Goal: Task Accomplishment & Management: Use online tool/utility

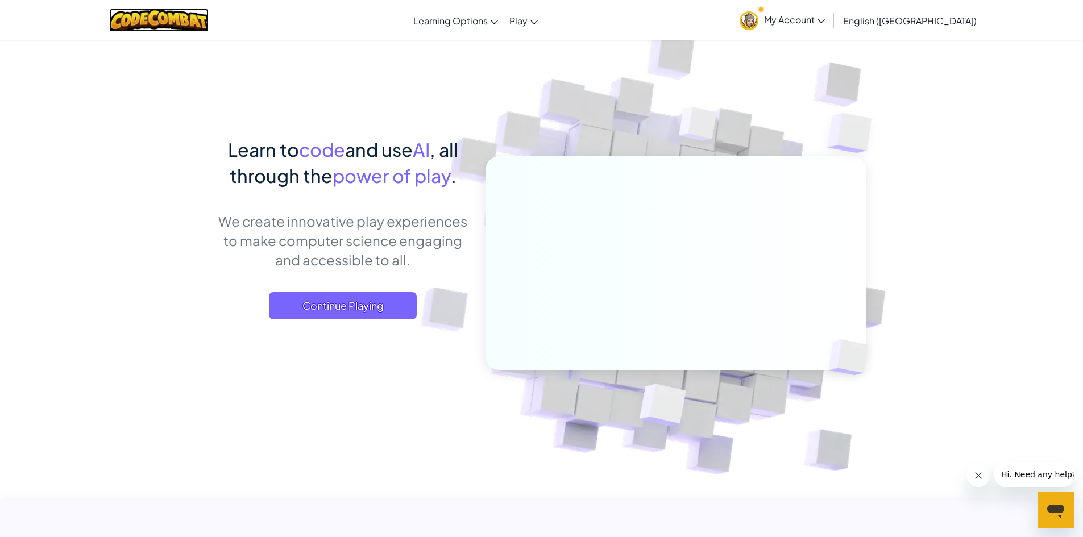
click at [177, 31] on img at bounding box center [158, 20] width 99 height 23
click at [825, 24] on span "My Account" at bounding box center [794, 20] width 61 height 12
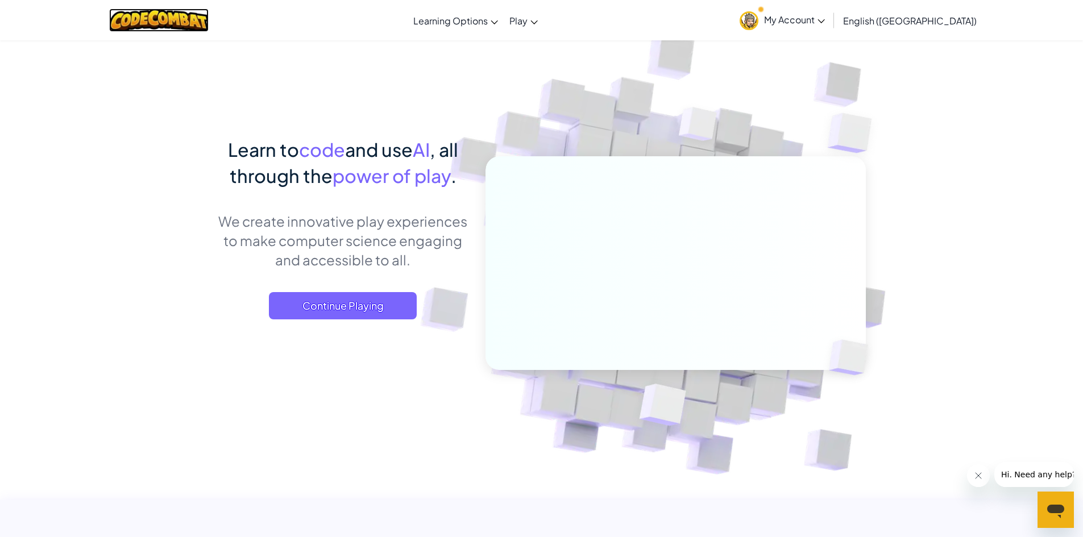
click at [209, 23] on img at bounding box center [158, 20] width 99 height 23
click at [354, 305] on span "Continue Playing" at bounding box center [343, 305] width 148 height 27
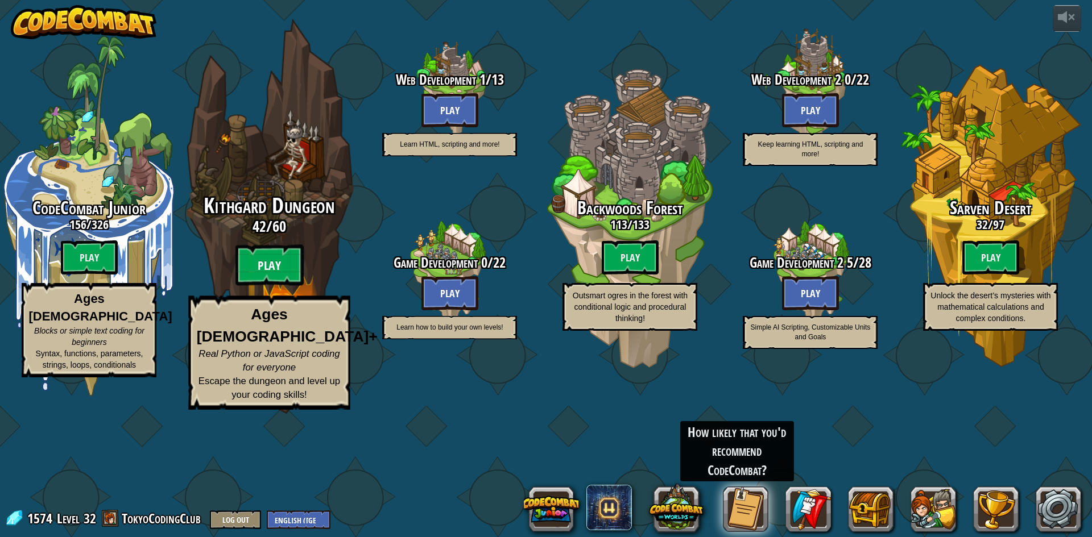
click at [289, 286] on btn "Play" at bounding box center [269, 265] width 68 height 41
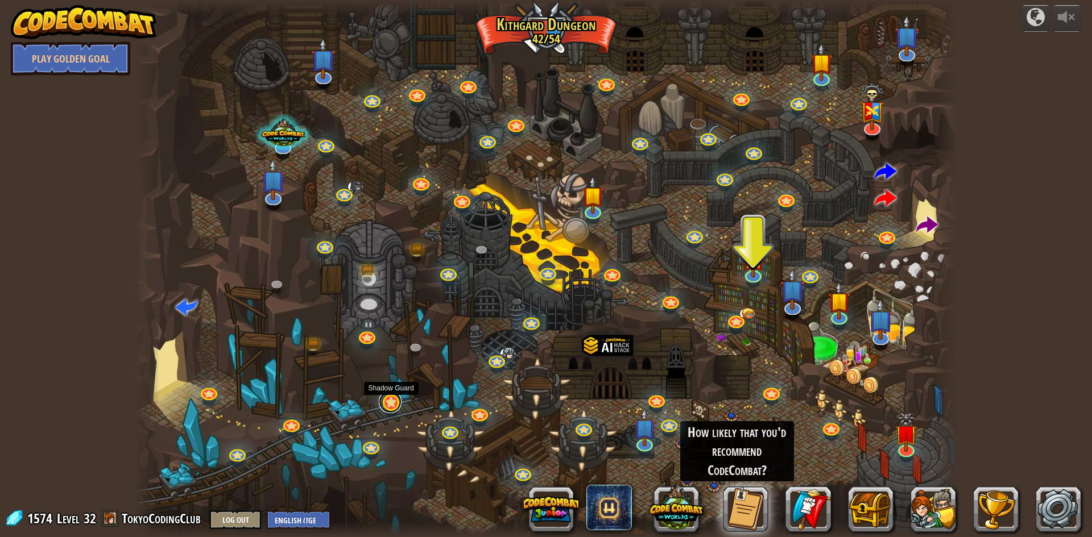
click at [389, 403] on link at bounding box center [390, 402] width 23 height 23
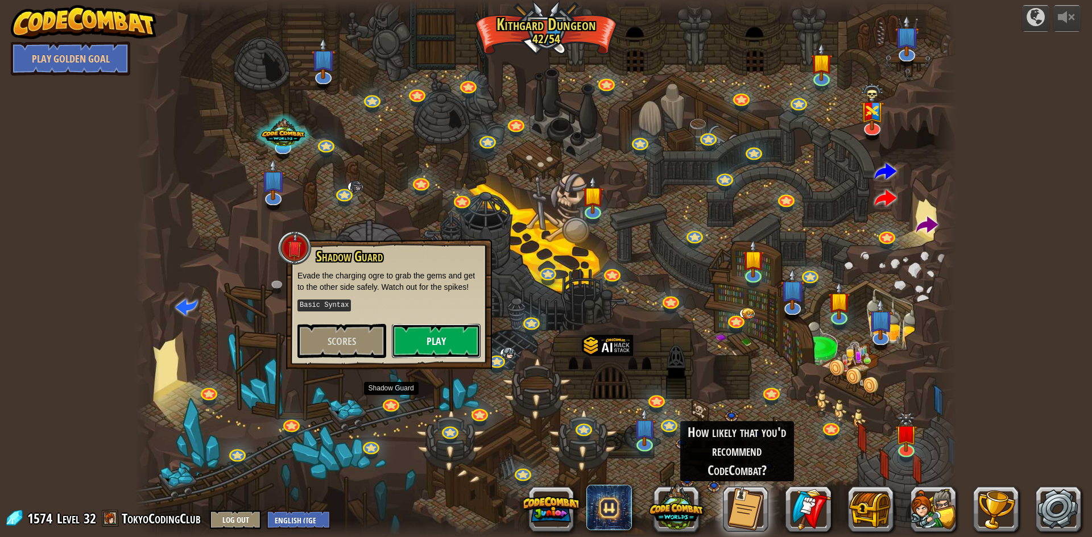
click at [421, 343] on button "Play" at bounding box center [436, 341] width 89 height 34
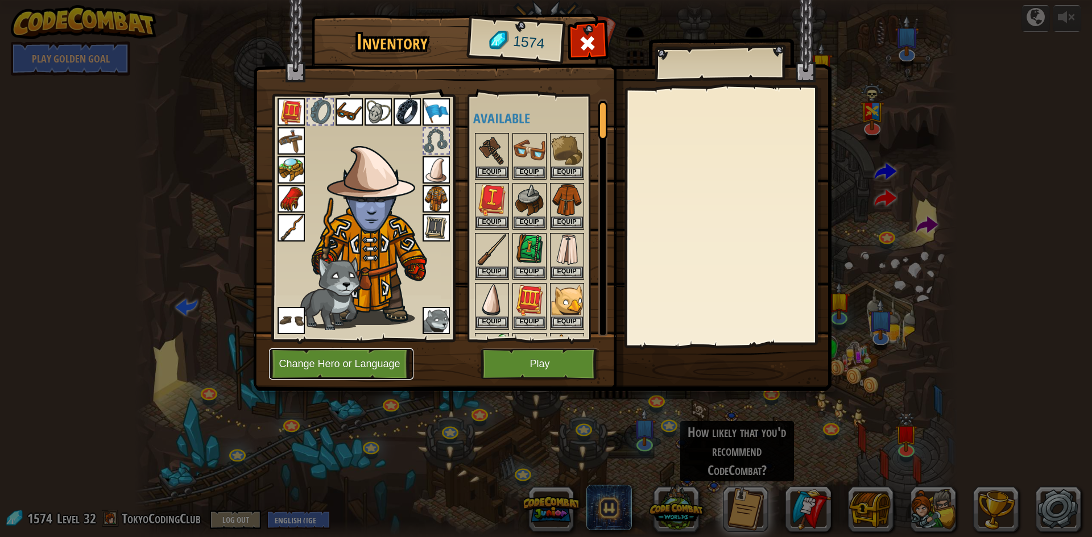
click at [380, 358] on button "Change Hero or Language" at bounding box center [341, 364] width 144 height 31
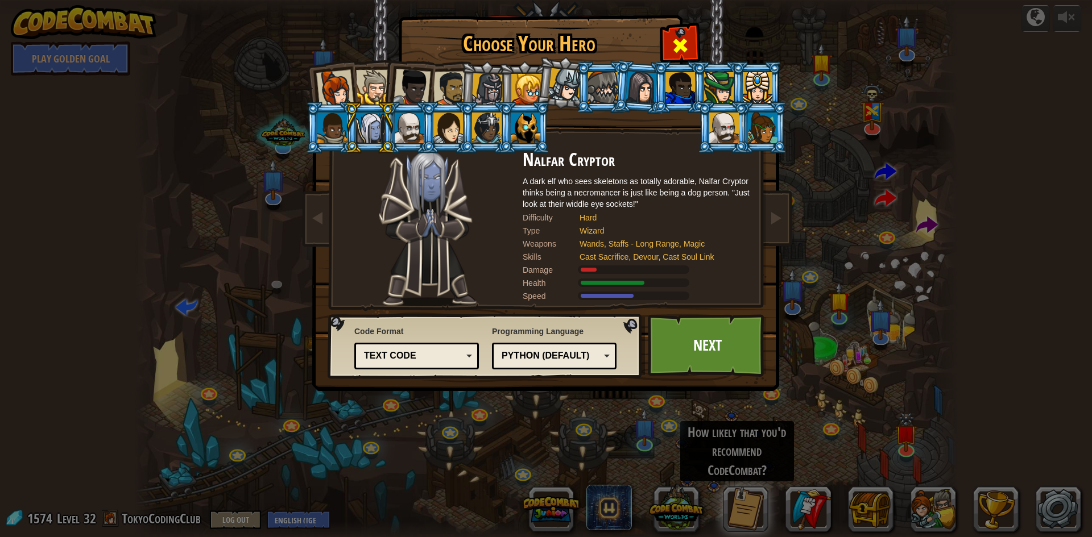
click at [674, 47] on span at bounding box center [680, 45] width 18 height 18
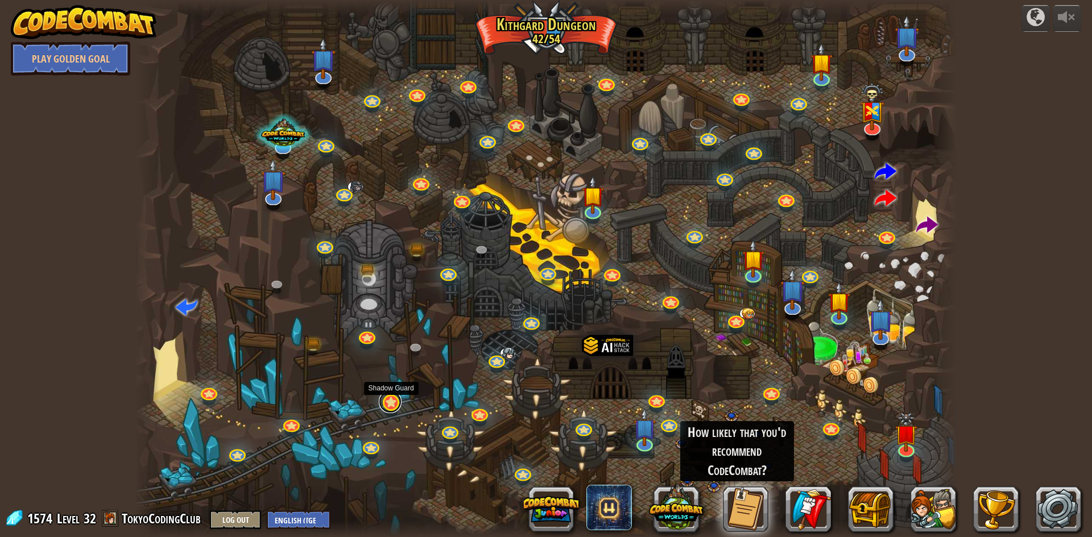
click at [393, 405] on link at bounding box center [390, 402] width 23 height 23
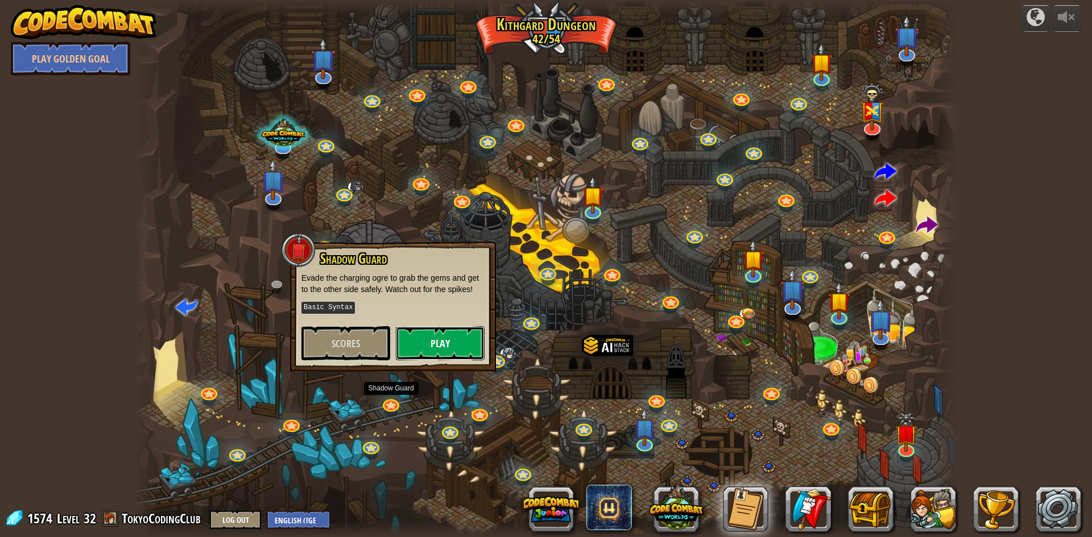
click at [455, 345] on button "Play" at bounding box center [440, 343] width 89 height 34
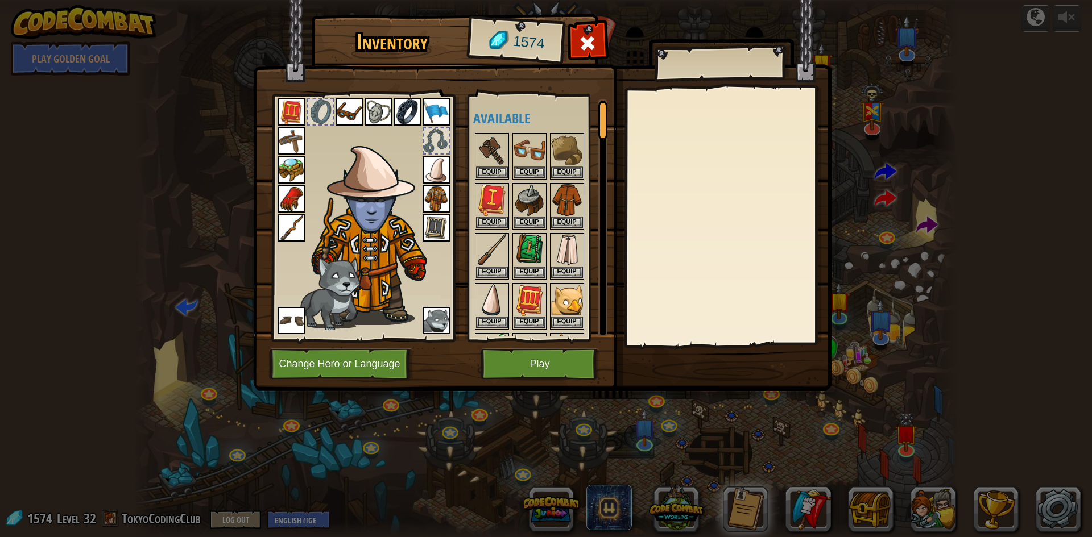
click at [298, 231] on img at bounding box center [290, 227] width 27 height 27
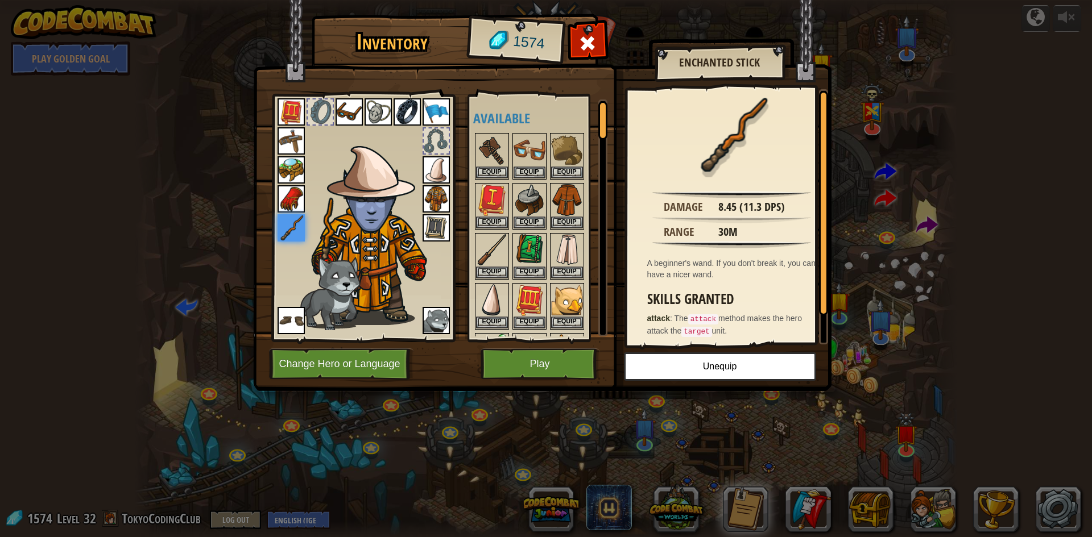
click at [441, 227] on img at bounding box center [435, 227] width 27 height 27
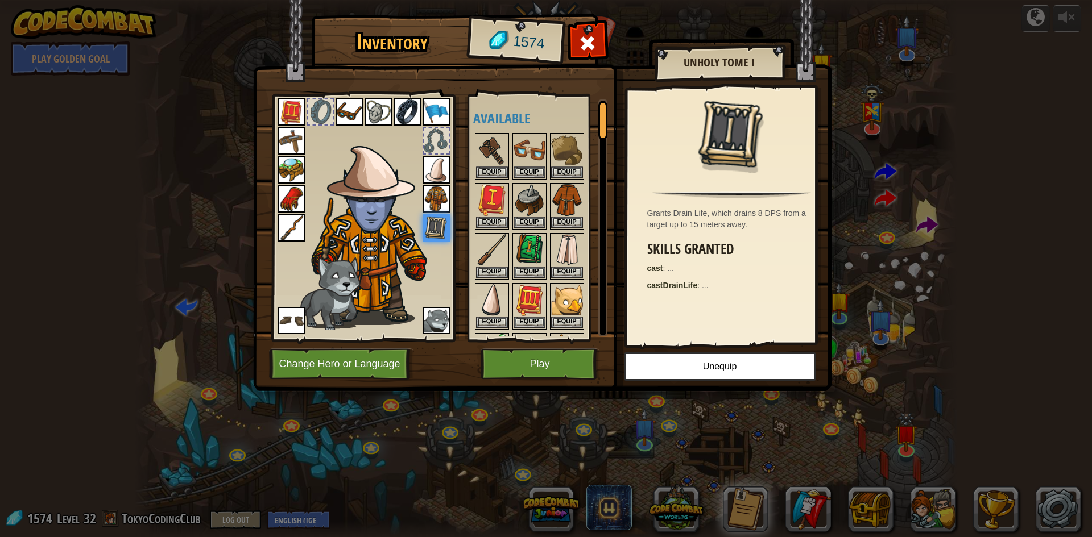
click at [434, 196] on img at bounding box center [435, 198] width 27 height 27
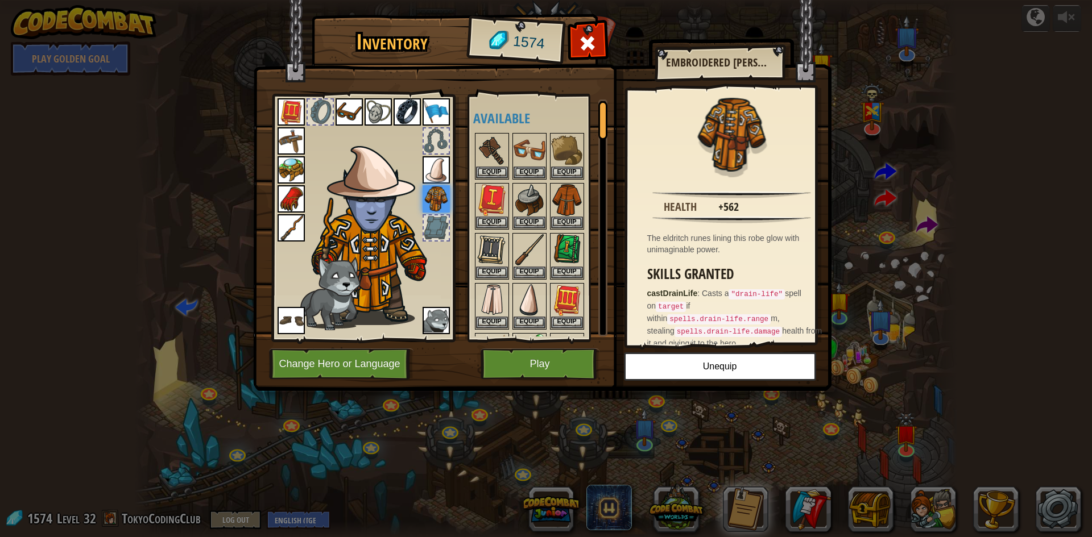
click at [439, 240] on div at bounding box center [435, 227] width 27 height 27
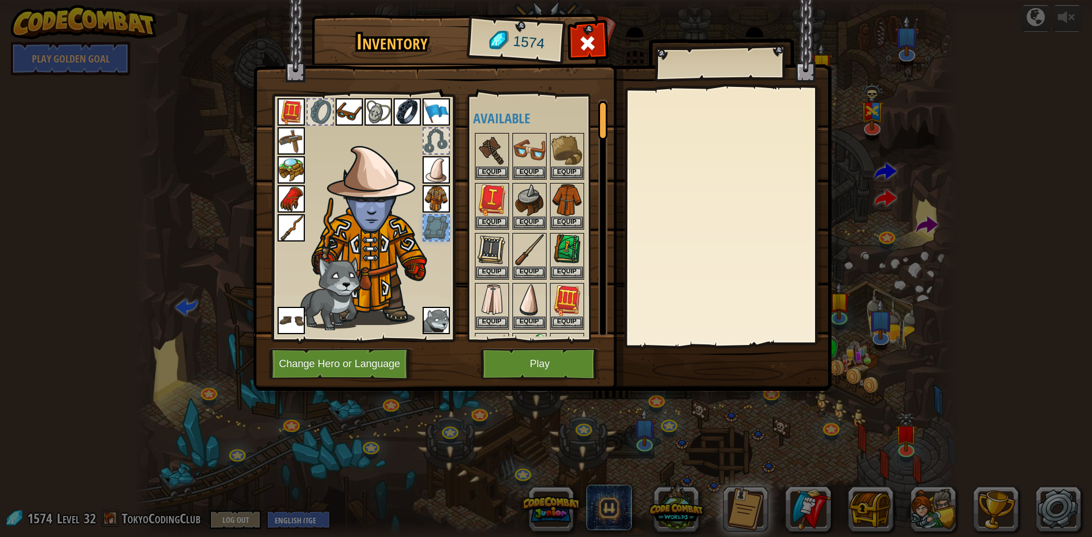
click at [434, 200] on img at bounding box center [435, 198] width 27 height 27
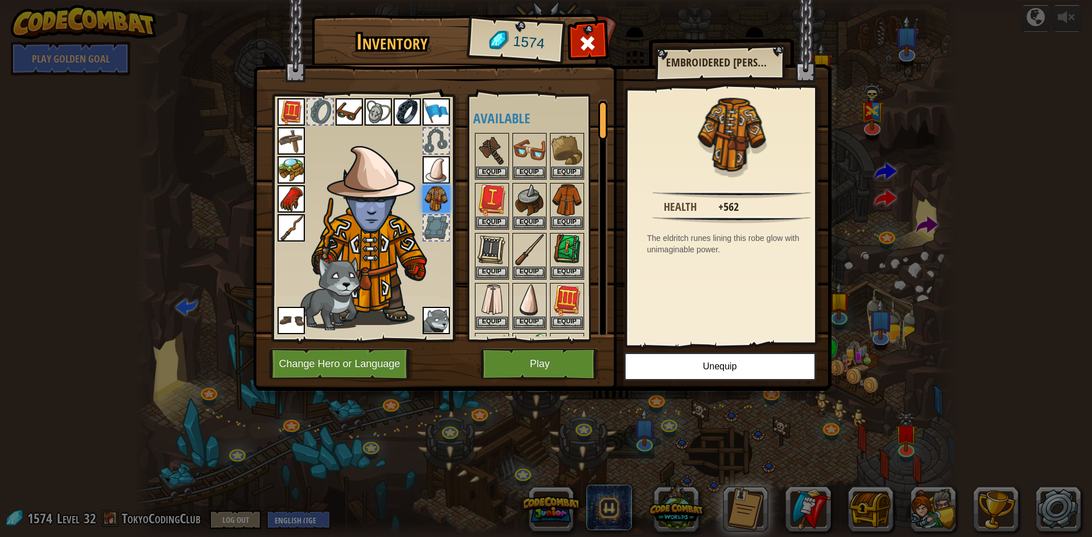
click at [434, 163] on img at bounding box center [435, 169] width 27 height 27
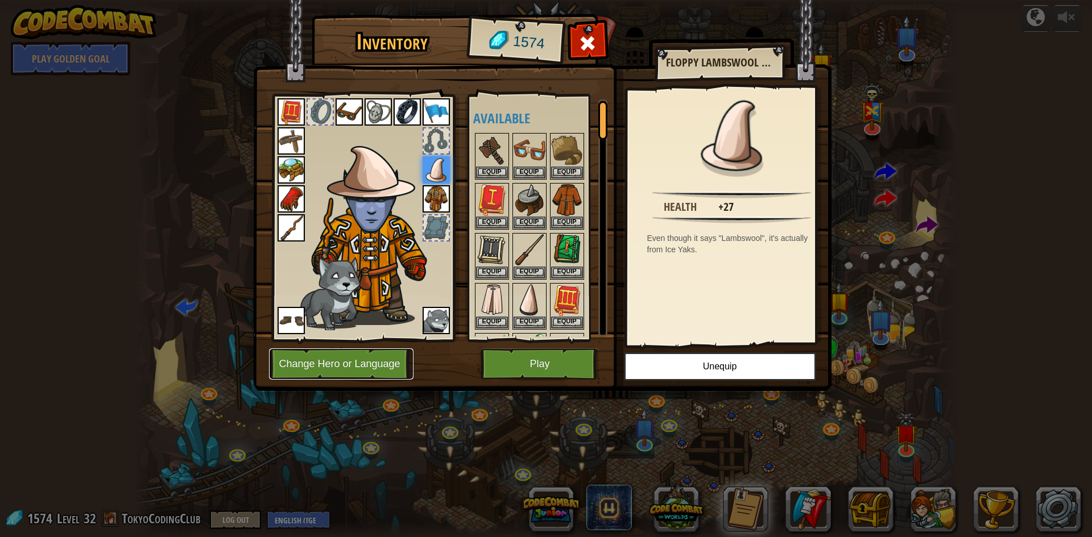
click at [359, 372] on button "Change Hero or Language" at bounding box center [341, 364] width 144 height 31
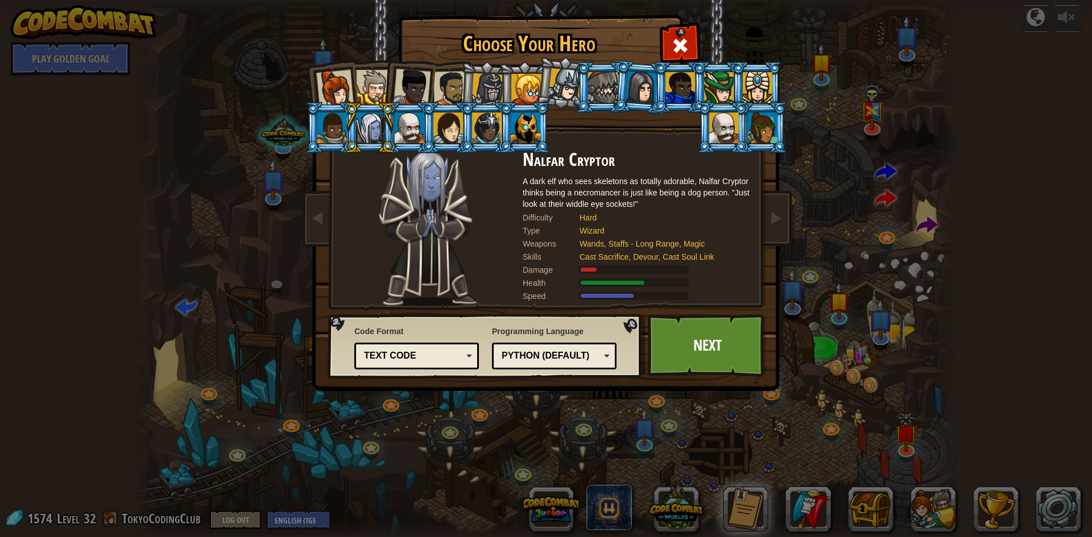
click at [377, 95] on div at bounding box center [373, 87] width 35 height 35
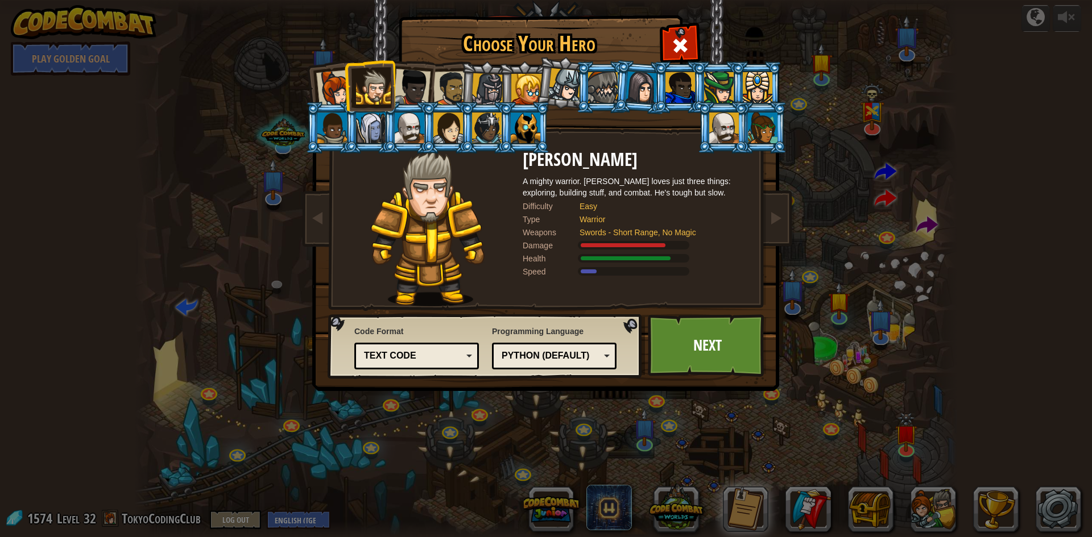
click at [582, 352] on div "Python (Default)" at bounding box center [550, 356] width 98 height 13
click at [608, 329] on span "Programming Language" at bounding box center [554, 331] width 125 height 11
click at [689, 345] on link "Next" at bounding box center [707, 345] width 119 height 63
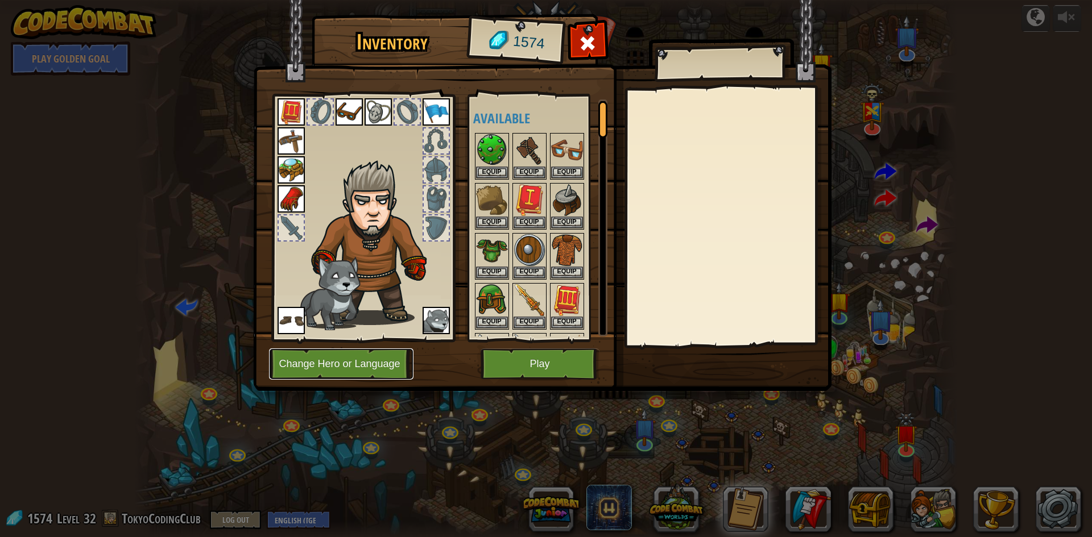
click at [364, 365] on button "Change Hero or Language" at bounding box center [341, 364] width 144 height 31
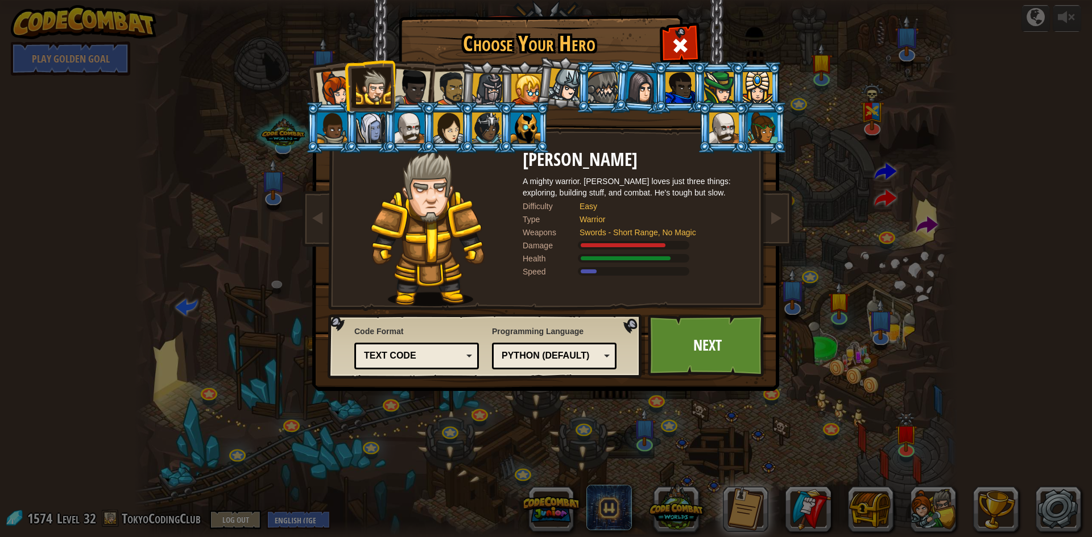
click at [781, 128] on li at bounding box center [761, 128] width 51 height 52
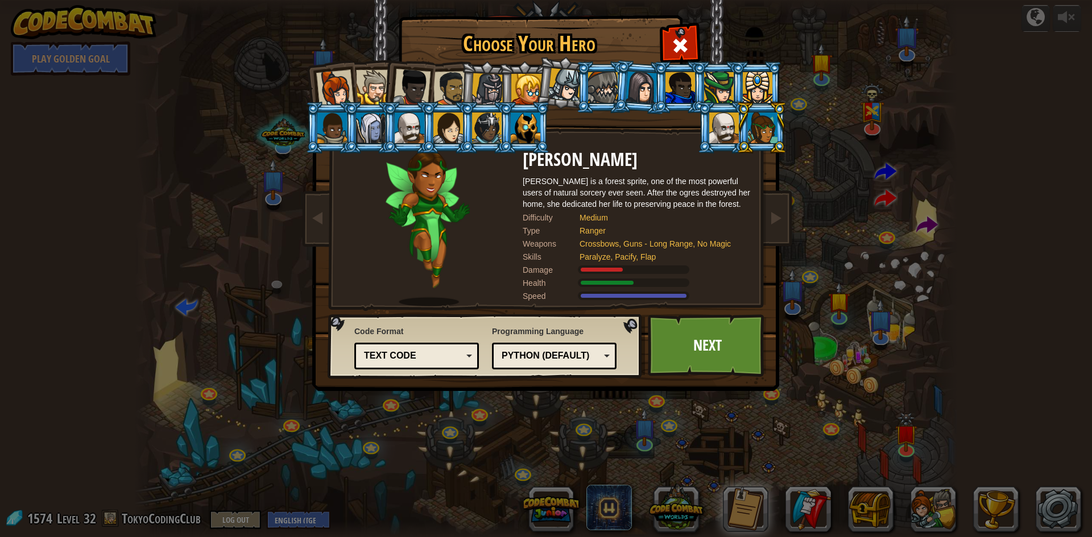
click at [384, 80] on li at bounding box center [408, 85] width 56 height 56
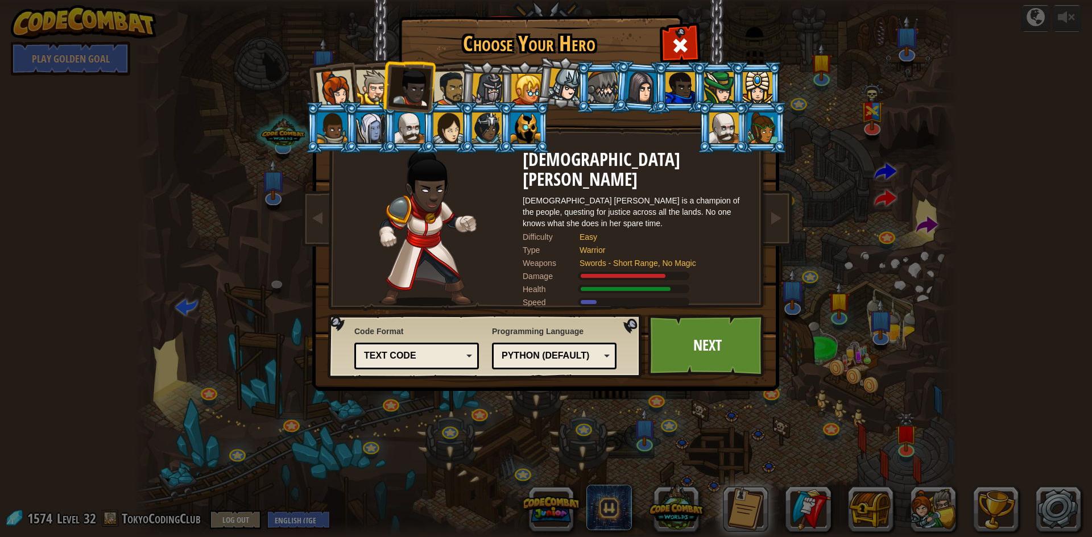
click at [365, 86] on div at bounding box center [373, 87] width 35 height 35
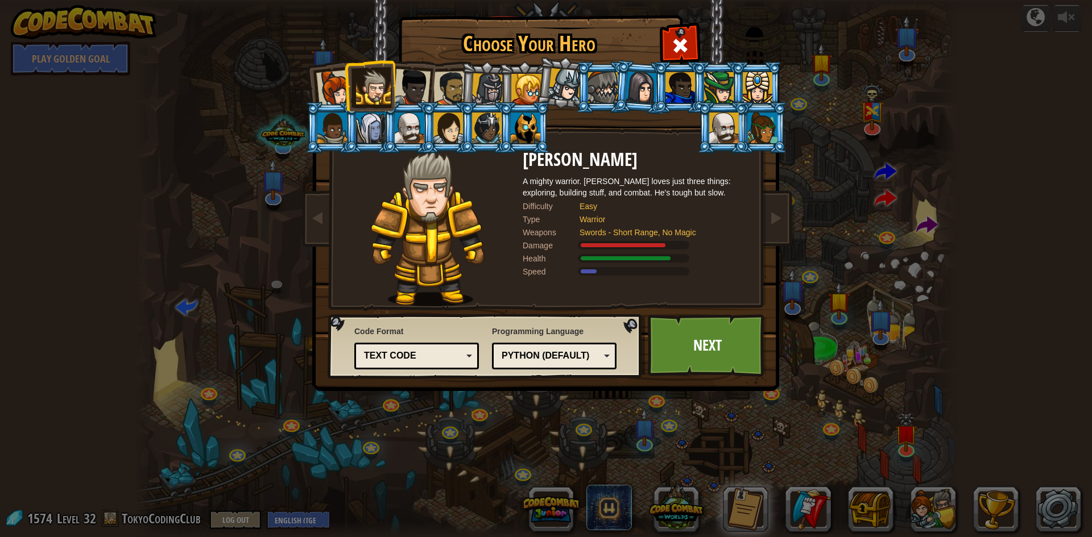
drag, startPoint x: 375, startPoint y: 96, endPoint x: 371, endPoint y: 82, distance: 13.7
click at [371, 82] on div at bounding box center [373, 87] width 35 height 35
click at [490, 78] on div at bounding box center [487, 89] width 32 height 32
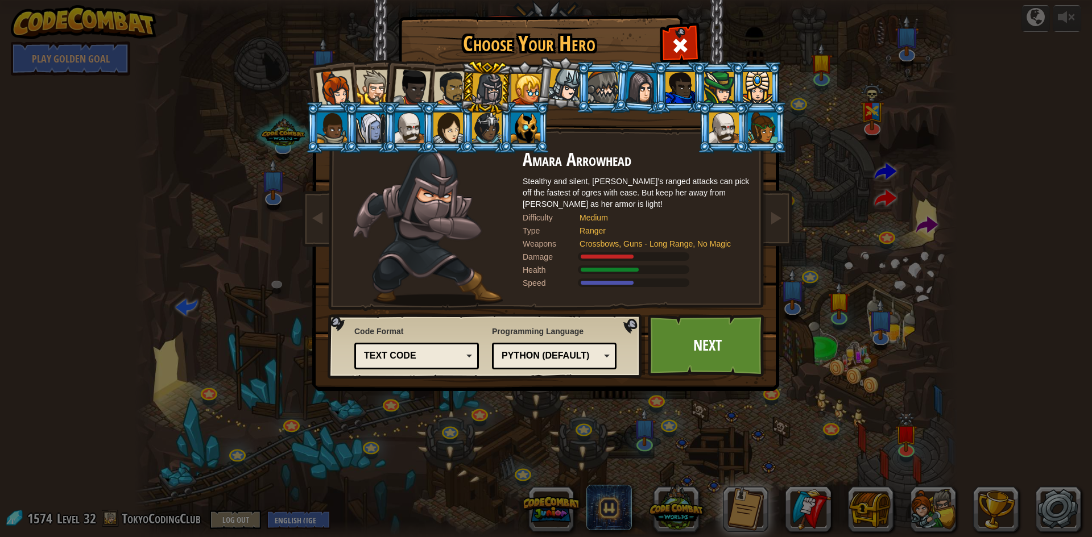
click at [530, 77] on div at bounding box center [526, 89] width 31 height 31
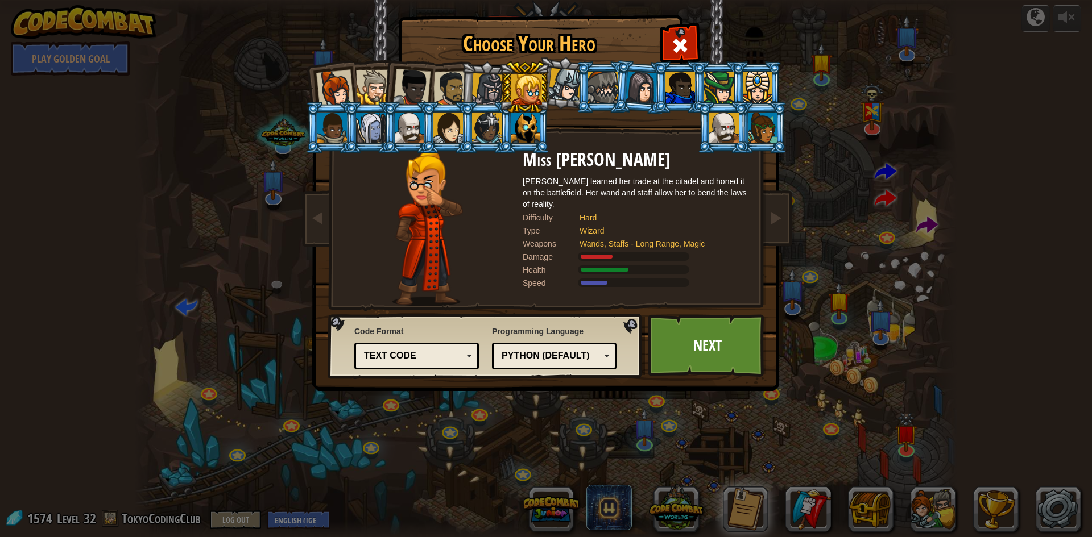
drag, startPoint x: 599, startPoint y: 81, endPoint x: 592, endPoint y: 82, distance: 6.4
click at [595, 82] on div at bounding box center [603, 87] width 30 height 31
click at [573, 84] on div at bounding box center [565, 85] width 34 height 34
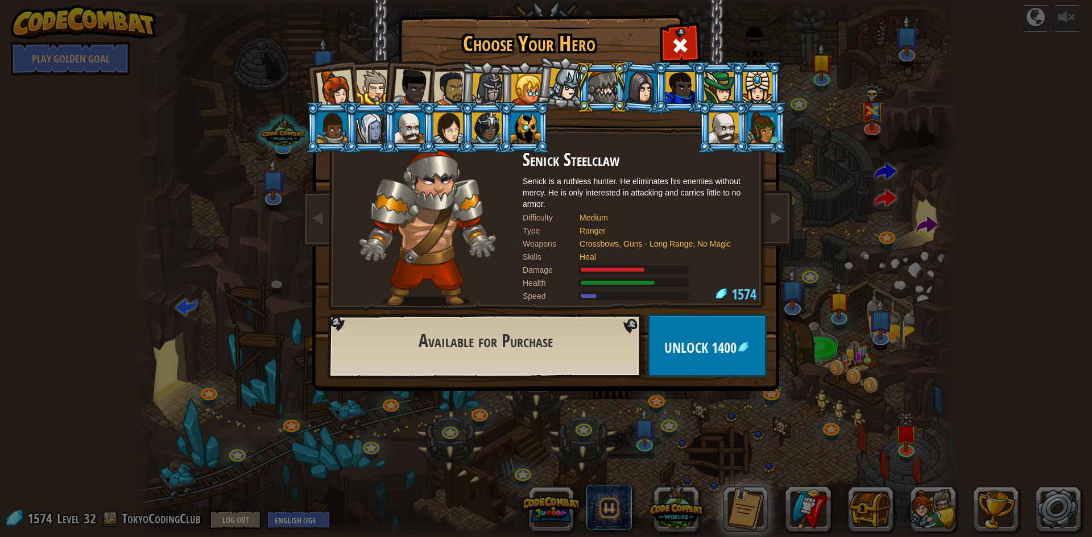
click at [572, 84] on div at bounding box center [565, 85] width 34 height 34
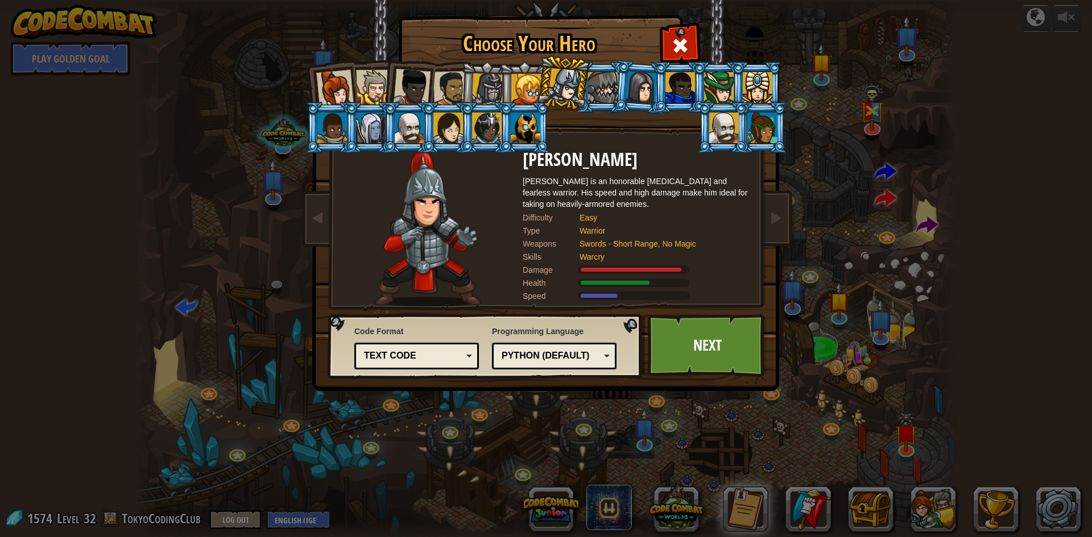
click at [572, 83] on div at bounding box center [565, 85] width 34 height 34
click at [483, 89] on div at bounding box center [487, 89] width 32 height 32
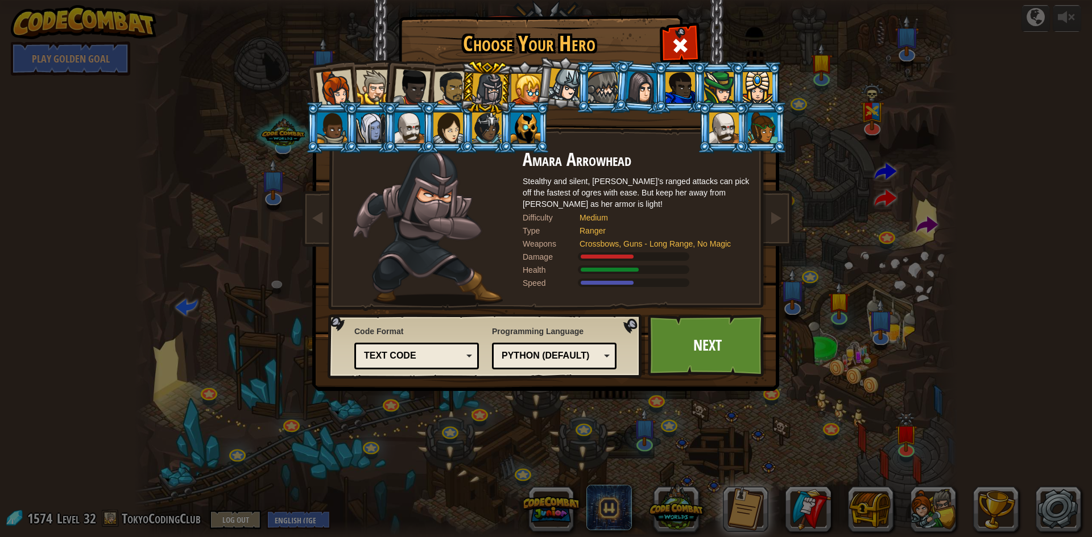
click at [451, 86] on div at bounding box center [450, 88] width 35 height 35
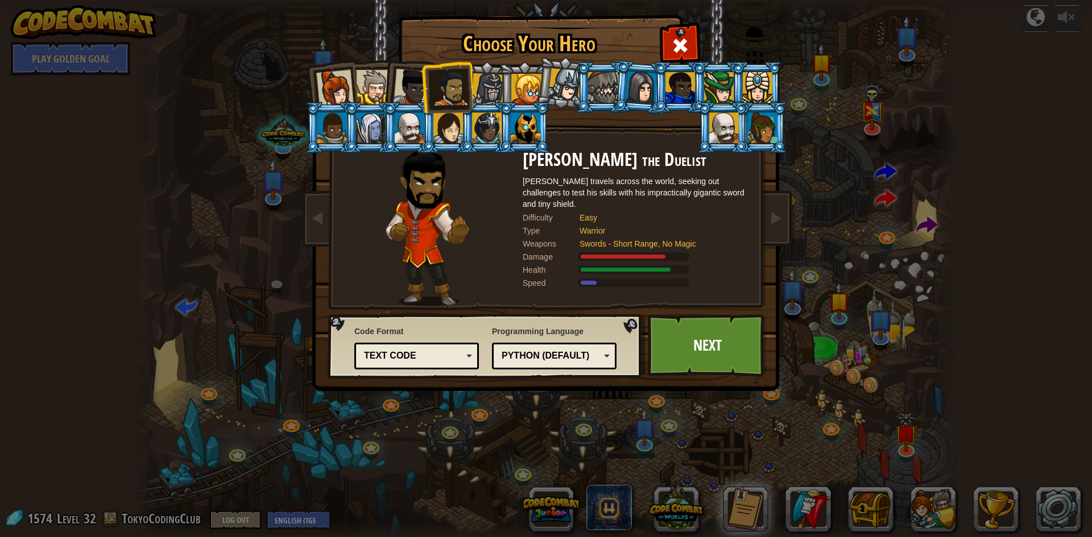
click at [376, 89] on div at bounding box center [373, 87] width 35 height 35
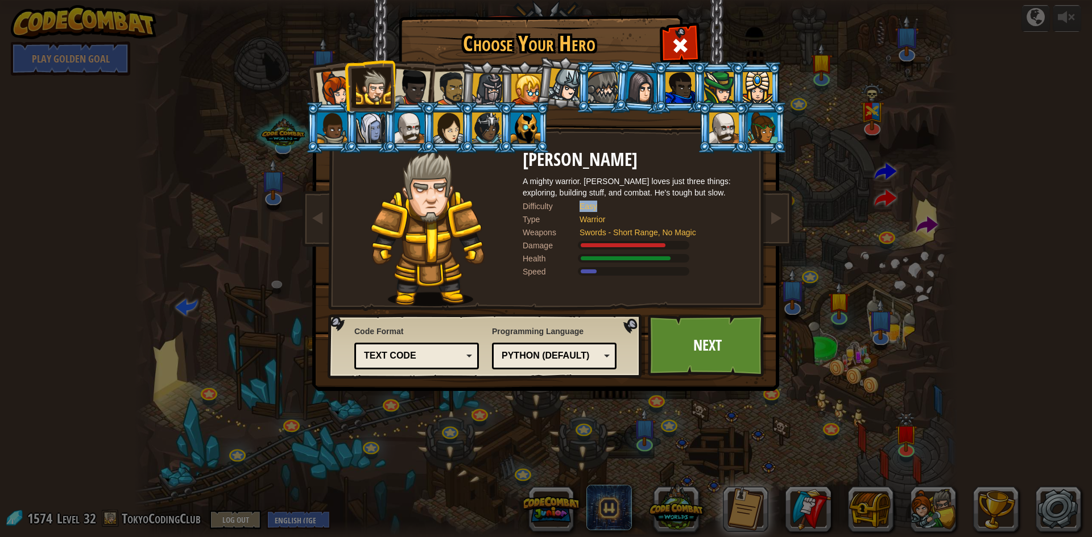
drag, startPoint x: 576, startPoint y: 205, endPoint x: 607, endPoint y: 207, distance: 30.8
click at [607, 207] on div "Difficulty Easy" at bounding box center [635, 206] width 227 height 11
drag, startPoint x: 526, startPoint y: 204, endPoint x: 652, endPoint y: 202, distance: 125.7
click at [652, 202] on div "Difficulty Easy" at bounding box center [635, 206] width 227 height 11
drag, startPoint x: 662, startPoint y: 208, endPoint x: 580, endPoint y: 192, distance: 82.8
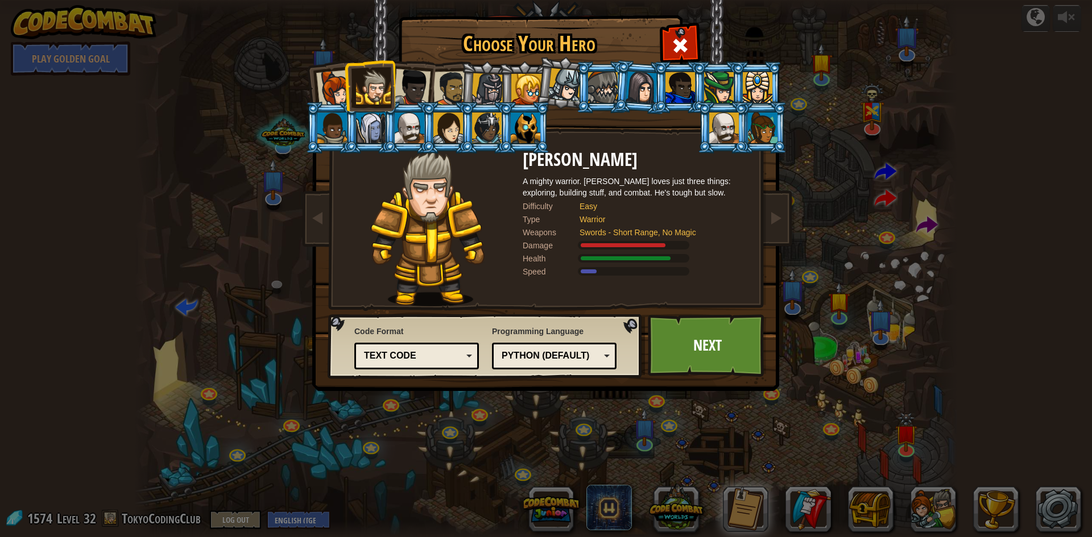
click at [580, 192] on div "A mighty warrior. [PERSON_NAME] loves just three things: exploring, building st…" at bounding box center [635, 187] width 227 height 23
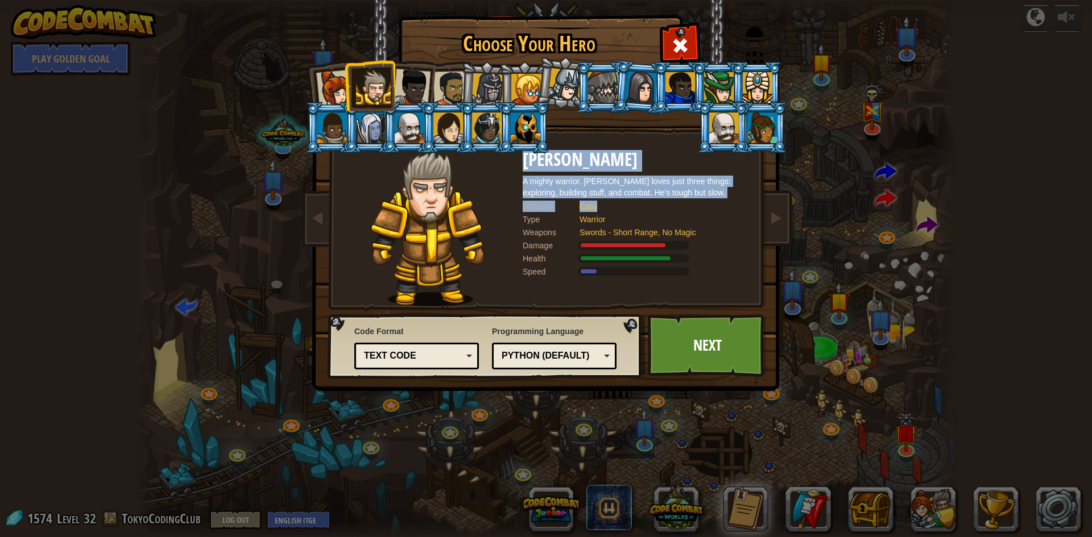
drag, startPoint x: 608, startPoint y: 211, endPoint x: 498, endPoint y: 201, distance: 110.1
click at [498, 150] on div "[PERSON_NAME] A mighty warrior. [PERSON_NAME] loves just three things: explorin…" at bounding box center [546, 150] width 426 height 0
click at [561, 207] on div "Difficulty" at bounding box center [550, 206] width 57 height 11
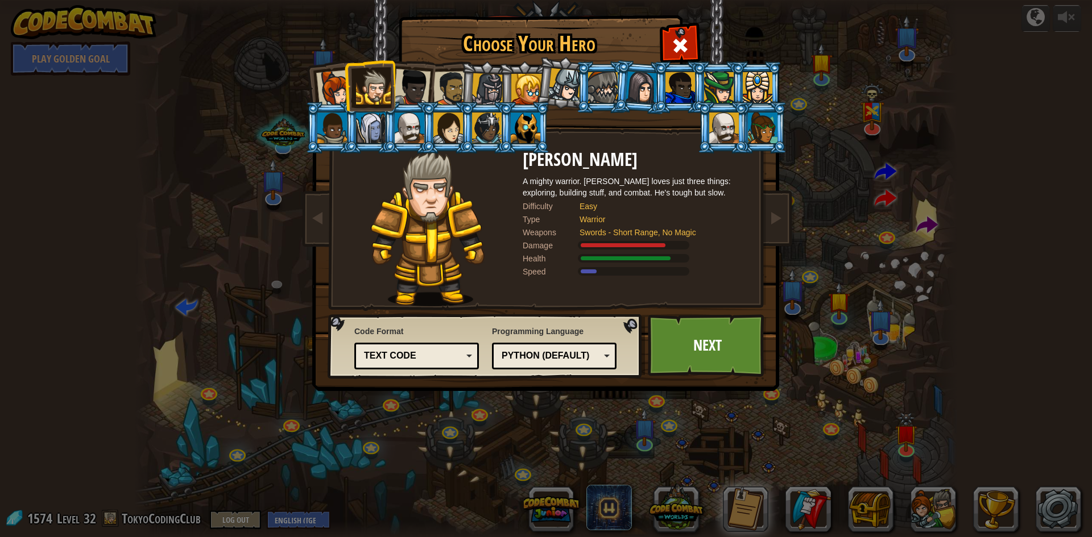
click at [577, 208] on div "Difficulty" at bounding box center [550, 206] width 57 height 11
click at [712, 326] on link "Next" at bounding box center [707, 345] width 119 height 63
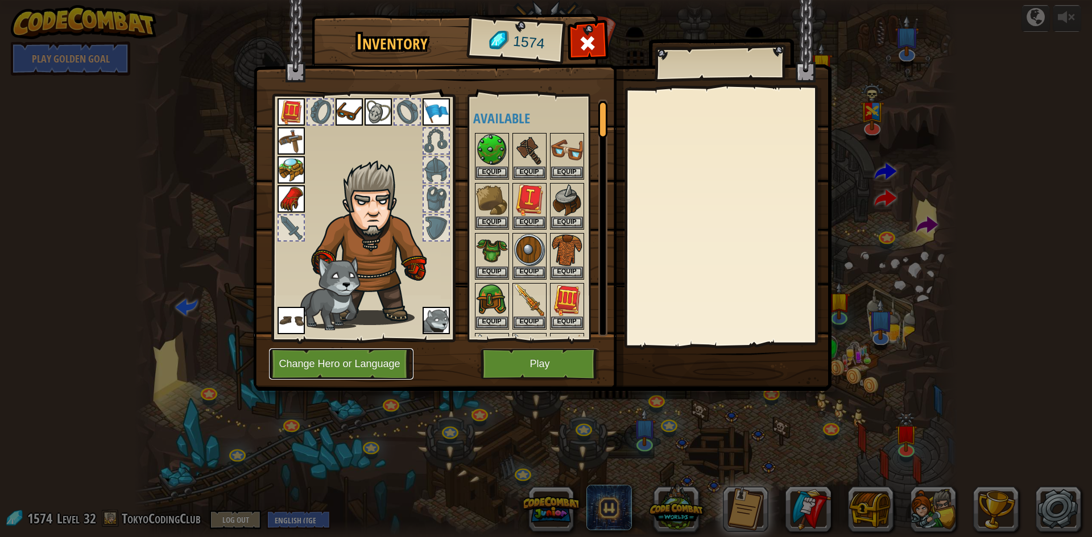
click at [368, 370] on button "Change Hero or Language" at bounding box center [341, 364] width 144 height 31
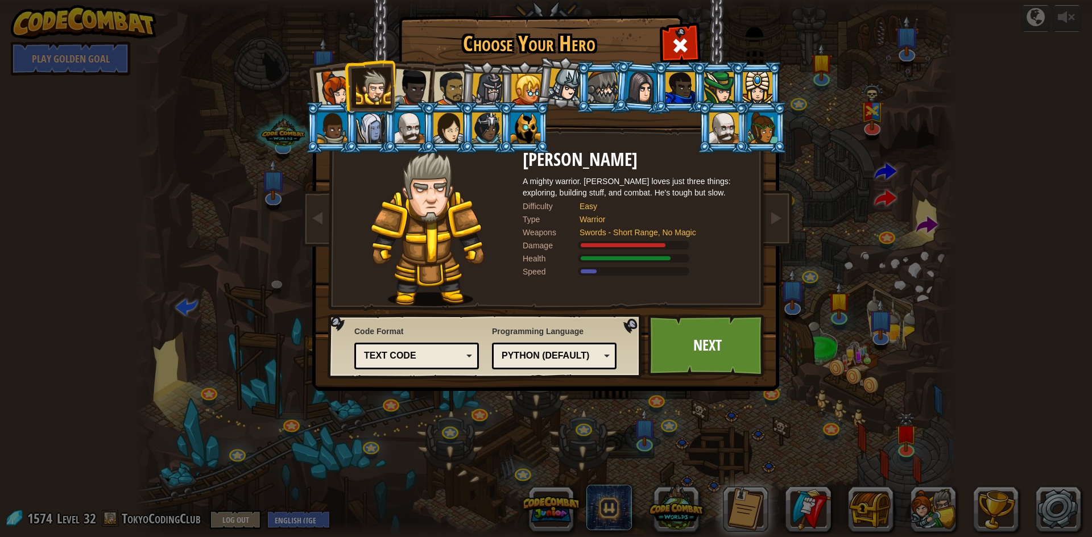
click at [441, 85] on div at bounding box center [450, 88] width 35 height 35
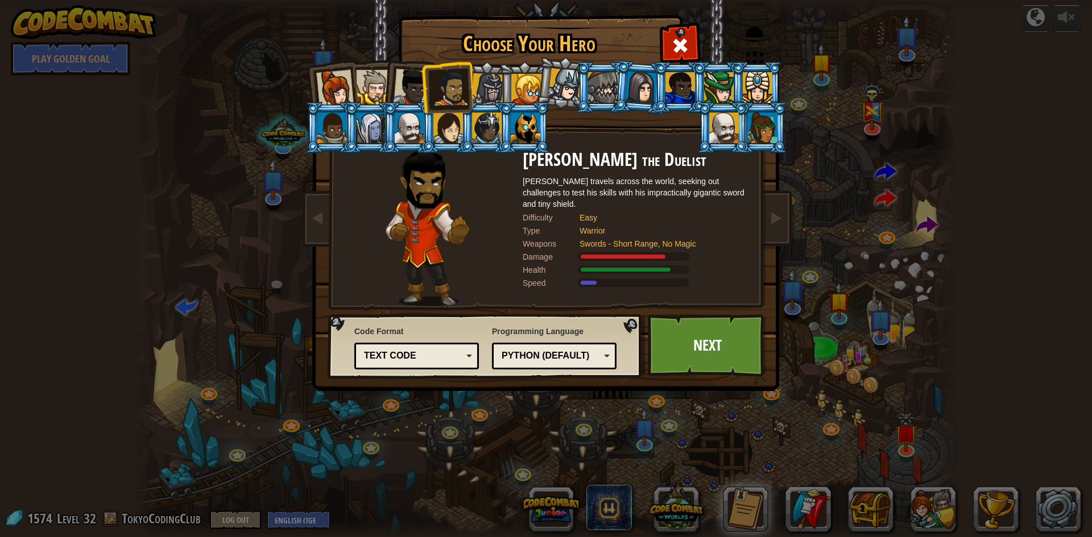
click at [417, 89] on div at bounding box center [412, 88] width 38 height 38
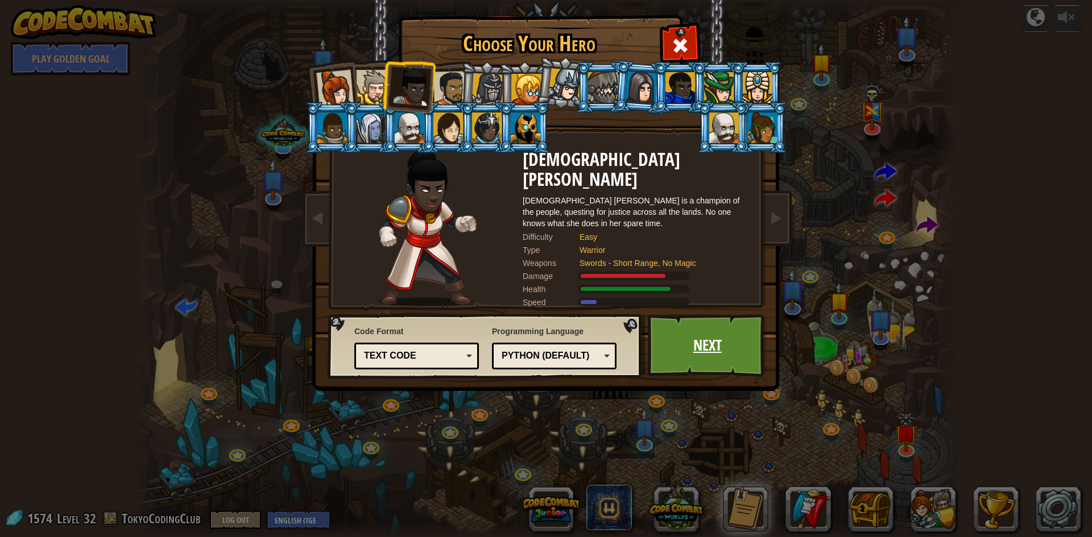
click at [696, 361] on link "Next" at bounding box center [707, 345] width 119 height 63
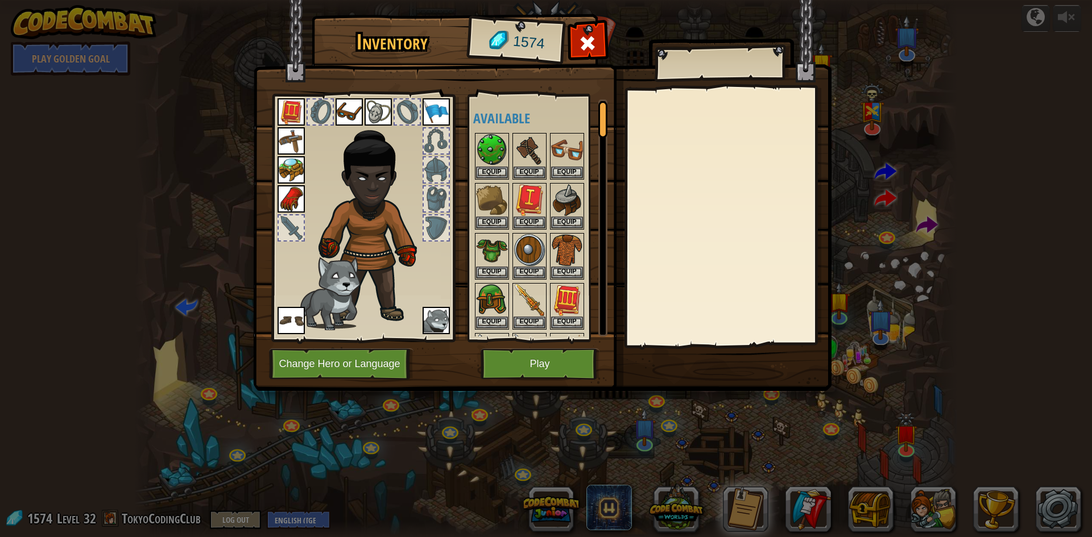
click at [441, 103] on img at bounding box center [435, 111] width 27 height 27
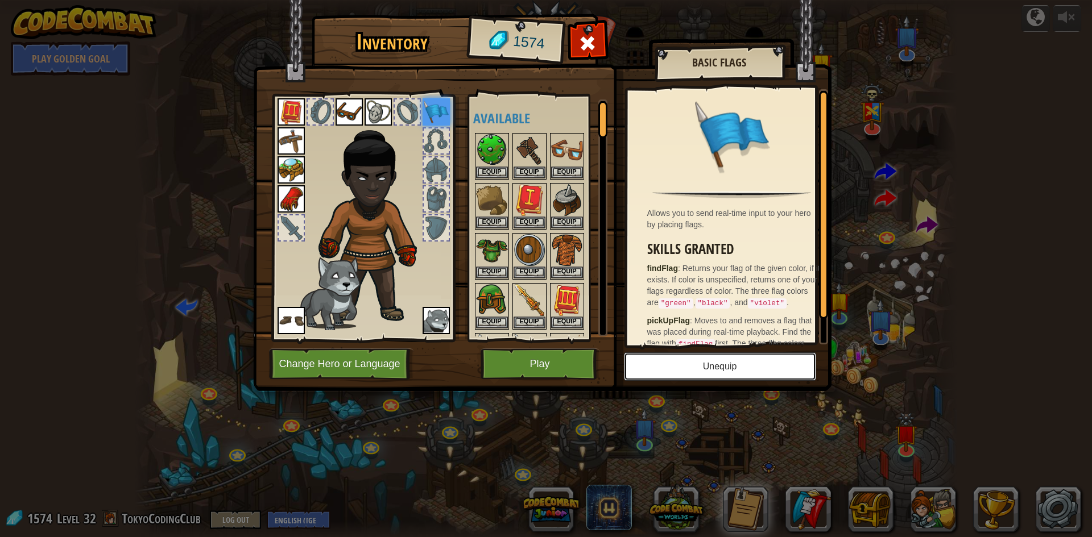
click at [702, 367] on button "Unequip" at bounding box center [720, 366] width 192 height 28
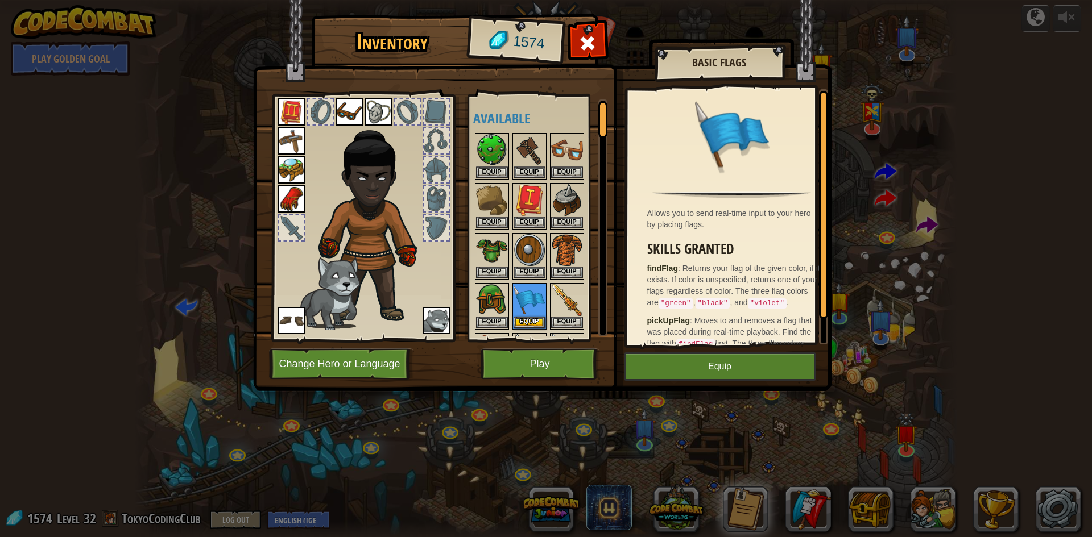
click at [338, 111] on img at bounding box center [348, 111] width 27 height 27
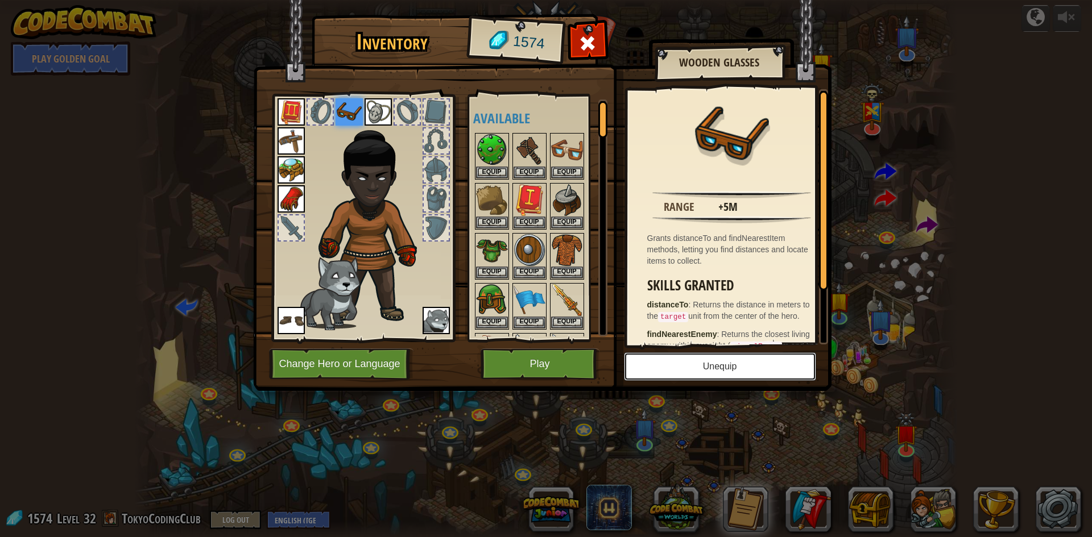
click at [720, 369] on button "Unequip" at bounding box center [720, 366] width 192 height 28
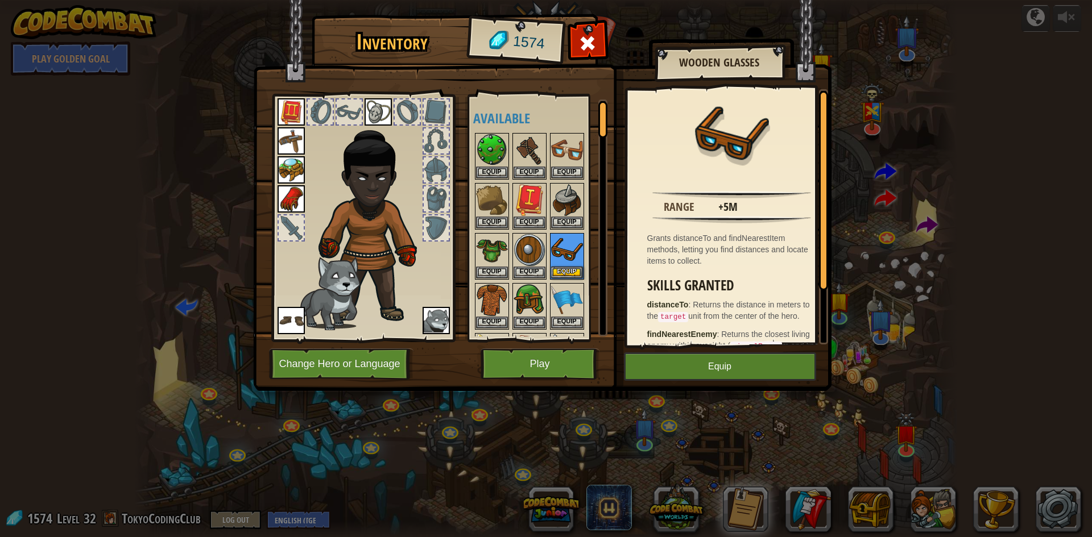
click at [292, 176] on img at bounding box center [290, 169] width 27 height 27
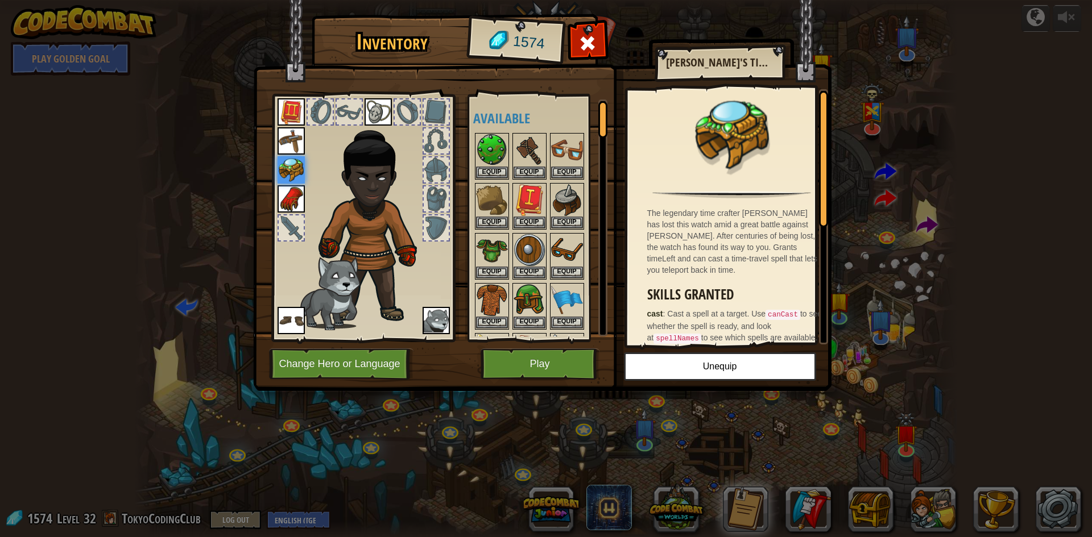
click at [292, 118] on img at bounding box center [290, 111] width 27 height 27
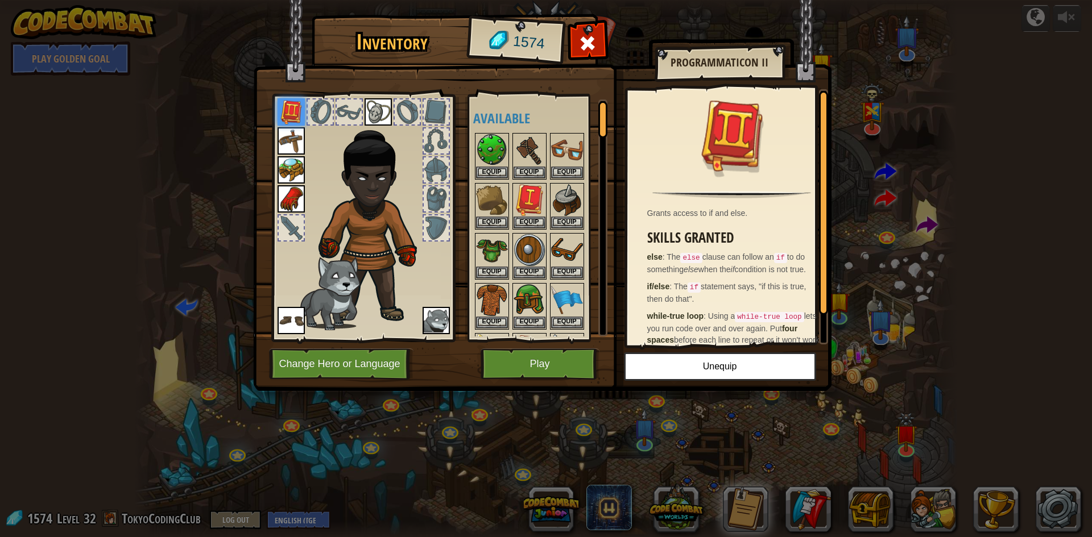
click at [298, 141] on img at bounding box center [290, 140] width 27 height 27
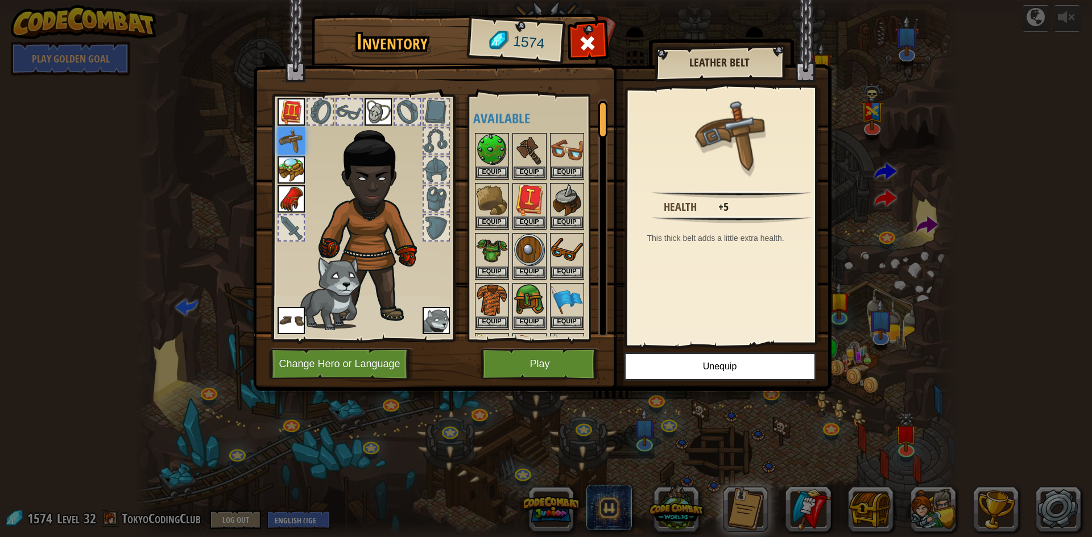
click at [296, 156] on img at bounding box center [290, 169] width 27 height 27
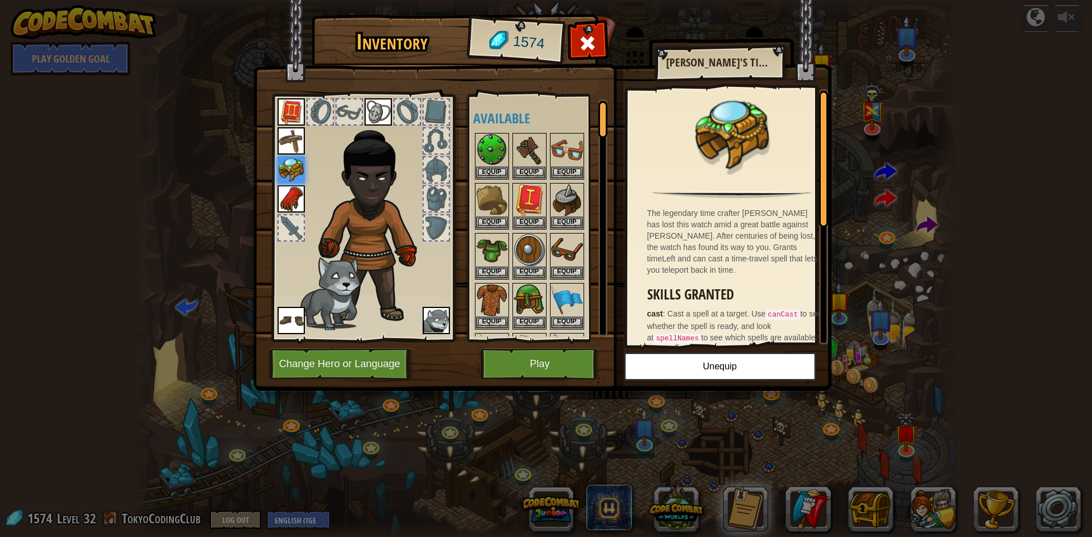
click at [296, 202] on img at bounding box center [290, 198] width 27 height 27
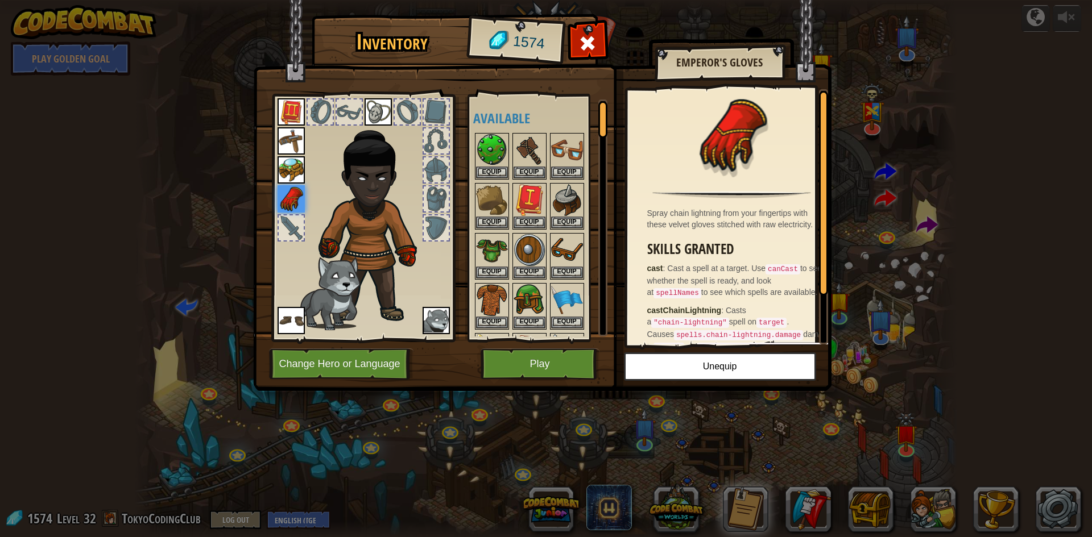
click at [292, 130] on img at bounding box center [290, 140] width 27 height 27
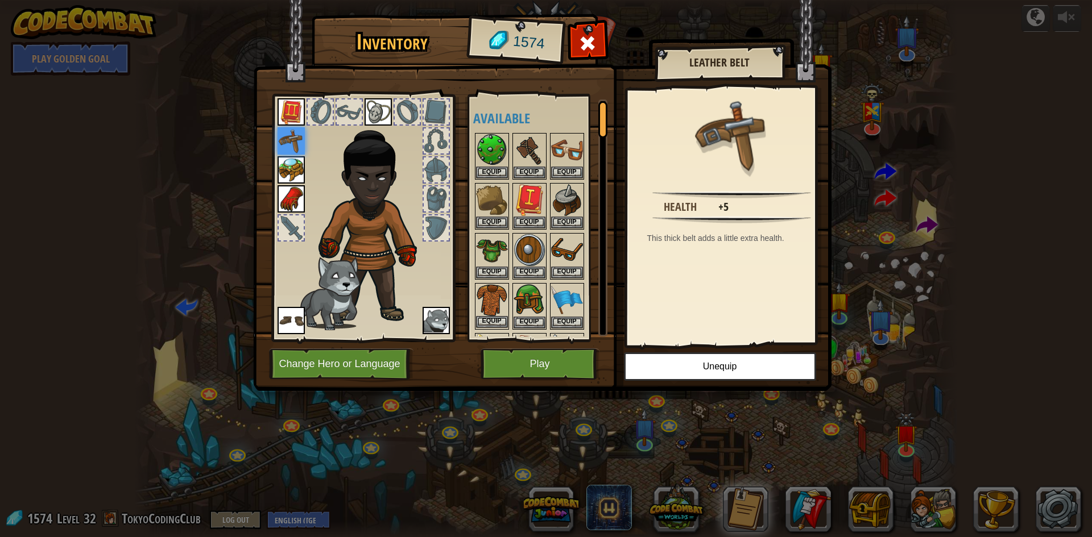
click at [497, 295] on img at bounding box center [492, 300] width 32 height 32
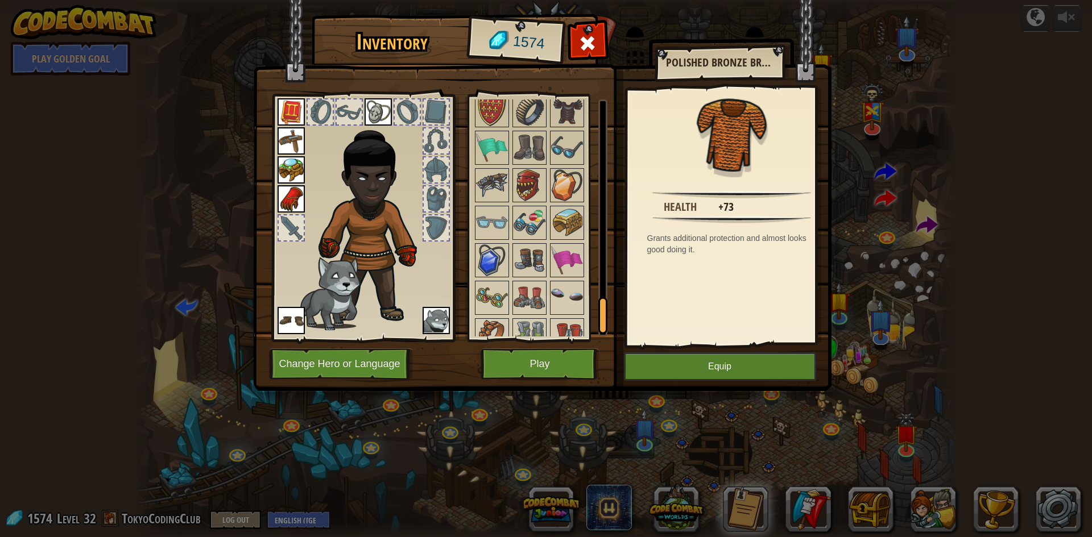
scroll to position [1476, 0]
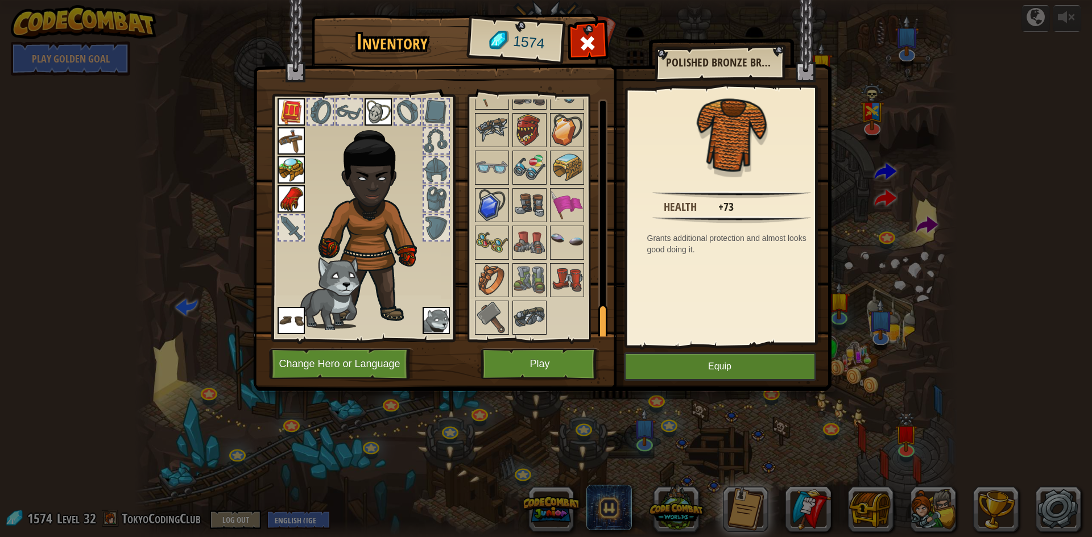
click at [290, 197] on img at bounding box center [290, 198] width 27 height 27
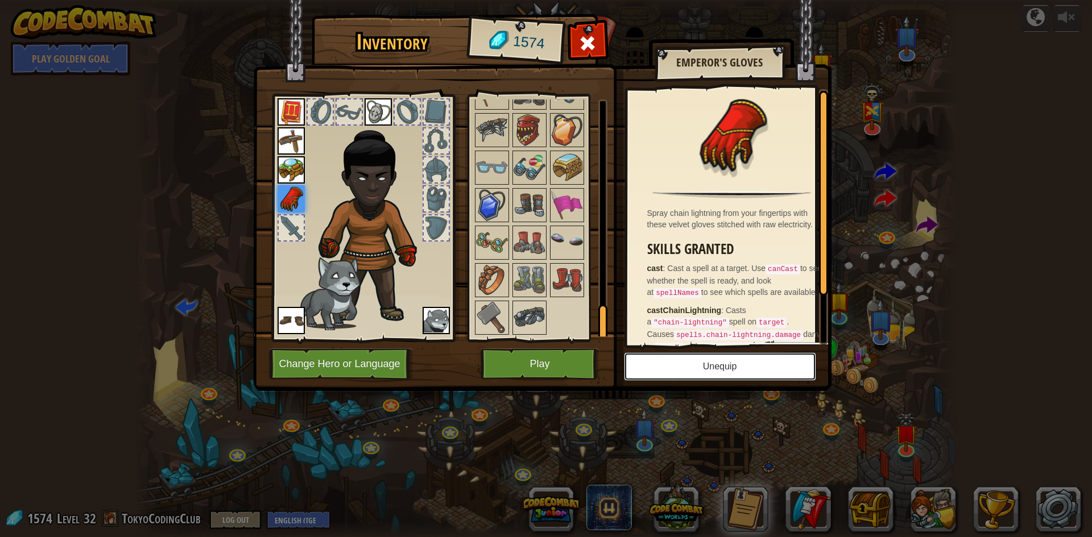
click at [715, 370] on button "Unequip" at bounding box center [720, 366] width 192 height 28
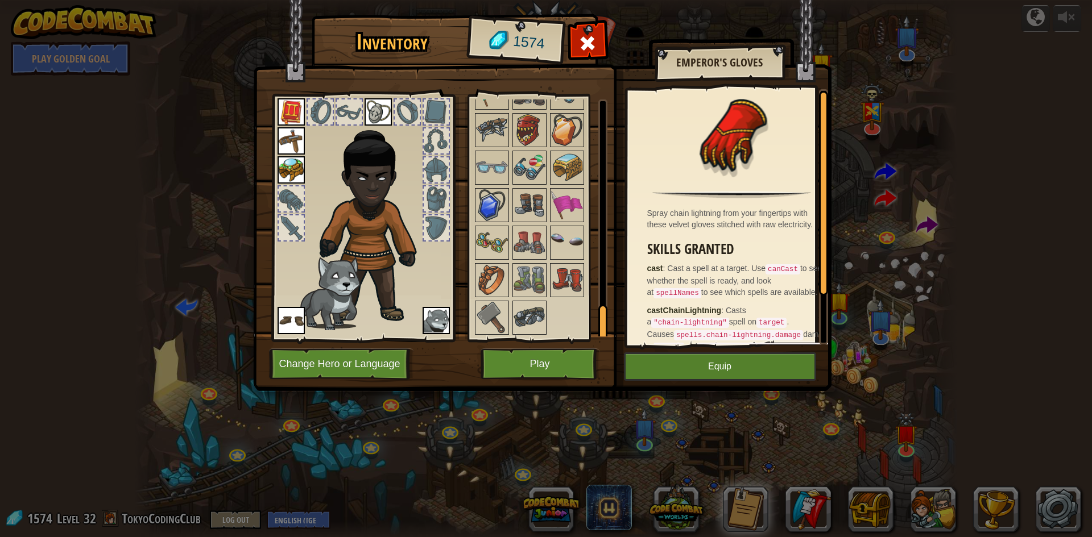
drag, startPoint x: 323, startPoint y: 216, endPoint x: 300, endPoint y: 165, distance: 55.5
click at [300, 165] on img at bounding box center [290, 169] width 27 height 27
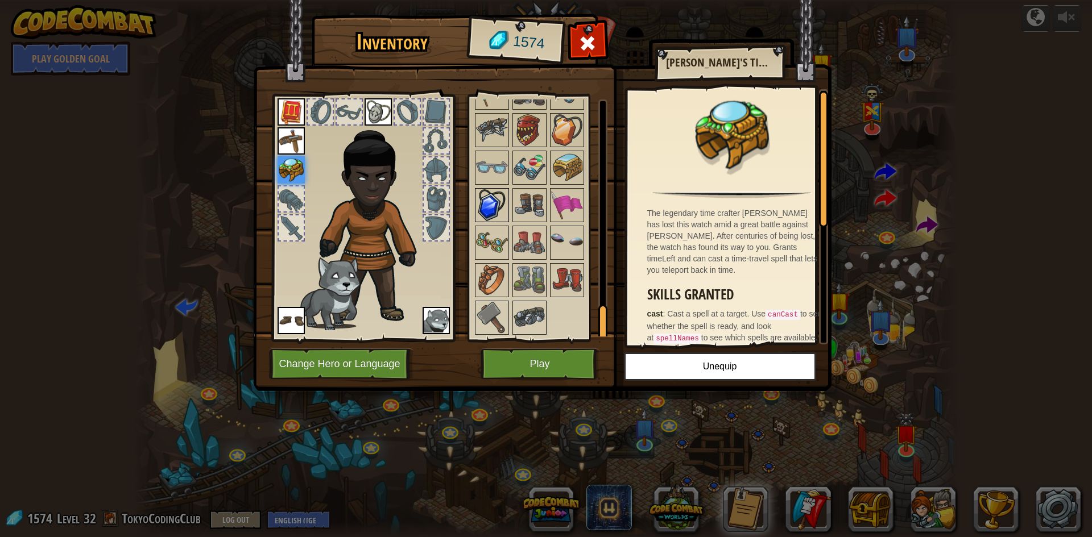
scroll to position [57, 0]
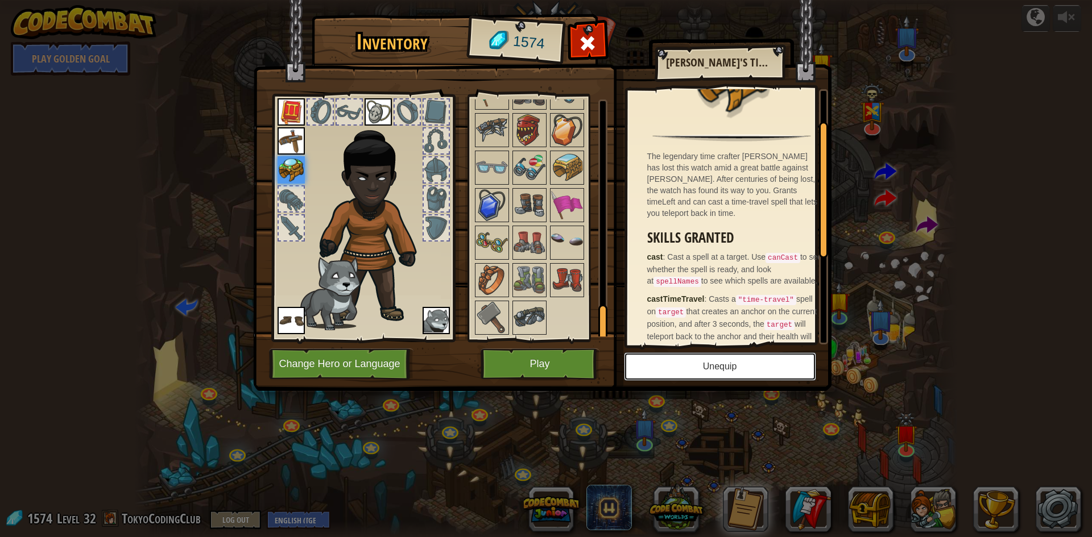
click at [733, 356] on button "Unequip" at bounding box center [720, 366] width 192 height 28
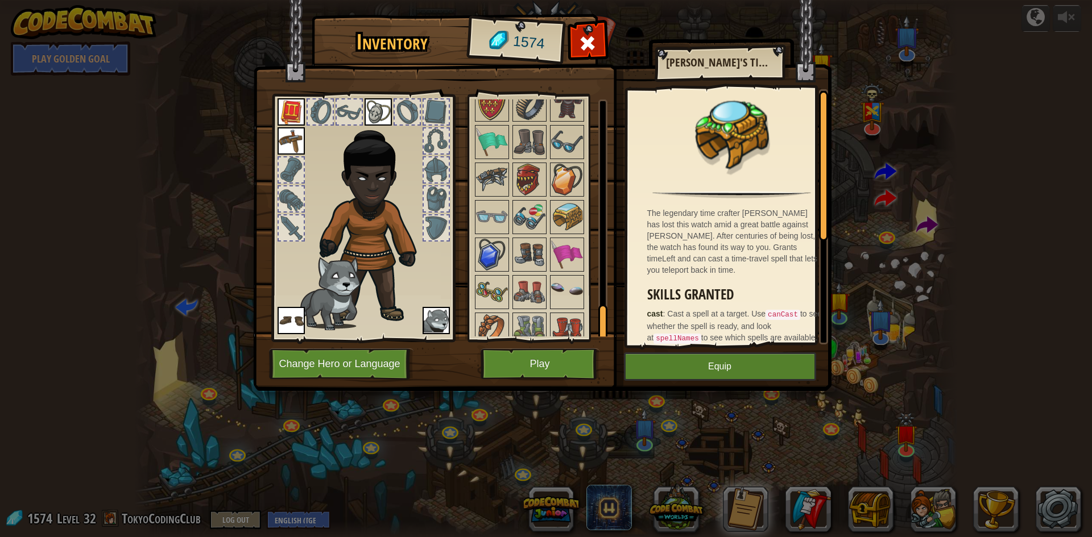
scroll to position [1526, 0]
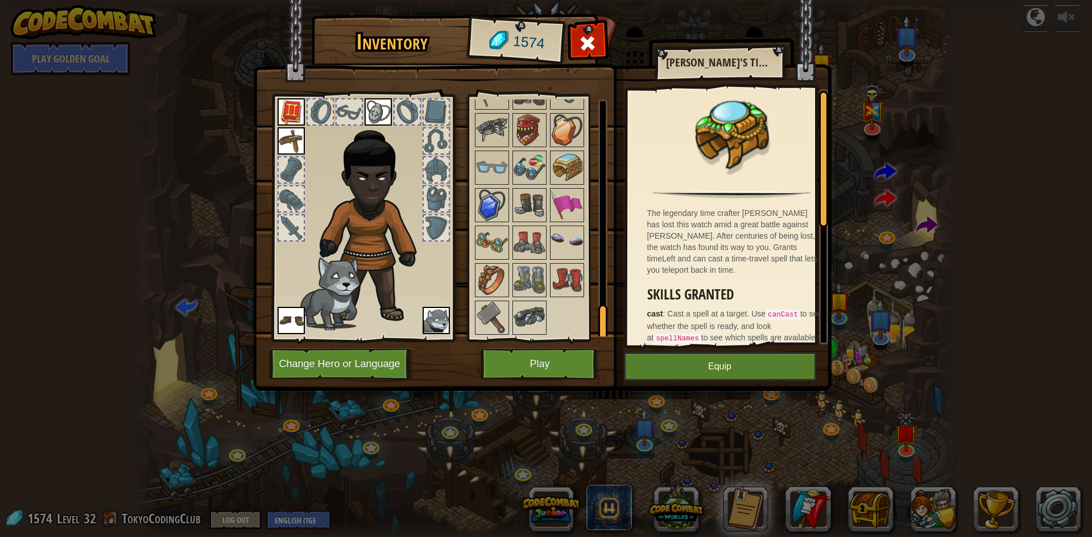
click at [293, 111] on img at bounding box center [290, 111] width 27 height 27
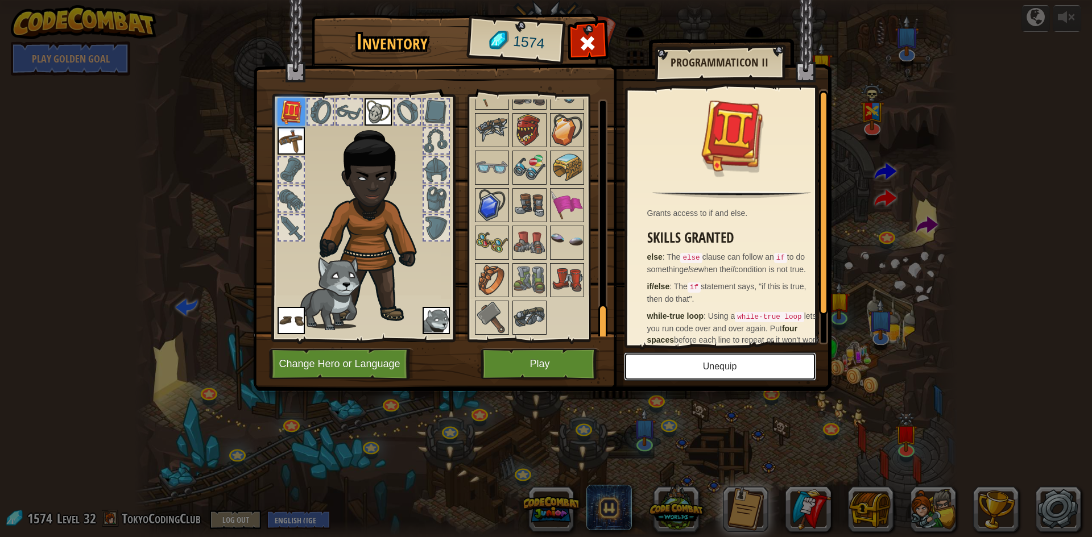
drag, startPoint x: 737, startPoint y: 371, endPoint x: 729, endPoint y: 371, distance: 8.5
click at [736, 371] on button "Unequip" at bounding box center [720, 366] width 192 height 28
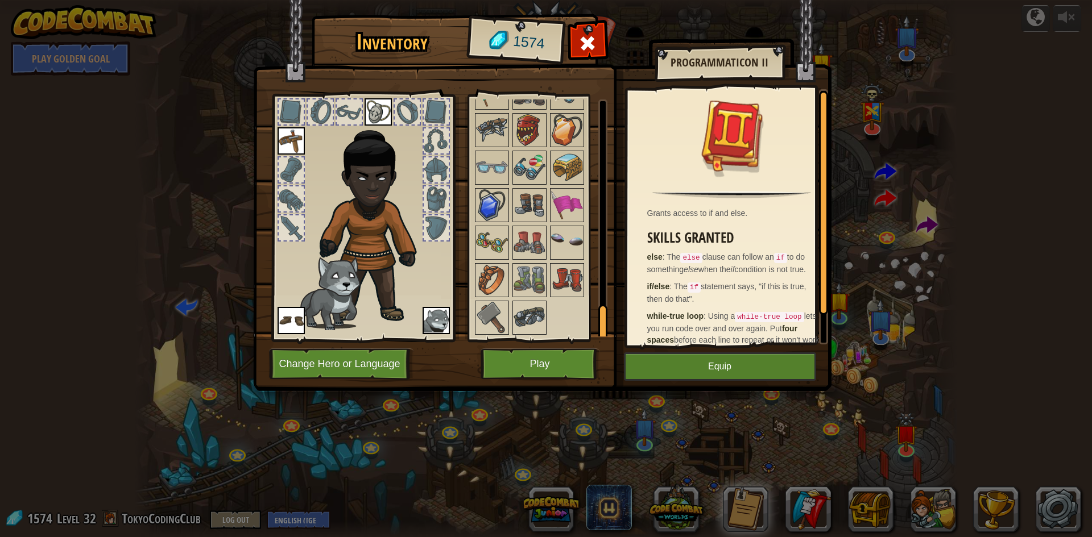
click at [295, 145] on img at bounding box center [290, 140] width 27 height 27
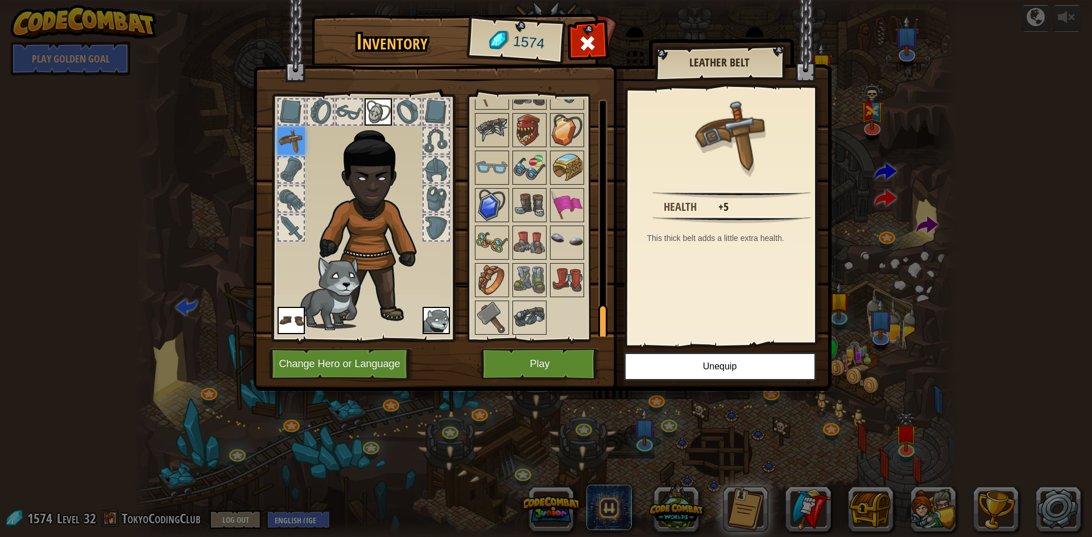
click at [372, 120] on img at bounding box center [377, 111] width 27 height 27
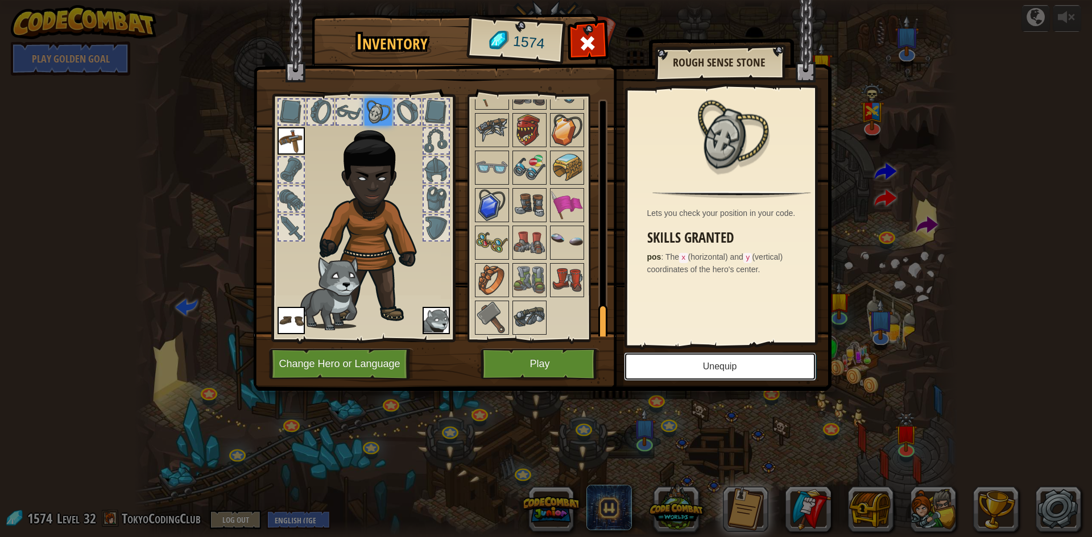
click at [704, 355] on button "Unequip" at bounding box center [720, 366] width 192 height 28
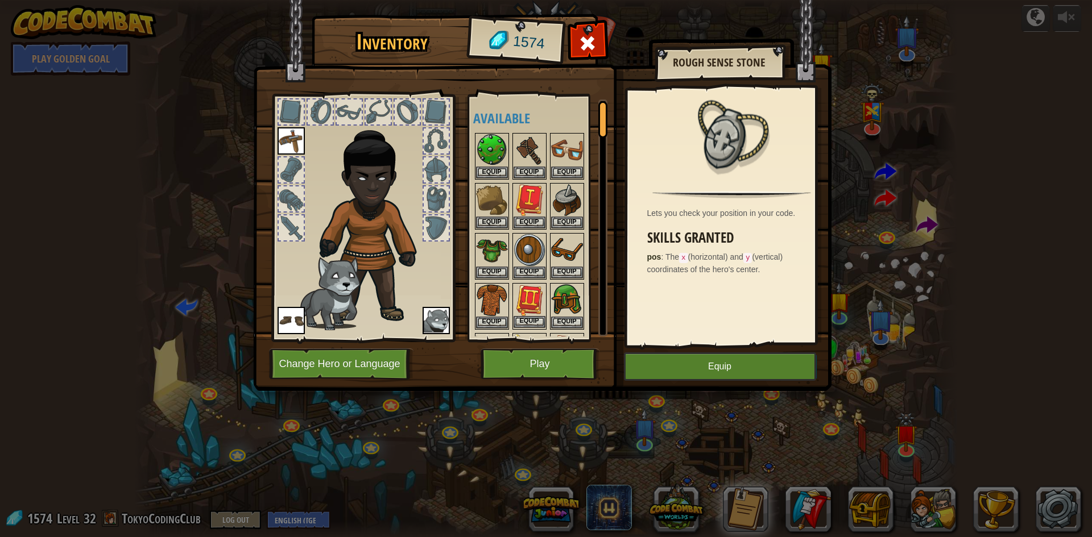
scroll to position [171, 0]
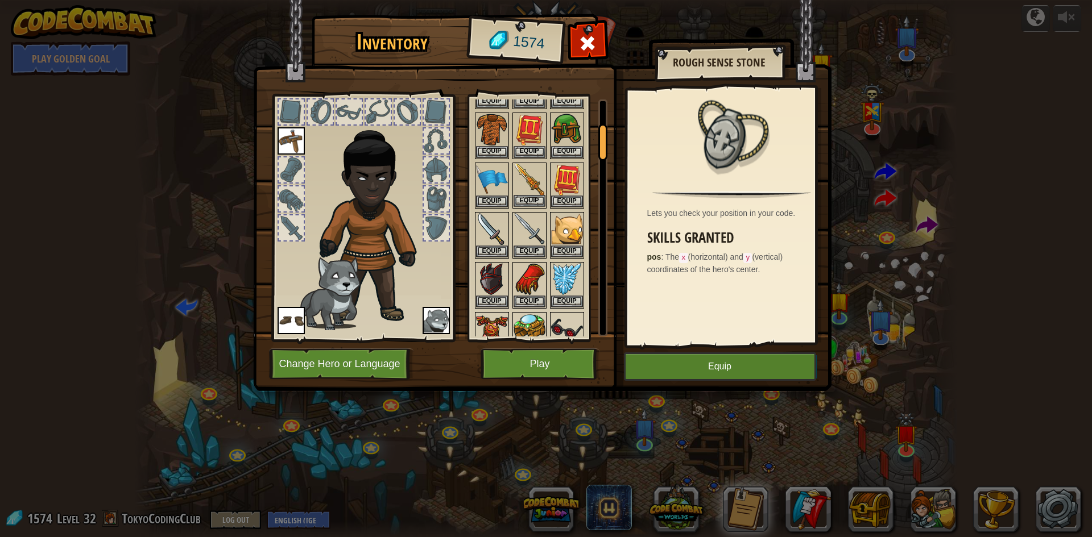
click at [530, 180] on img at bounding box center [529, 180] width 32 height 32
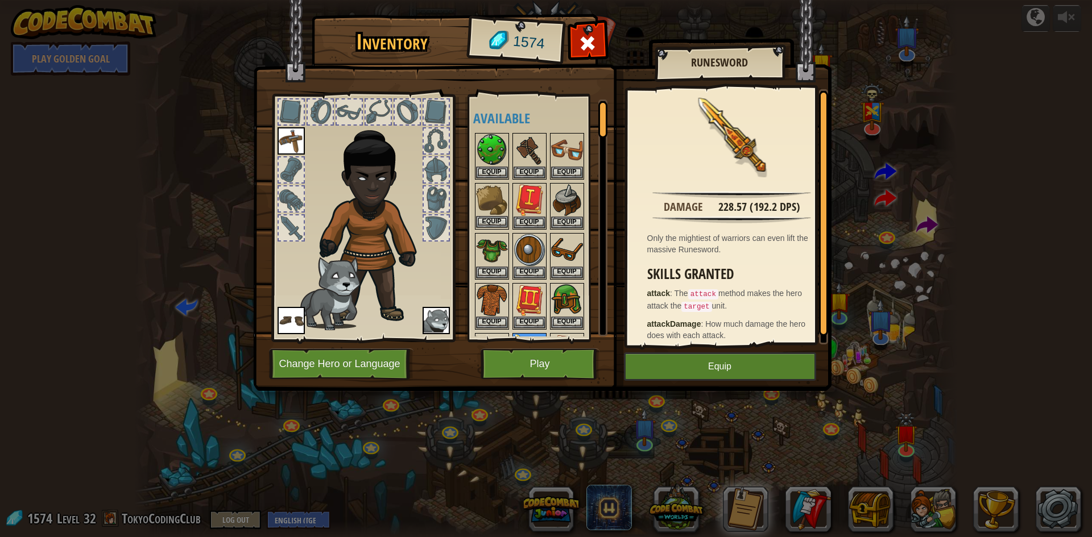
scroll to position [114, 0]
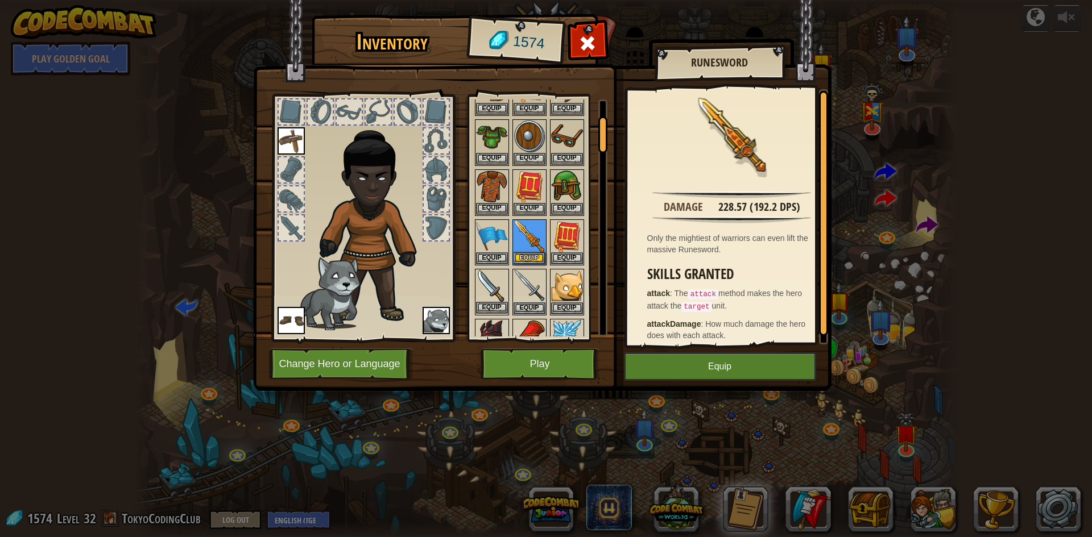
click at [491, 296] on img at bounding box center [492, 286] width 32 height 32
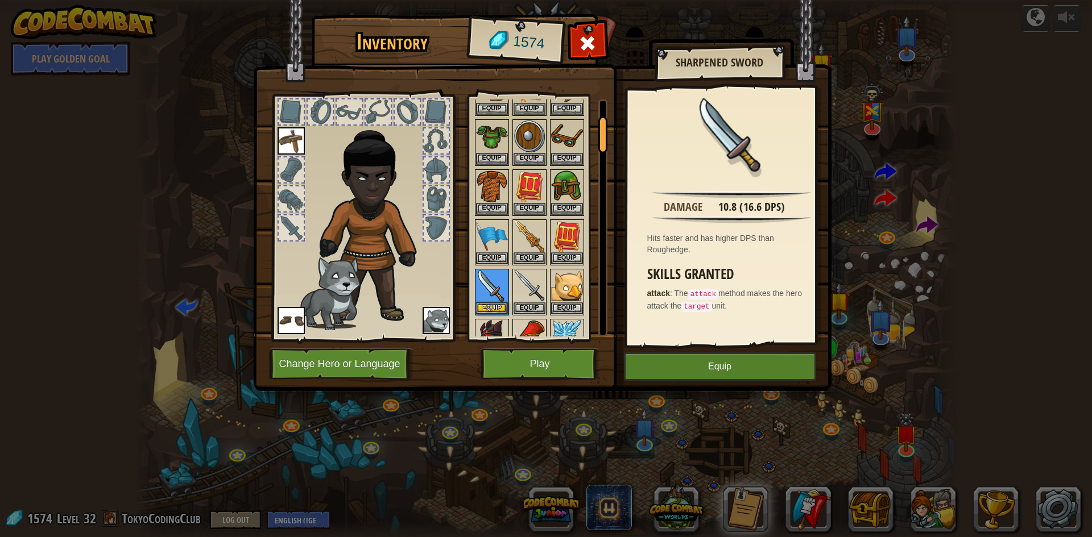
click at [339, 146] on img at bounding box center [375, 220] width 122 height 209
click at [389, 194] on img at bounding box center [375, 220] width 122 height 209
click at [537, 363] on button "Play" at bounding box center [539, 364] width 119 height 31
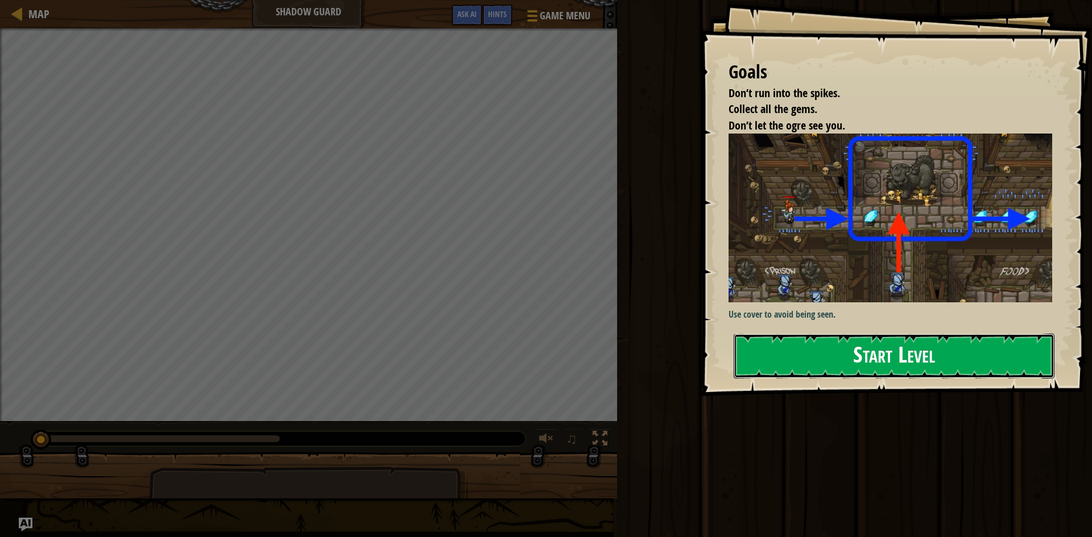
click at [903, 337] on button "Start Level" at bounding box center [893, 356] width 321 height 45
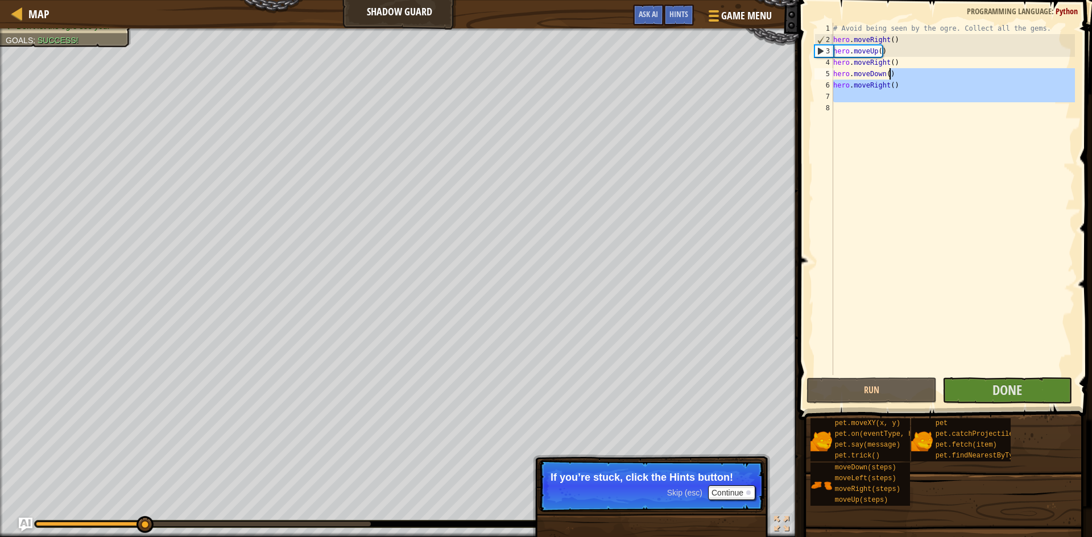
drag, startPoint x: 976, startPoint y: 107, endPoint x: 711, endPoint y: 0, distance: 285.9
click at [711, 0] on div "Map Shadow Guard Game Menu Done Hints Ask AI 1 הההההההההההההההההההההההההההההההה…" at bounding box center [546, 268] width 1092 height 537
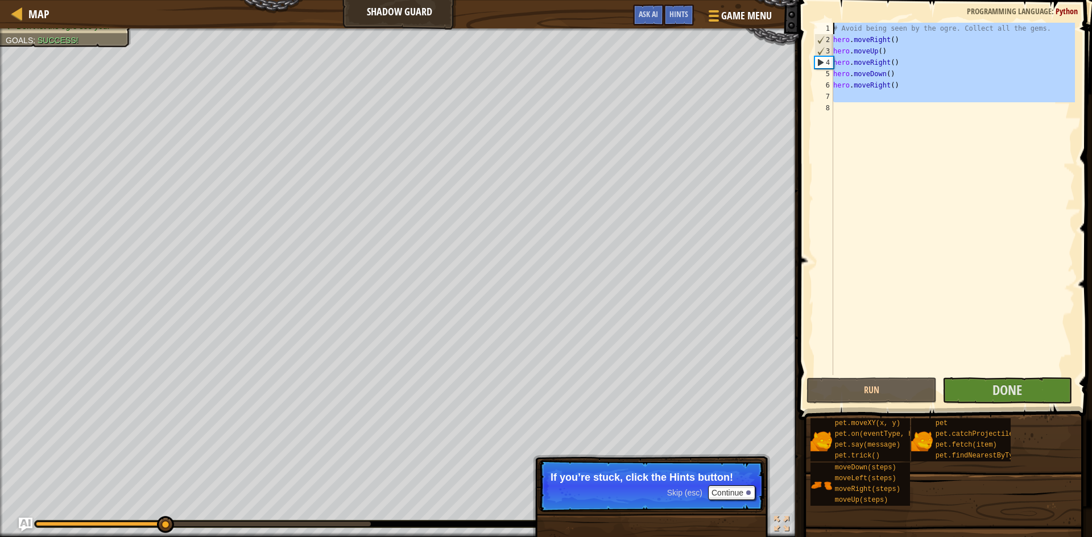
click at [946, 89] on div "# Avoid being seen by the ogre. Collect all the gems. hero . moveRight ( ) hero…" at bounding box center [953, 199] width 244 height 352
type textarea "hero.moveRight()"
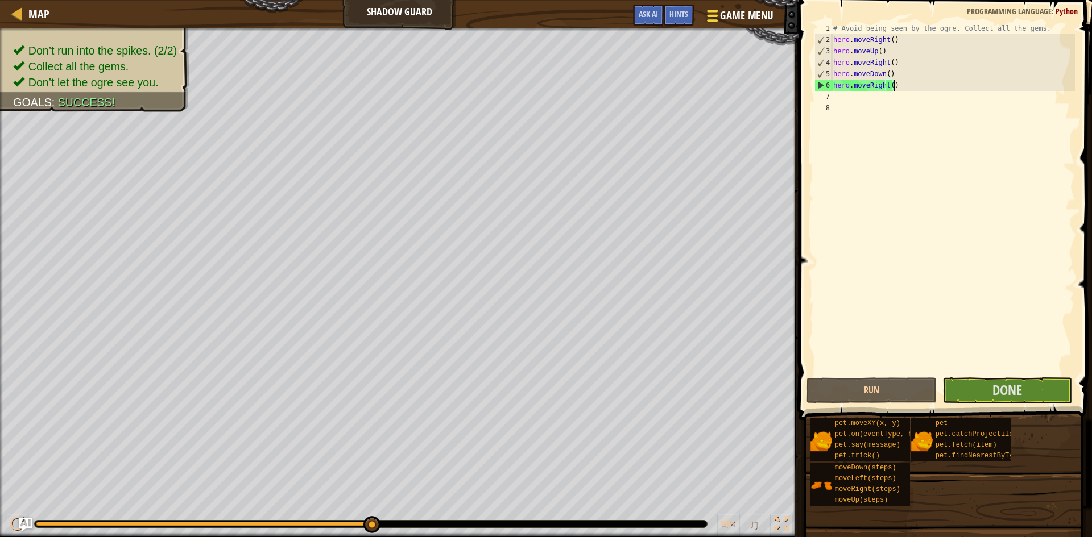
click at [747, 20] on span "Game Menu" at bounding box center [746, 15] width 53 height 15
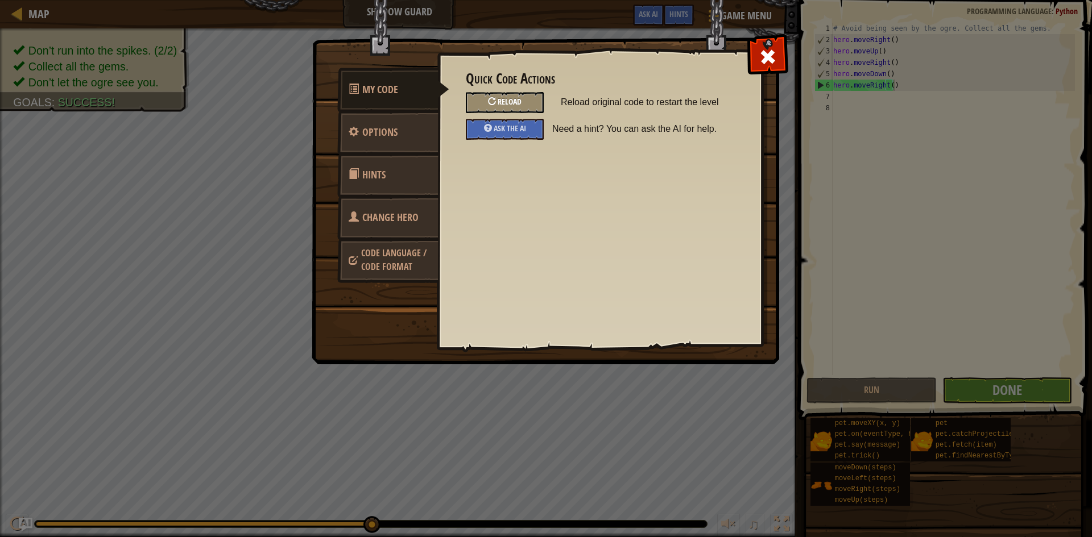
click at [538, 105] on div "Reload" at bounding box center [505, 102] width 78 height 21
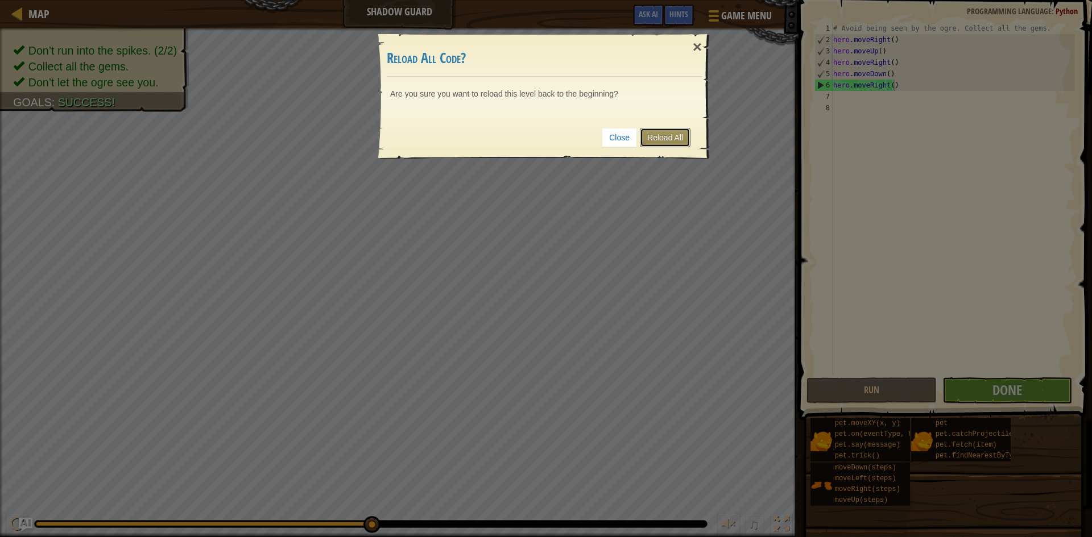
drag, startPoint x: 657, startPoint y: 132, endPoint x: 663, endPoint y: 132, distance: 6.3
click at [657, 132] on link "Reload All" at bounding box center [665, 137] width 51 height 19
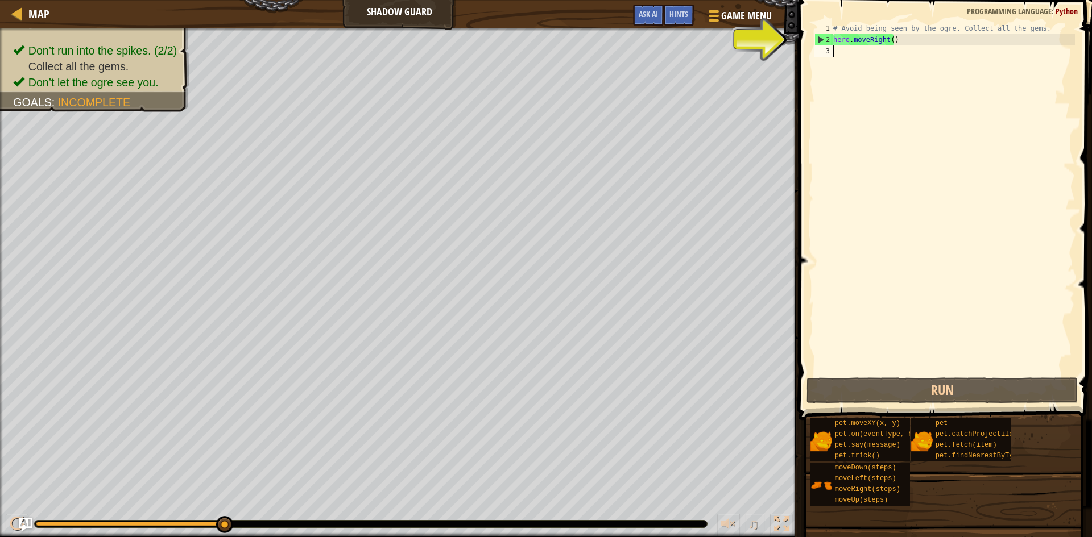
click at [922, 59] on div "# Avoid being seen by the ogre. Collect all the gems. hero . moveRight ( )" at bounding box center [953, 210] width 244 height 375
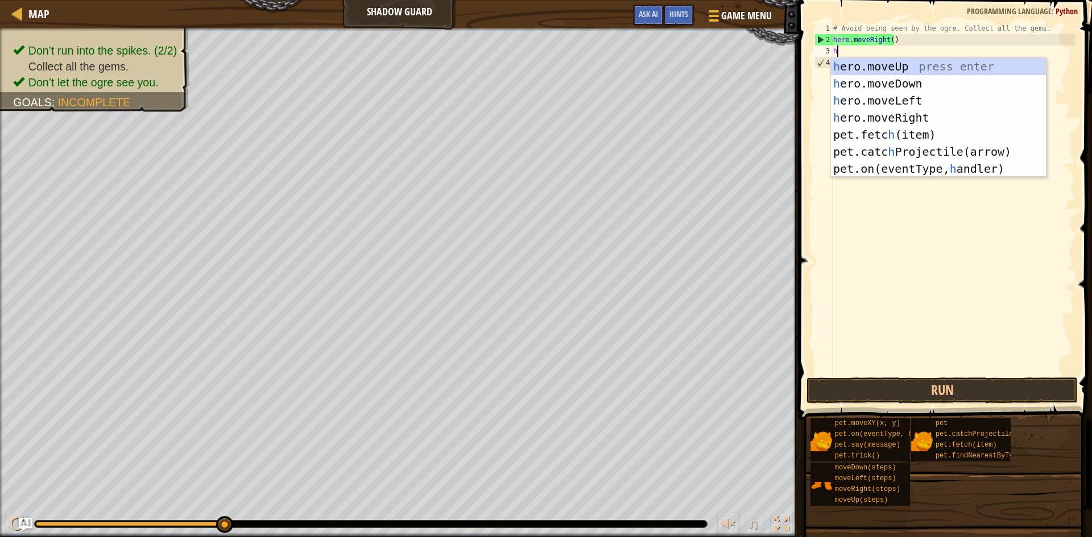
scroll to position [5, 0]
type textarea "he"
click at [910, 66] on div "he ro.moveUp press enter he ro.moveDown press enter he ro.moveLeft press enter …" at bounding box center [938, 135] width 215 height 154
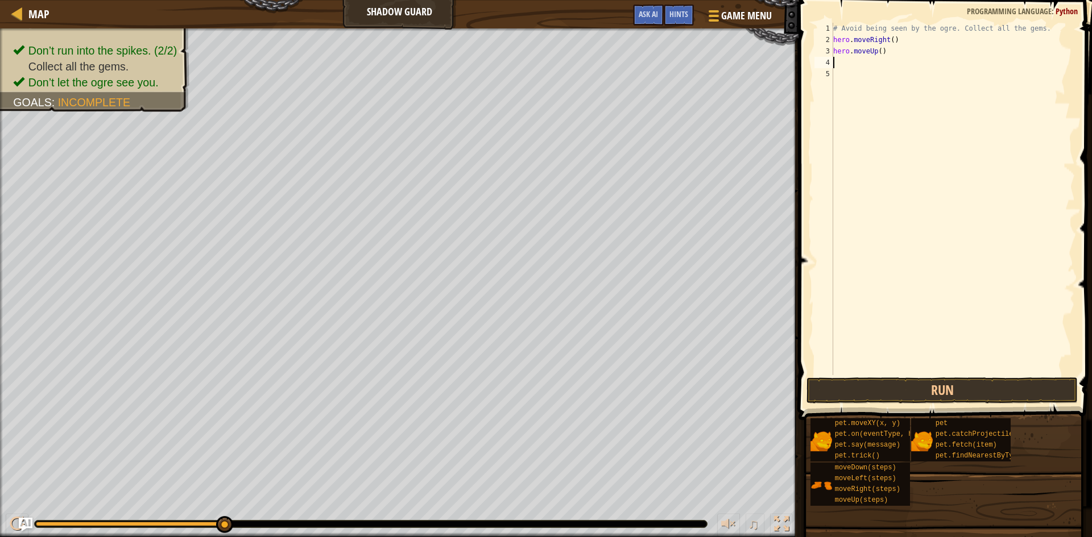
type textarea "g"
type textarea "h"
click at [898, 327] on div "# Avoid being seen by the ogre. Collect all the gems. hero . moveRight ( ) hero…" at bounding box center [953, 210] width 244 height 375
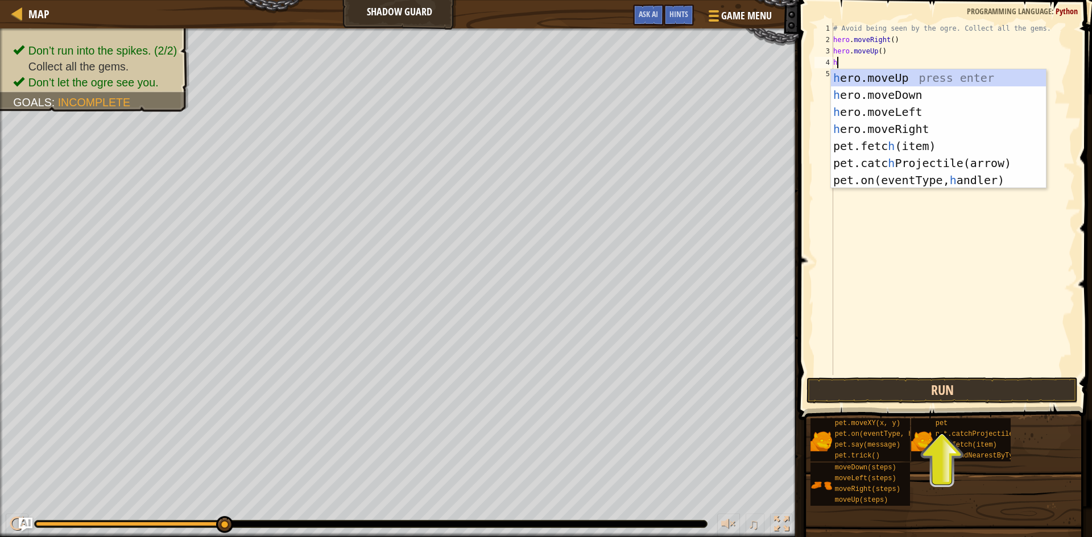
type textarea "h"
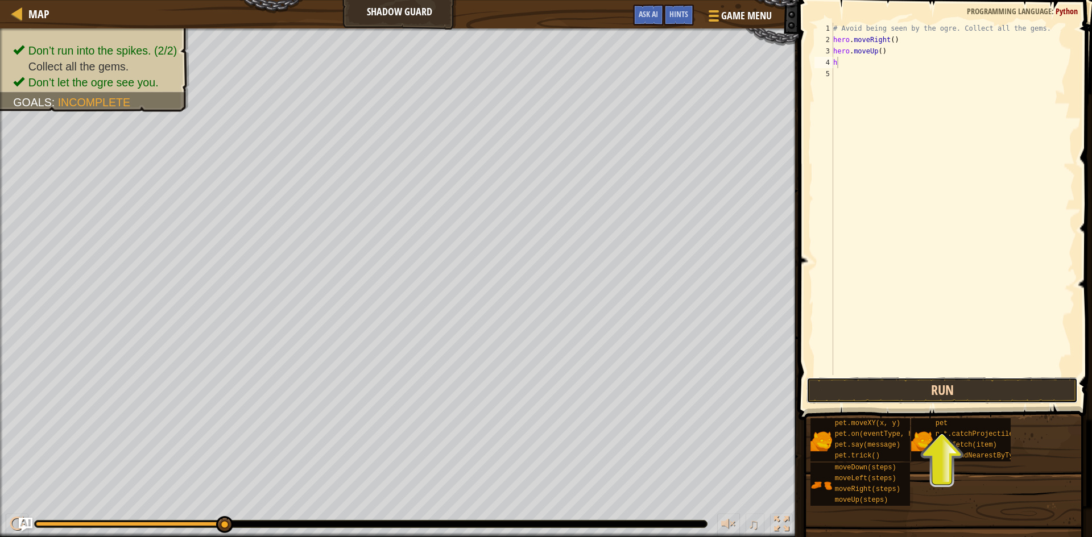
click at [963, 390] on button "Run" at bounding box center [941, 390] width 271 height 26
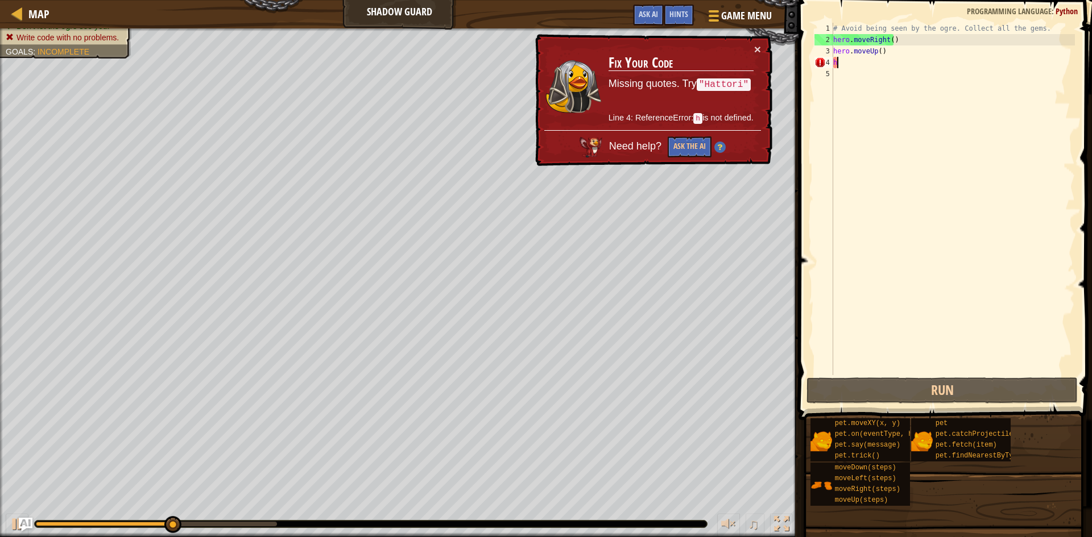
click at [761, 51] on div "× Fix Your Code Missing quotes. Try "Hattori" Line 4: ReferenceError: h is not …" at bounding box center [652, 100] width 239 height 132
click at [751, 49] on td "Fix Your Code Missing quotes. Try "Hattori" Line 4: ReferenceError: h is not de…" at bounding box center [681, 86] width 146 height 87
click at [756, 49] on button "×" at bounding box center [757, 49] width 7 height 12
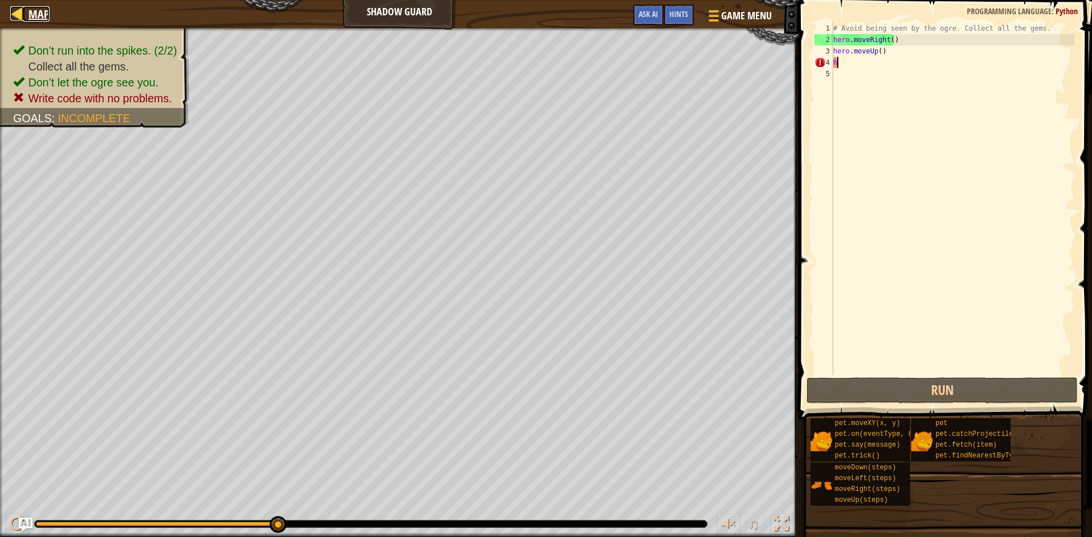
click at [30, 13] on span "Map" at bounding box center [38, 13] width 21 height 15
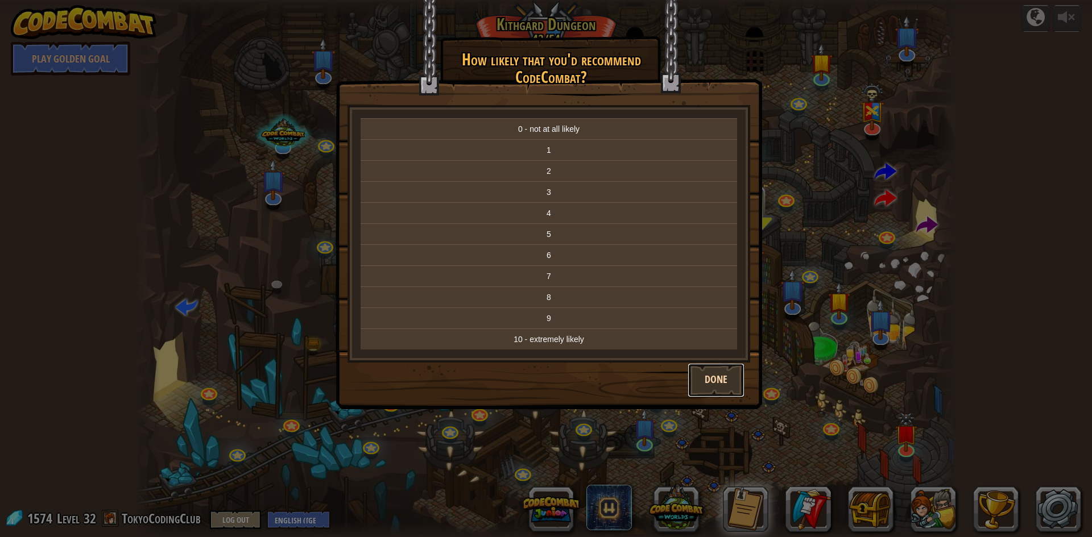
click at [708, 380] on button "Done" at bounding box center [715, 380] width 57 height 34
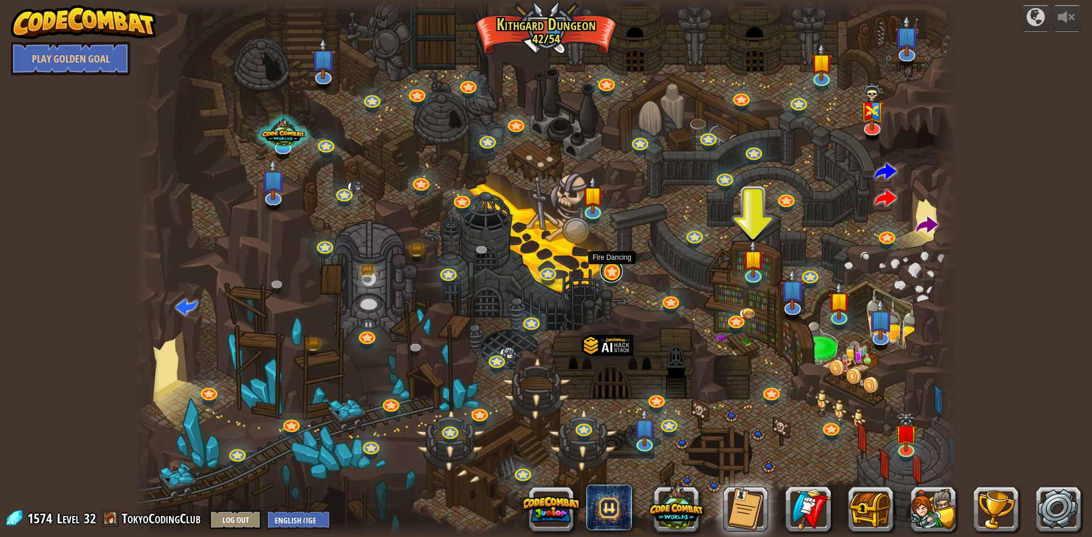
click at [608, 273] on link at bounding box center [611, 271] width 23 height 23
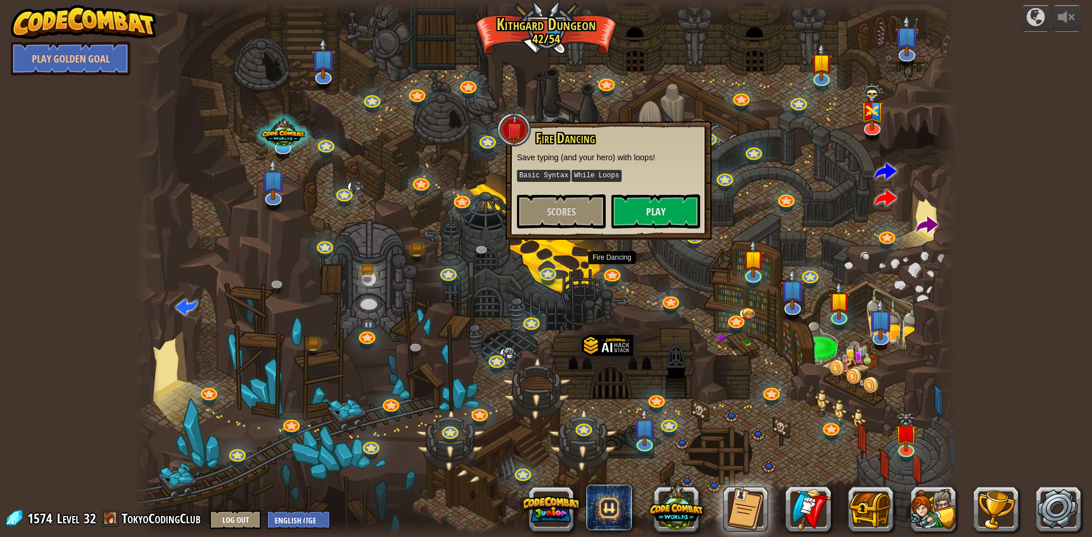
click at [641, 287] on div at bounding box center [546, 268] width 822 height 537
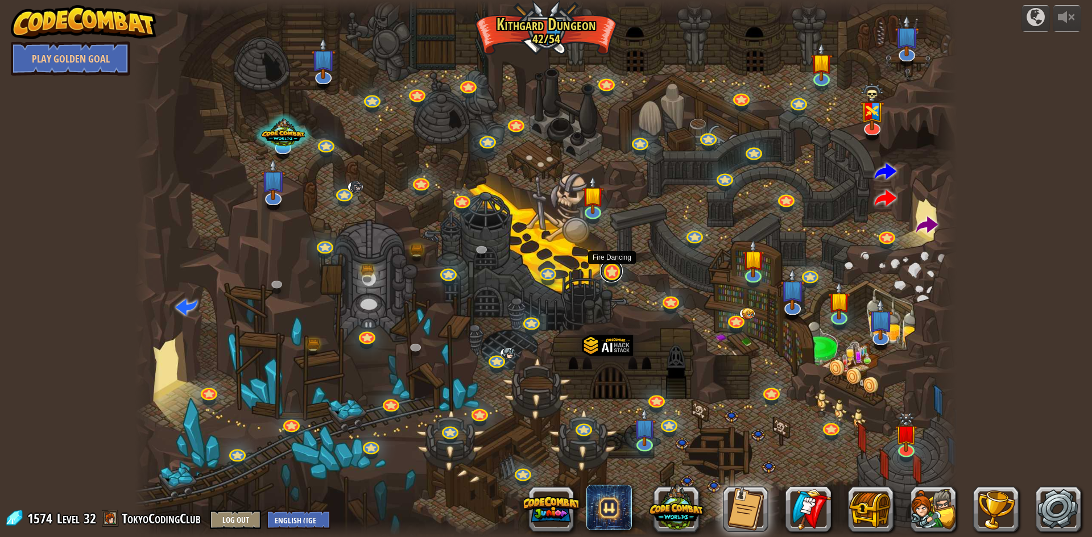
click at [614, 274] on link at bounding box center [611, 271] width 23 height 23
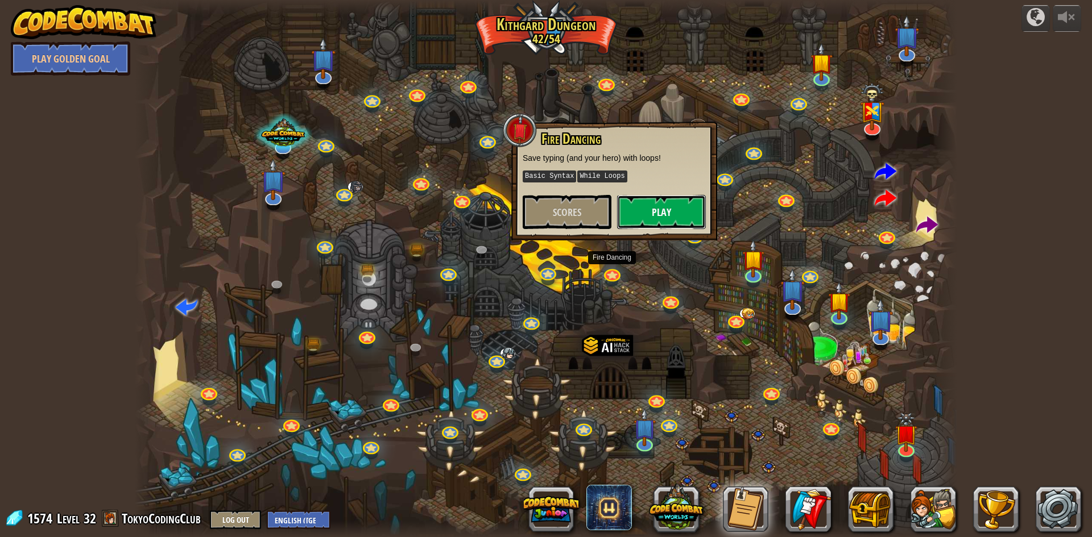
click at [667, 213] on button "Play" at bounding box center [661, 212] width 89 height 34
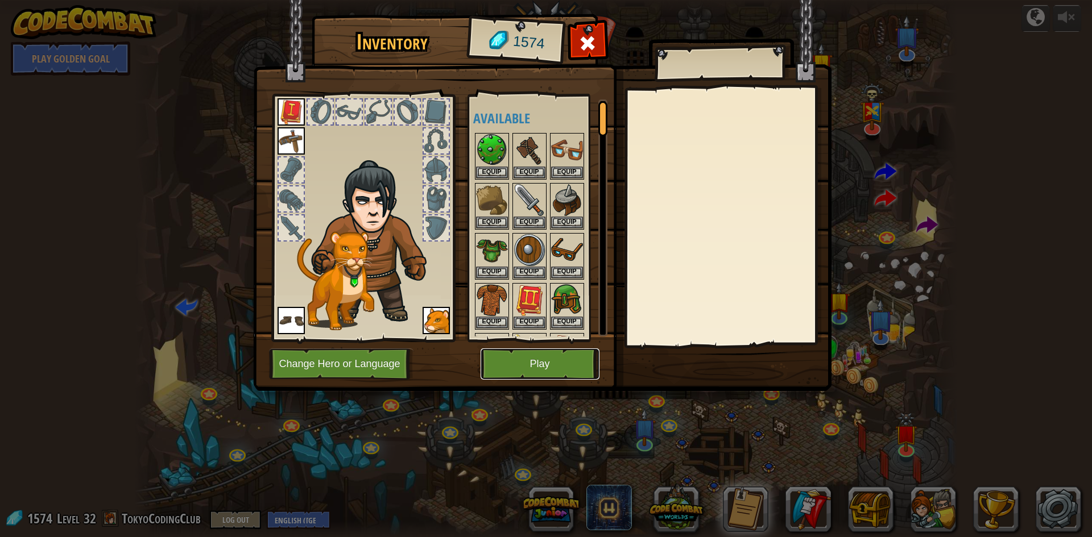
click at [533, 366] on button "Play" at bounding box center [539, 364] width 119 height 31
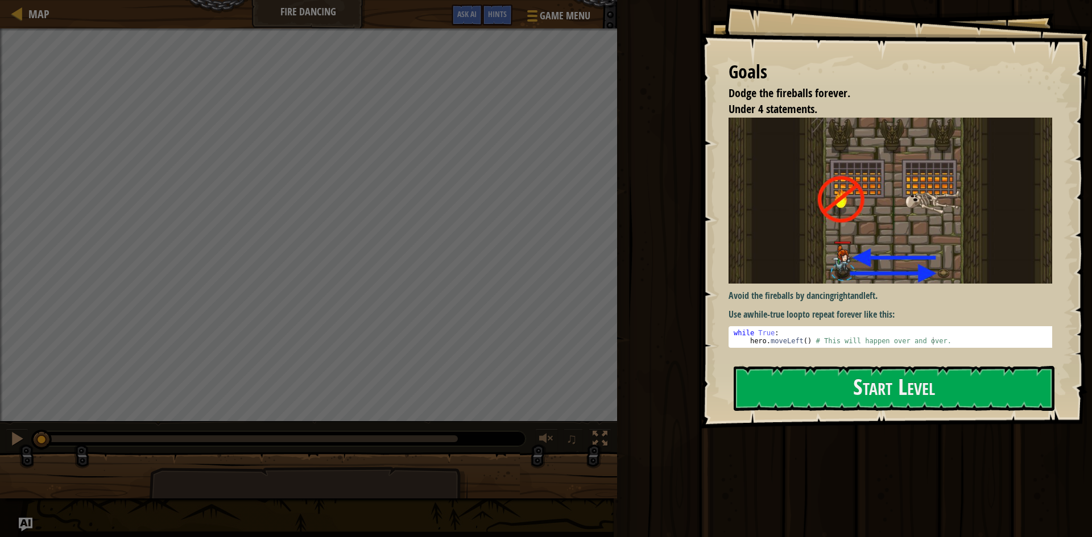
click at [7, 9] on div "Map Fire Dancing Game Menu Done Hints Ask AI" at bounding box center [308, 14] width 617 height 28
click at [44, 18] on span "Map" at bounding box center [38, 13] width 21 height 15
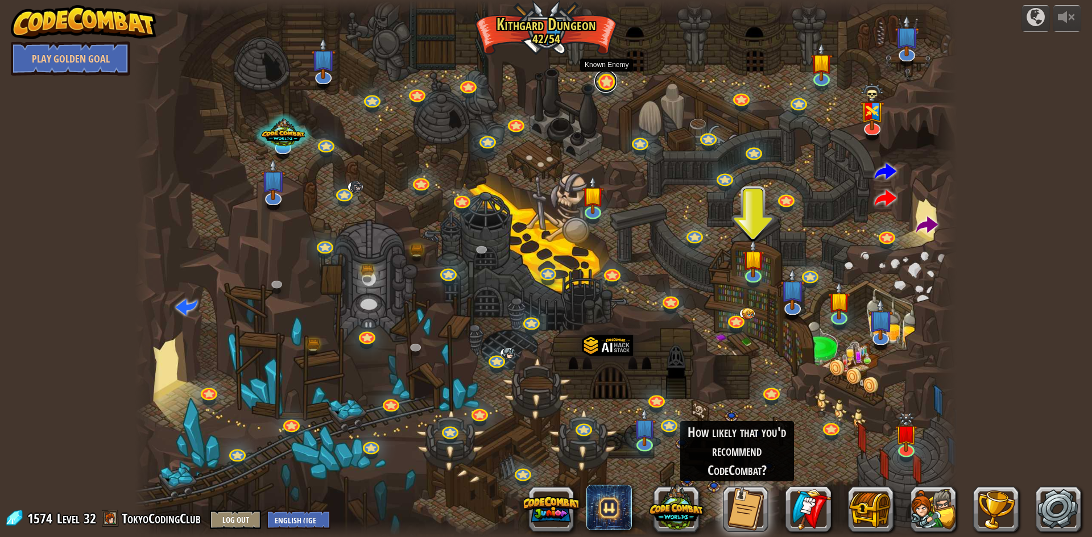
click at [605, 85] on link at bounding box center [605, 81] width 23 height 23
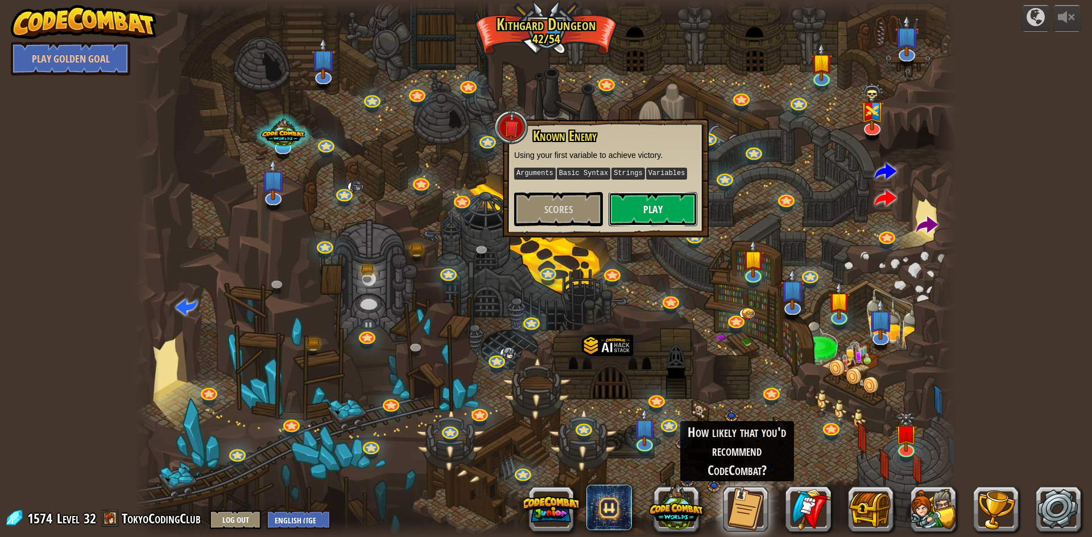
click at [656, 206] on button "Play" at bounding box center [652, 209] width 89 height 34
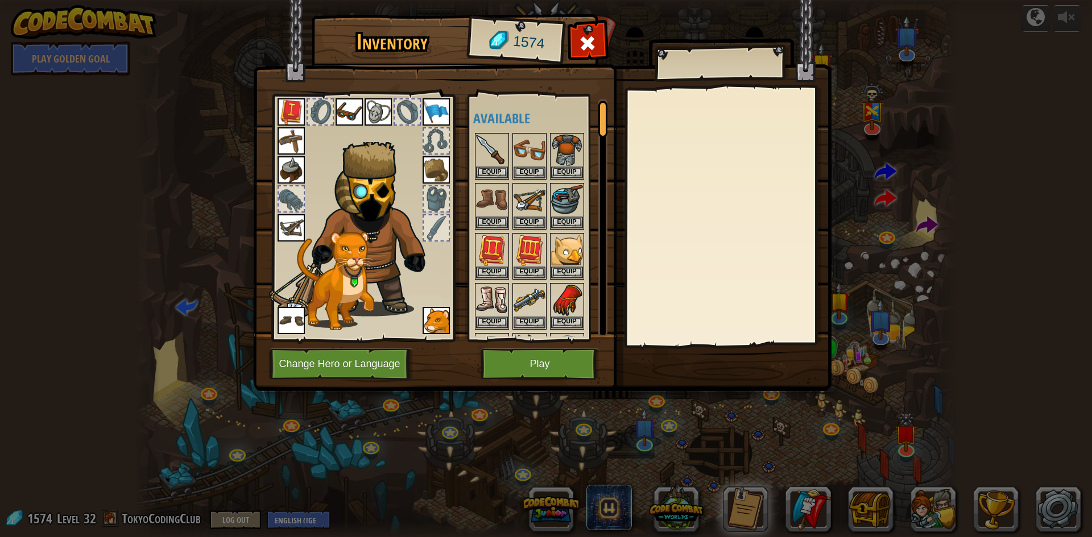
click at [433, 111] on img at bounding box center [435, 111] width 27 height 27
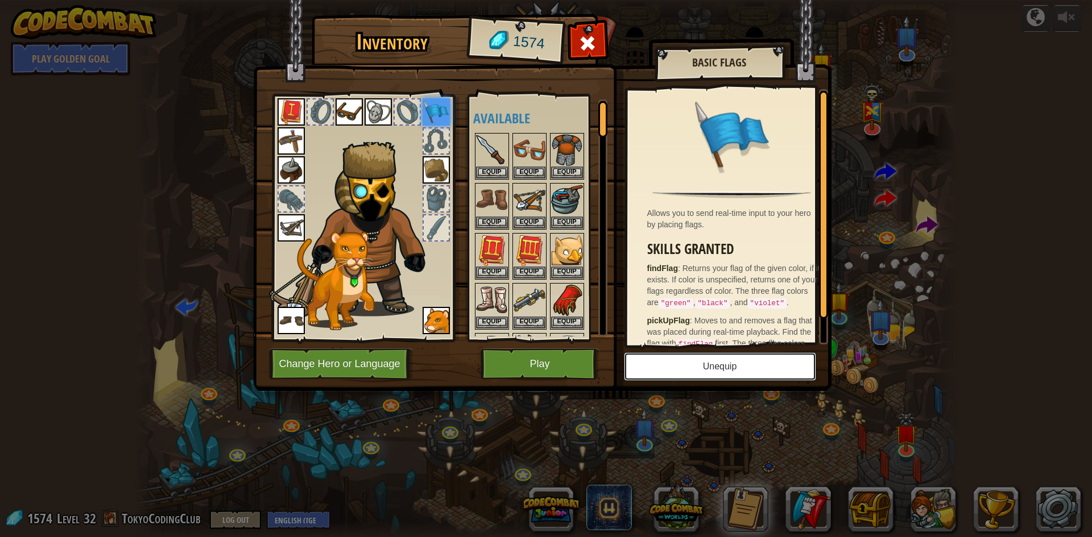
click at [750, 363] on button "Unequip" at bounding box center [720, 366] width 192 height 28
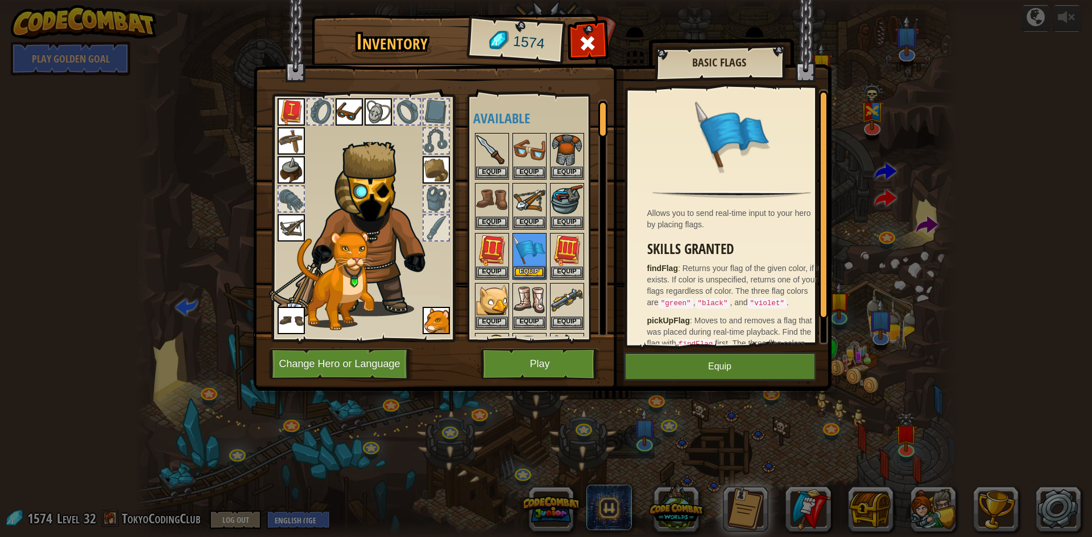
click at [346, 114] on img at bounding box center [348, 111] width 27 height 27
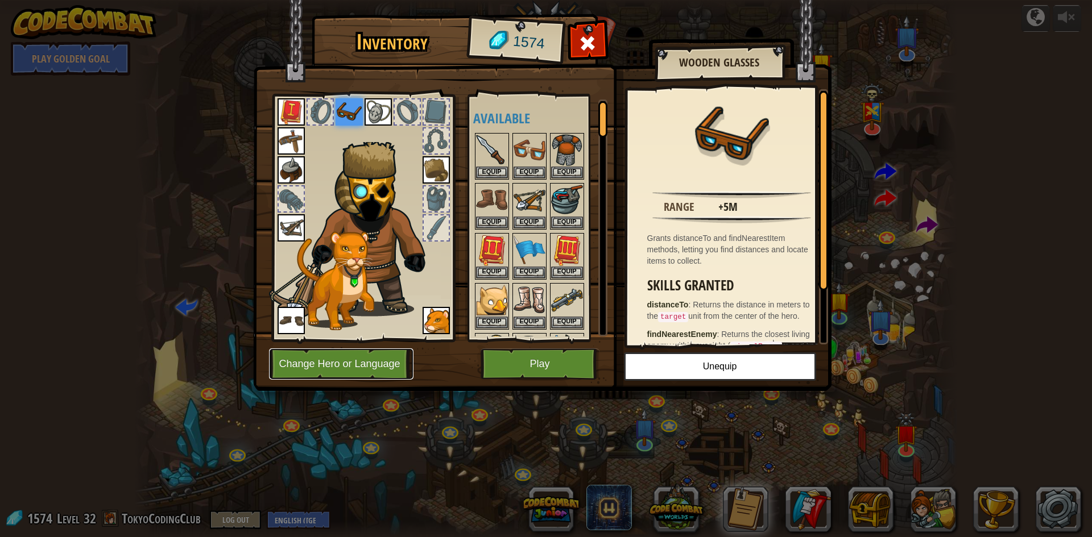
click at [353, 365] on button "Change Hero or Language" at bounding box center [341, 364] width 144 height 31
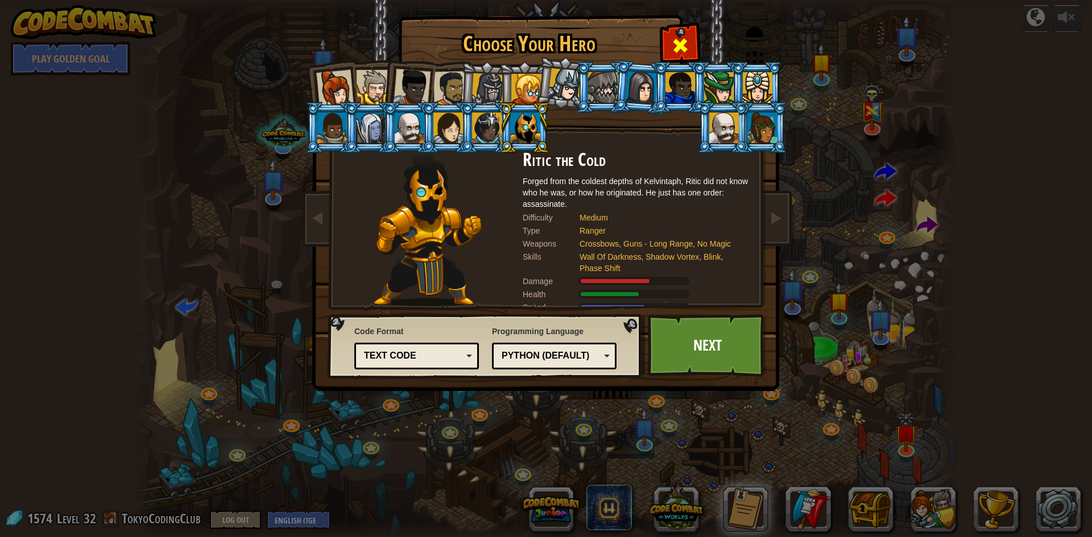
click at [690, 48] on div at bounding box center [680, 44] width 36 height 36
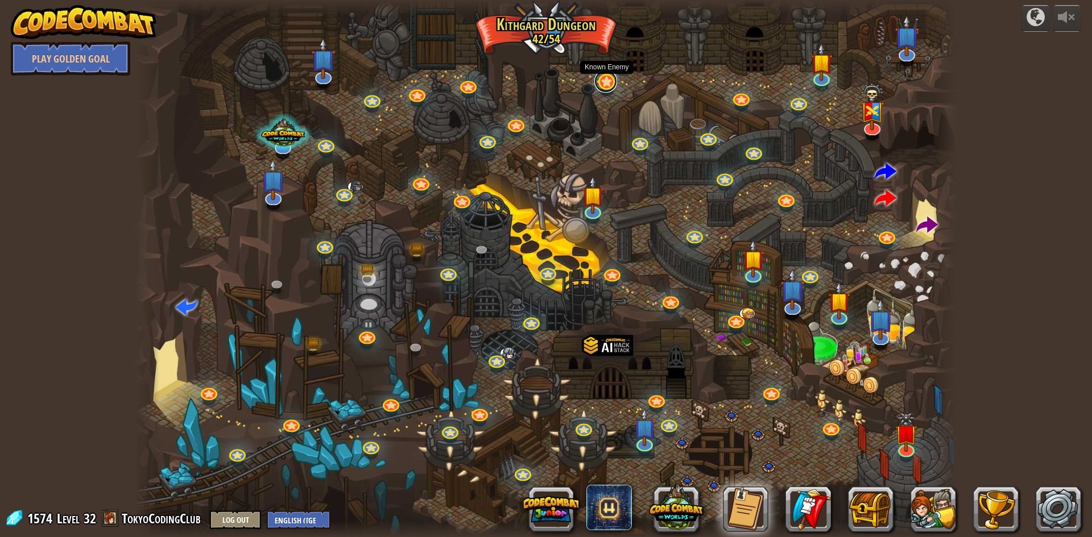
click at [608, 78] on link at bounding box center [605, 81] width 23 height 23
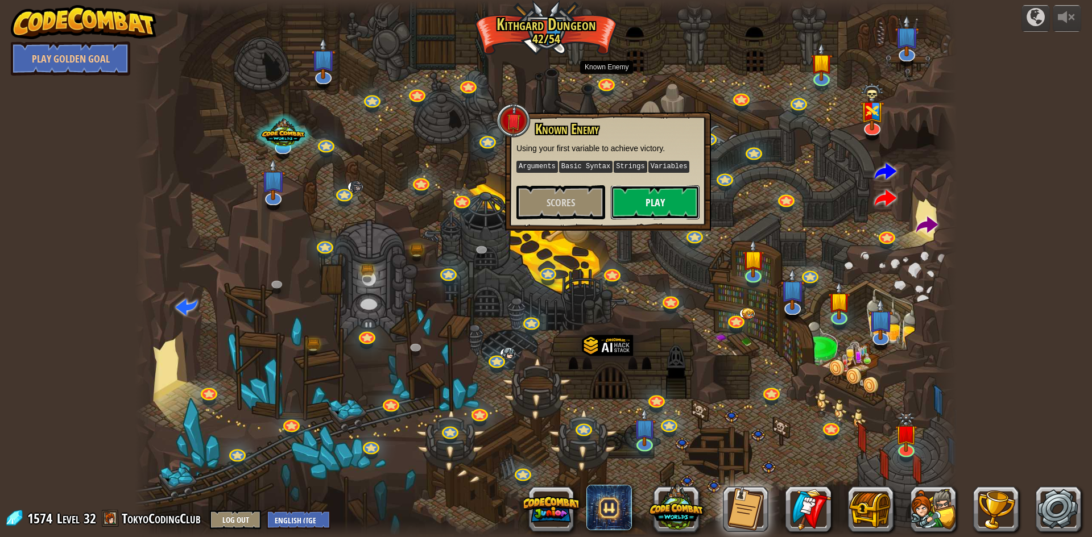
click at [640, 200] on button "Play" at bounding box center [655, 202] width 89 height 34
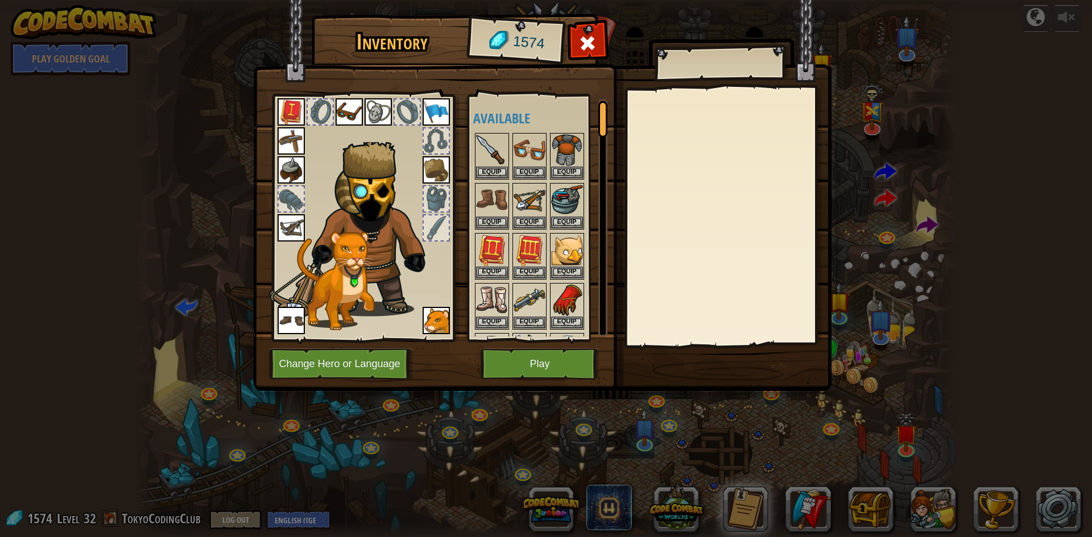
click at [580, 346] on img at bounding box center [542, 184] width 578 height 413
click at [600, 40] on div at bounding box center [588, 46] width 36 height 36
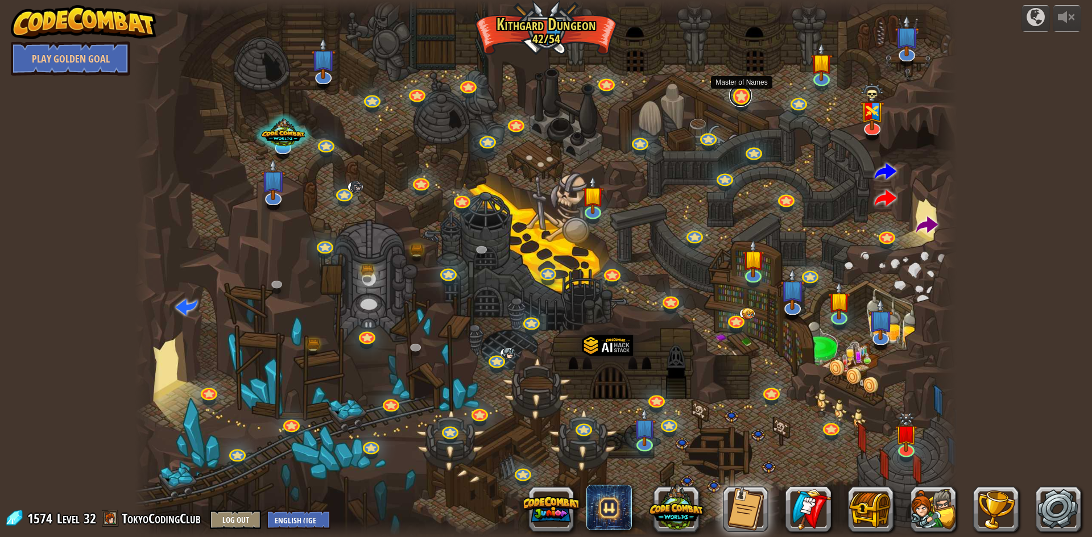
click at [735, 104] on div "Twisted Canyon Challenge: collect the most gold using all the programming skill…" at bounding box center [546, 268] width 822 height 537
click at [736, 97] on link at bounding box center [740, 95] width 23 height 23
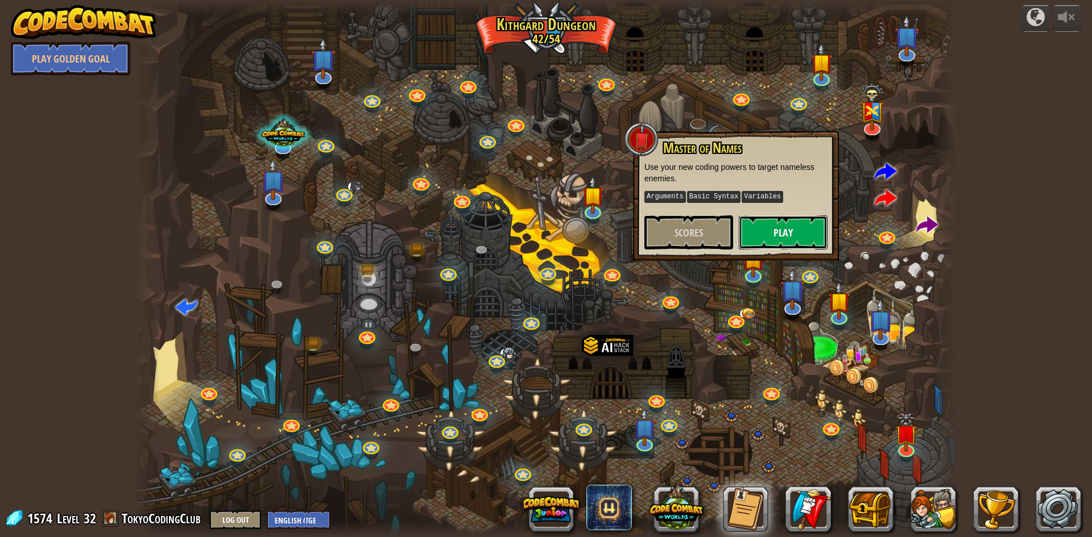
click at [783, 219] on button "Play" at bounding box center [783, 232] width 89 height 34
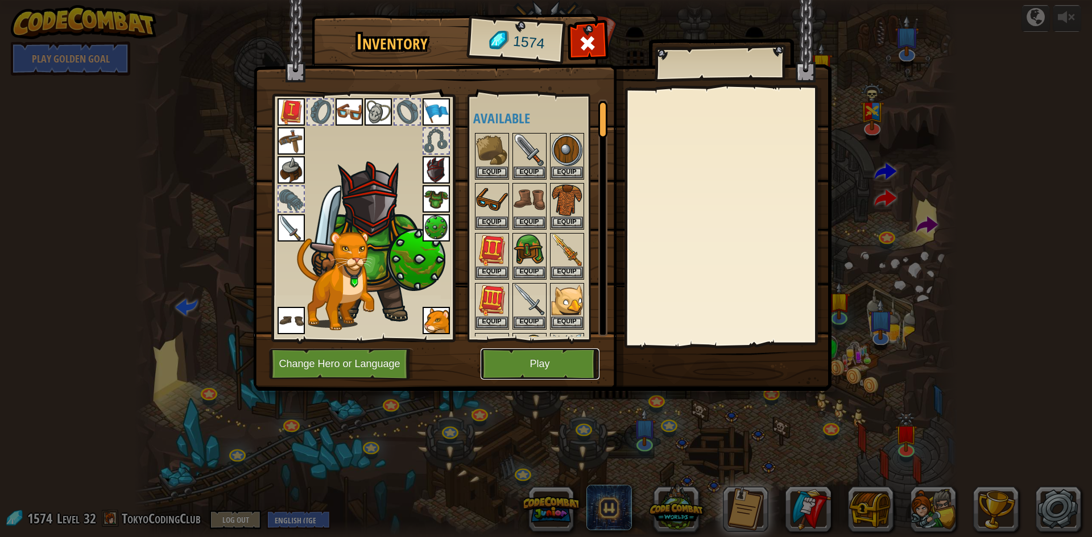
click at [559, 368] on button "Play" at bounding box center [539, 364] width 119 height 31
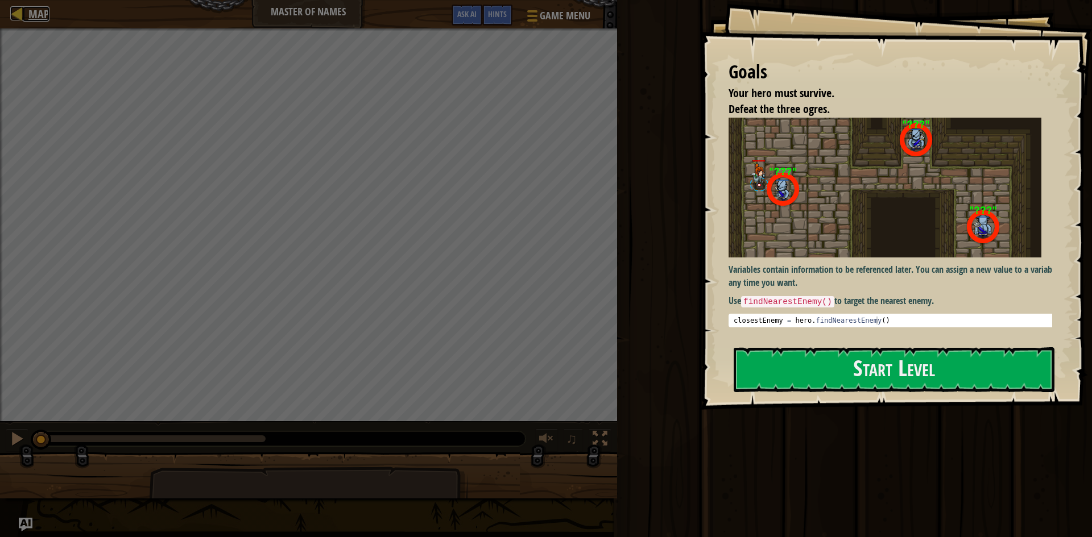
click at [17, 15] on div at bounding box center [17, 13] width 14 height 14
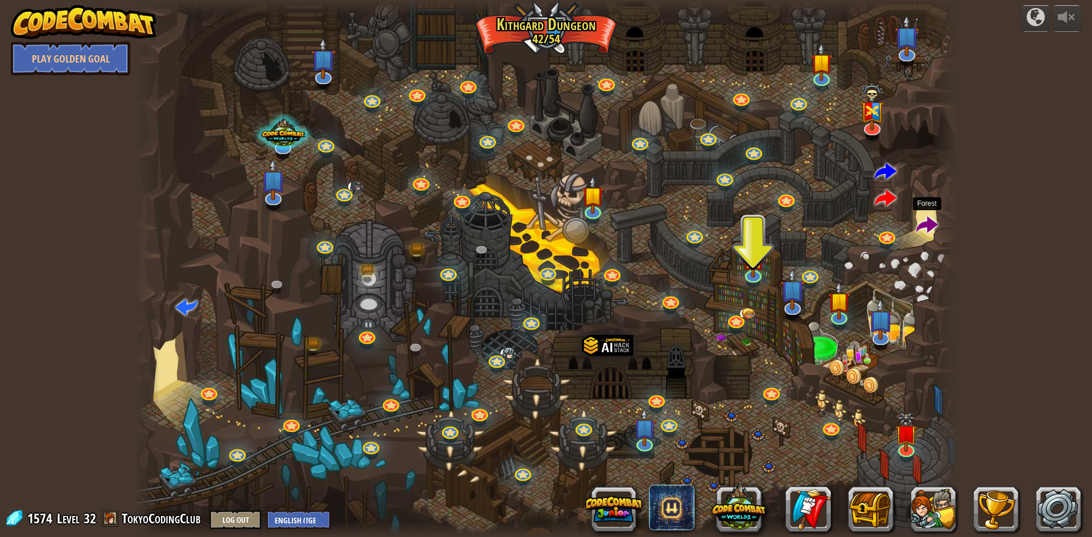
click at [918, 222] on span at bounding box center [927, 226] width 22 height 22
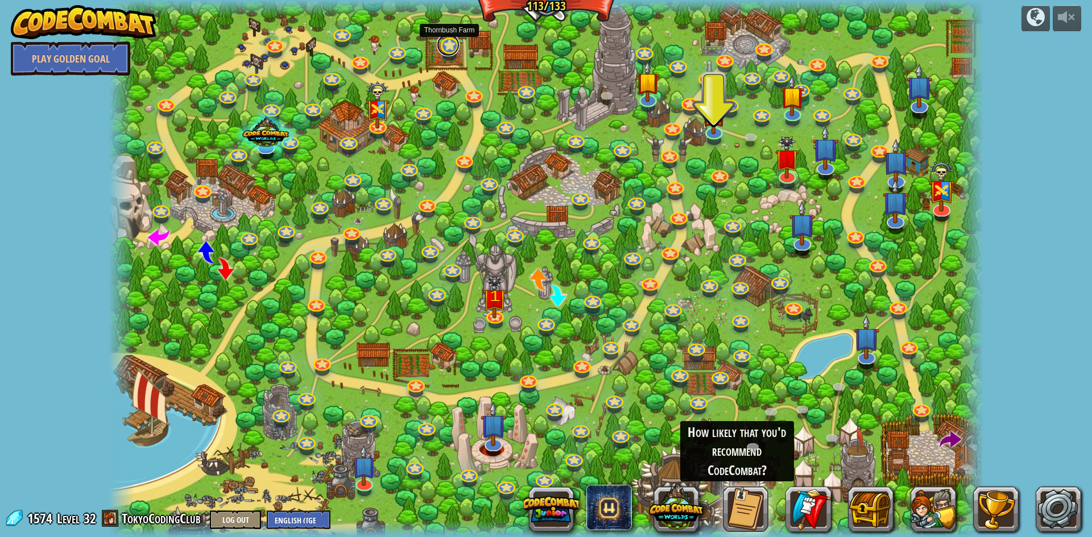
click at [445, 44] on link at bounding box center [448, 45] width 23 height 23
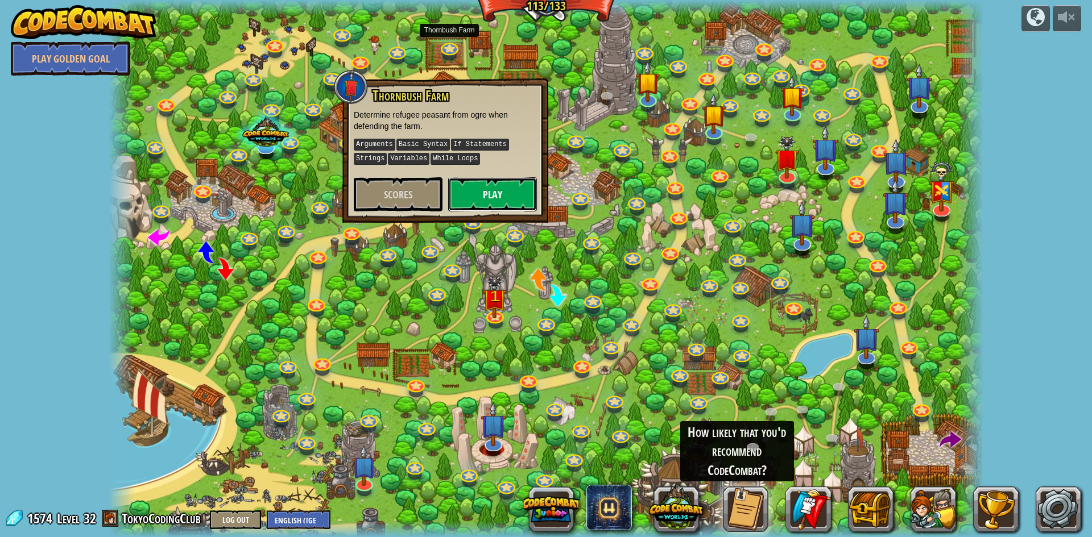
click at [508, 194] on button "Play" at bounding box center [492, 194] width 89 height 34
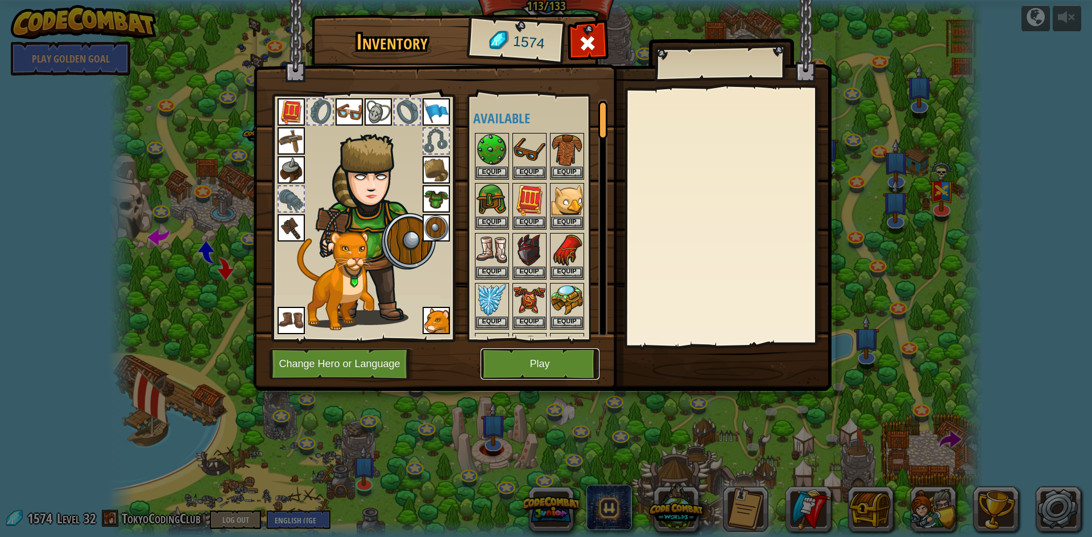
click at [553, 362] on button "Play" at bounding box center [539, 364] width 119 height 31
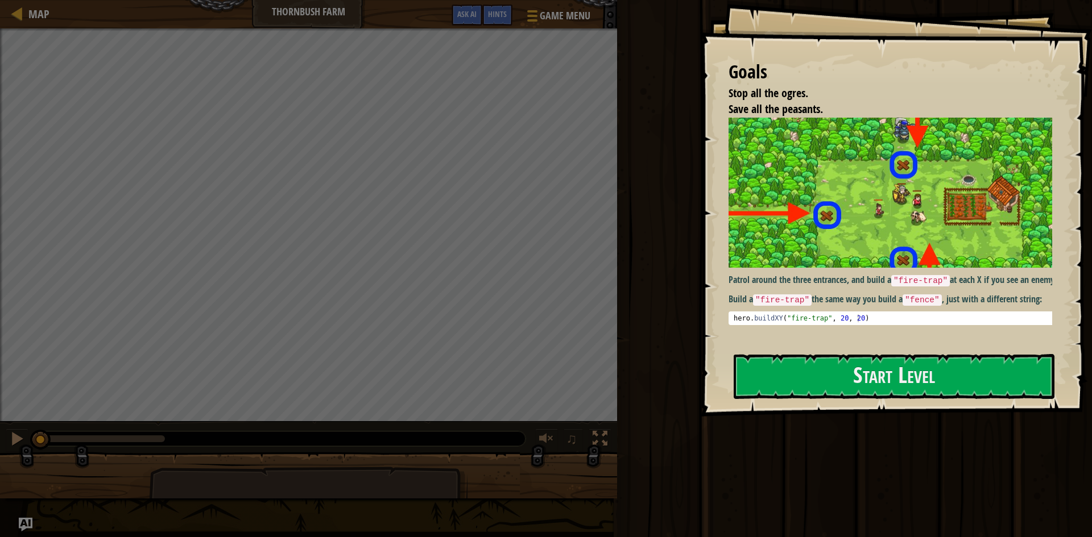
drag, startPoint x: 787, startPoint y: 323, endPoint x: 919, endPoint y: 320, distance: 132.5
click at [918, 320] on div "Patrol around the three entrances, and build a "fire-trap" at each X if you see…" at bounding box center [894, 222] width 332 height 208
type textarea "hero.buildXY("fire-trap", 20, 20)"
drag, startPoint x: 854, startPoint y: 329, endPoint x: 756, endPoint y: 315, distance: 99.3
click at [756, 315] on div "Patrol around the three entrances, and build a "fire-trap" at each X if you see…" at bounding box center [894, 222] width 332 height 208
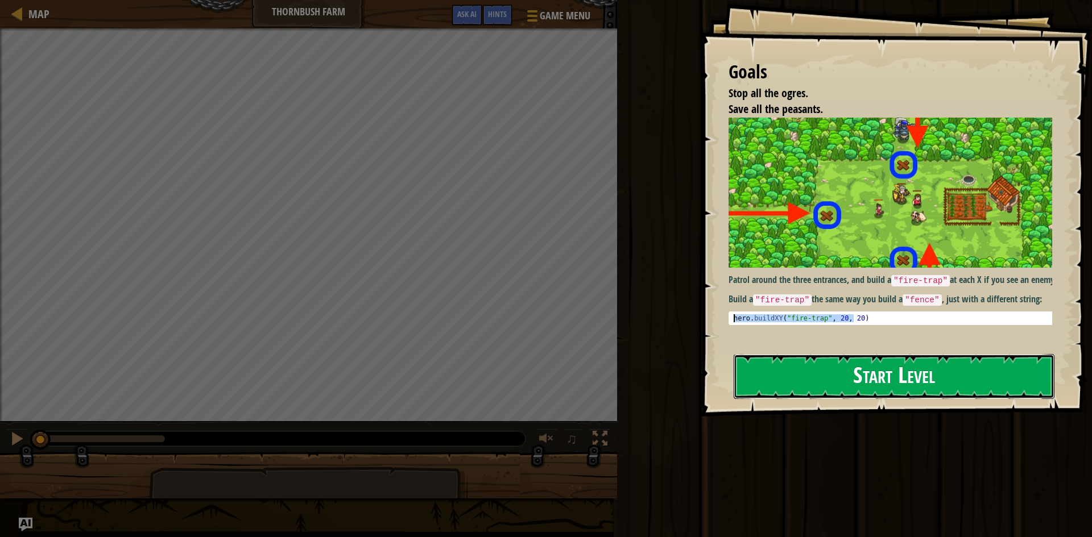
click at [897, 380] on button "Start Level" at bounding box center [893, 376] width 321 height 45
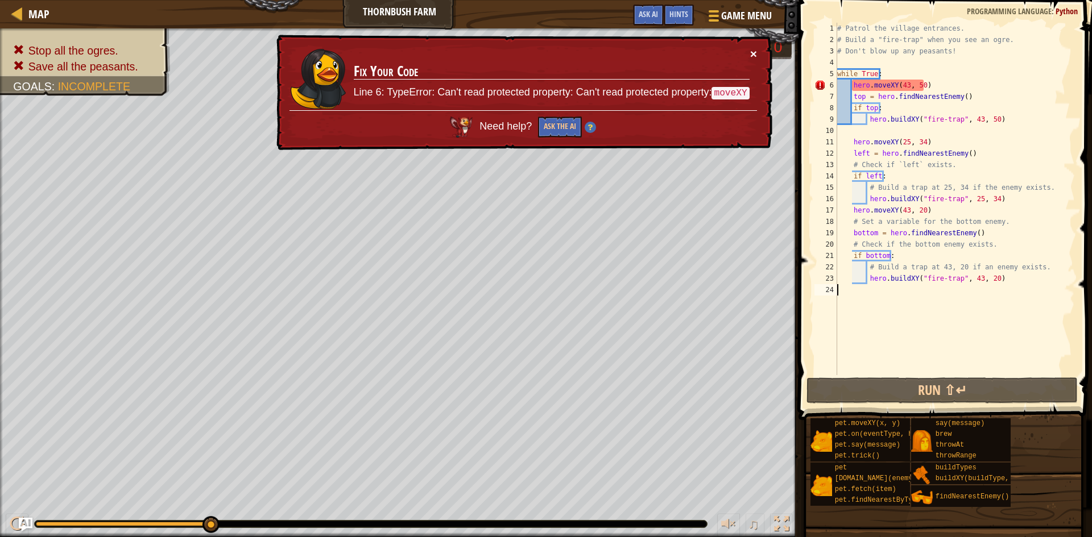
click at [756, 52] on button "×" at bounding box center [753, 54] width 7 height 12
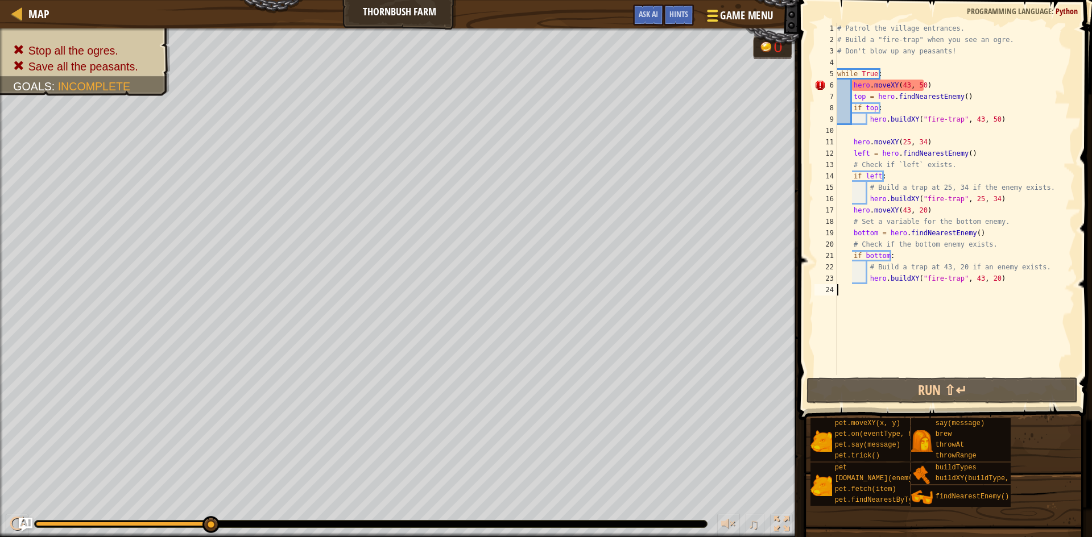
click at [750, 19] on span "Game Menu" at bounding box center [746, 15] width 53 height 15
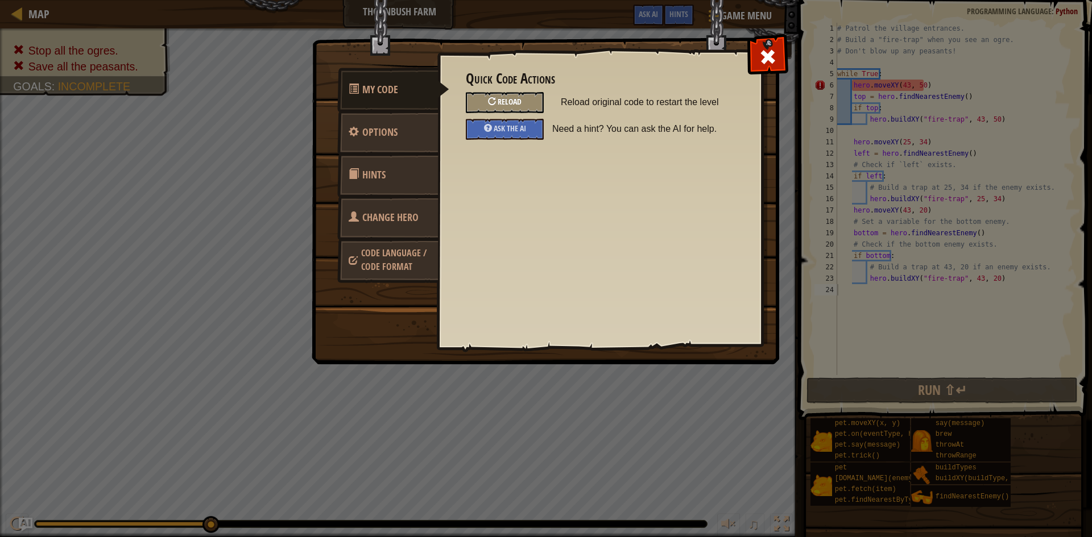
click at [505, 103] on span "Reload" at bounding box center [509, 101] width 24 height 11
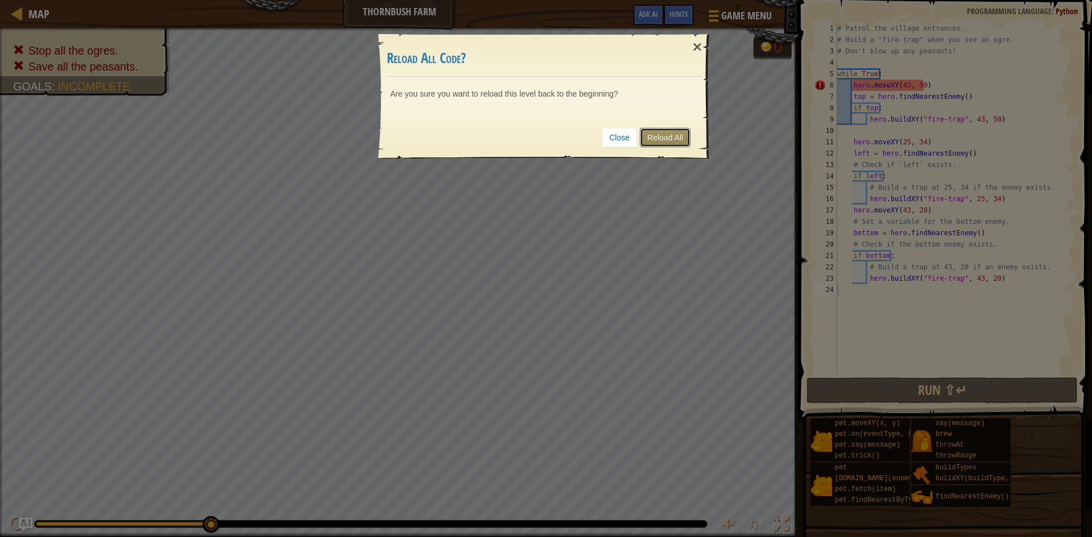
drag, startPoint x: 681, startPoint y: 128, endPoint x: 679, endPoint y: 141, distance: 12.6
click at [681, 128] on link "Reload All" at bounding box center [665, 137] width 51 height 19
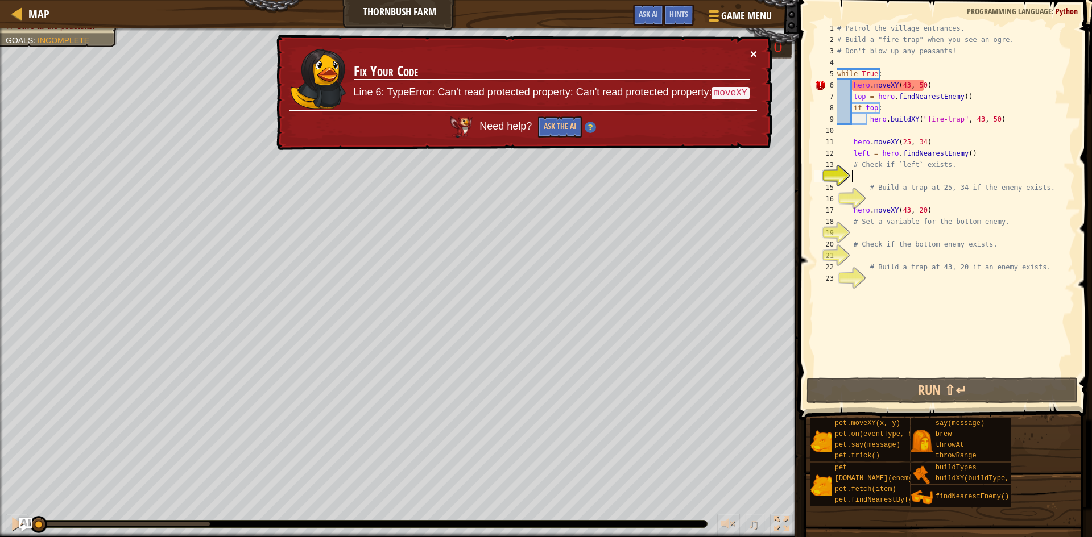
click at [755, 50] on button "×" at bounding box center [753, 54] width 7 height 12
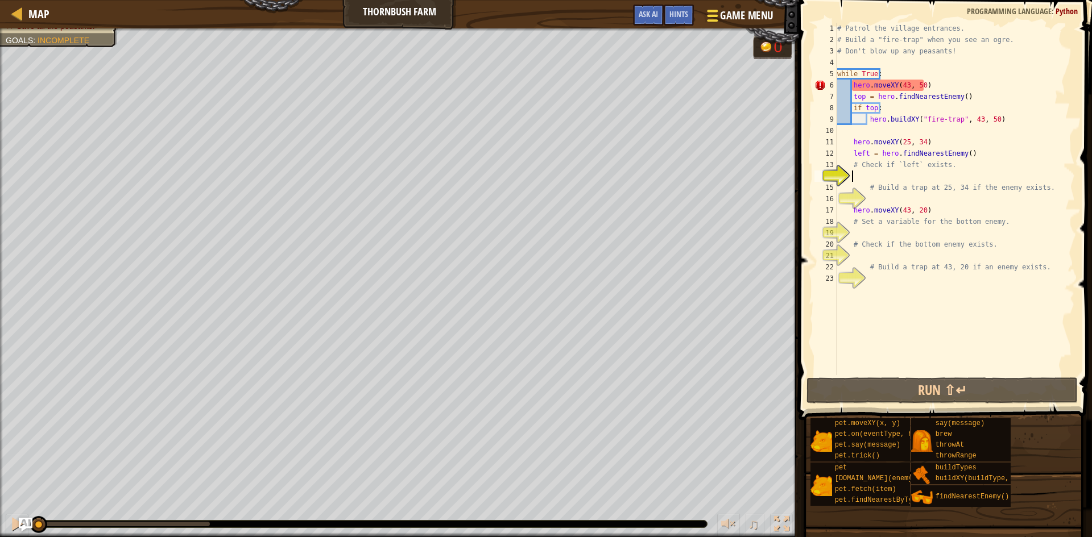
click at [747, 16] on span "Game Menu" at bounding box center [746, 15] width 53 height 15
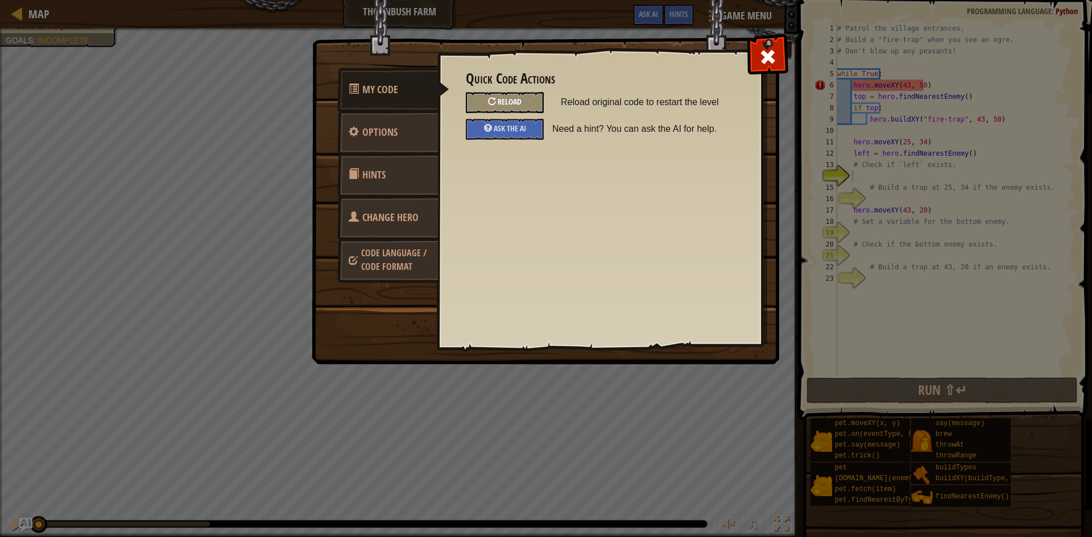
click at [500, 99] on span "Reload" at bounding box center [509, 101] width 24 height 11
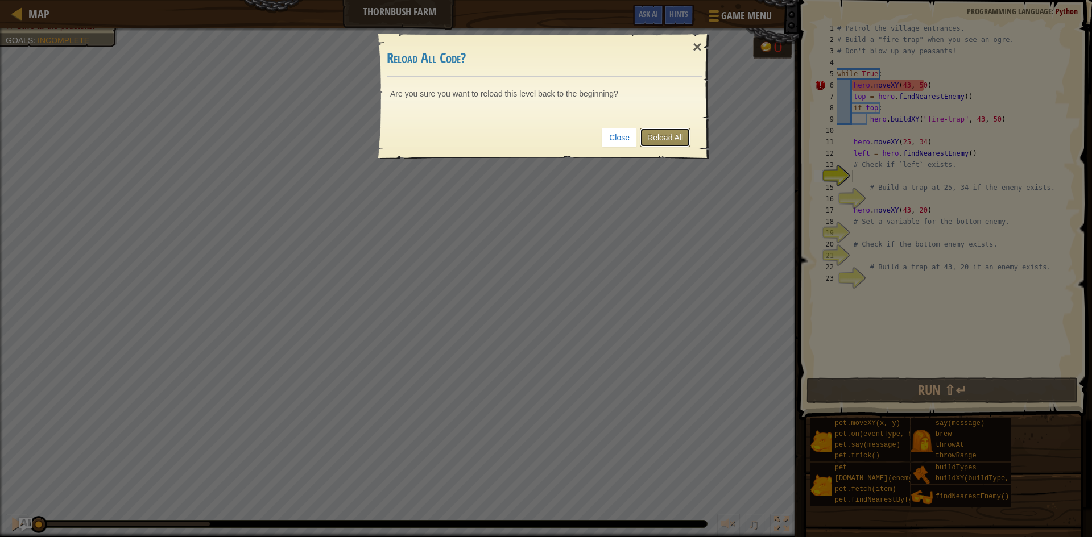
click at [658, 145] on link "Reload All" at bounding box center [665, 137] width 51 height 19
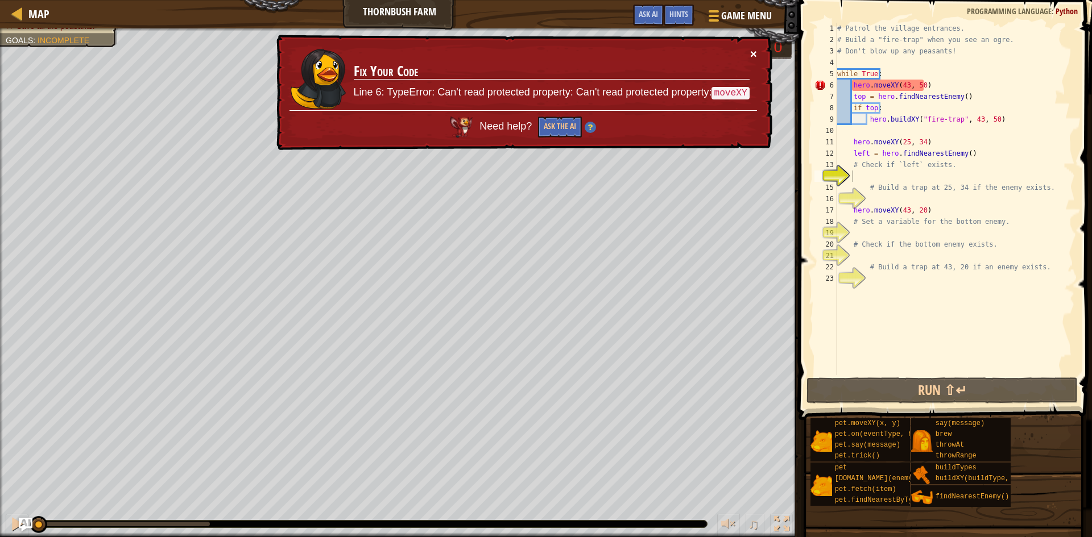
click at [754, 50] on button "×" at bounding box center [753, 54] width 7 height 12
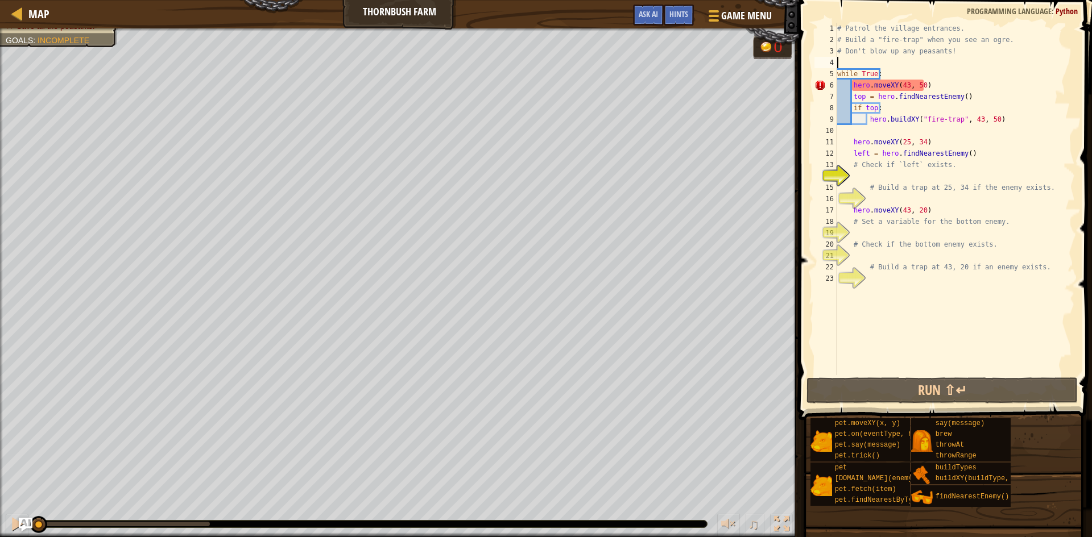
click at [864, 60] on div "# Patrol the village entrances. # Build a "fire-trap" when you see an ogre. # D…" at bounding box center [955, 210] width 240 height 375
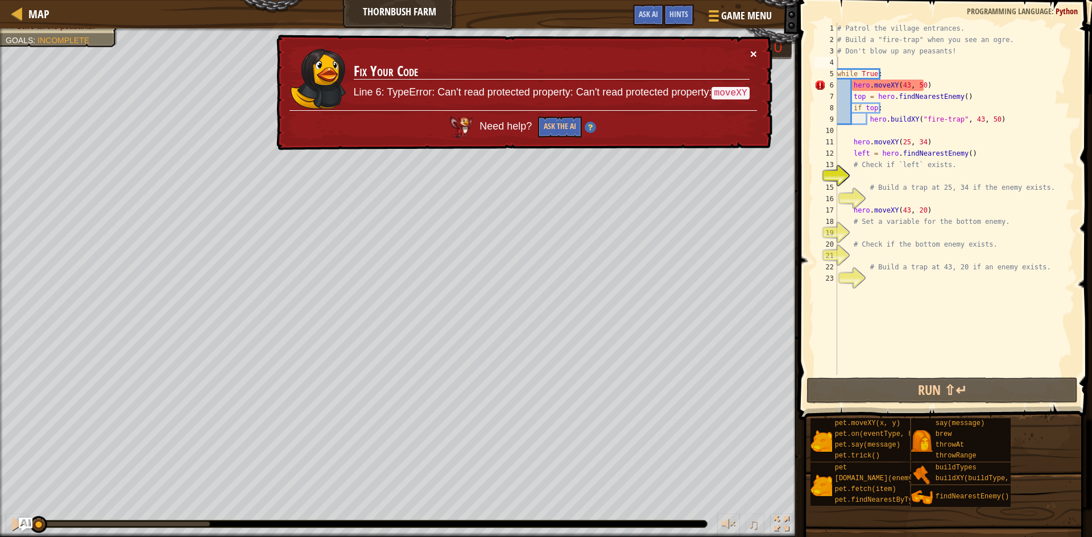
click at [752, 52] on button "×" at bounding box center [753, 54] width 7 height 12
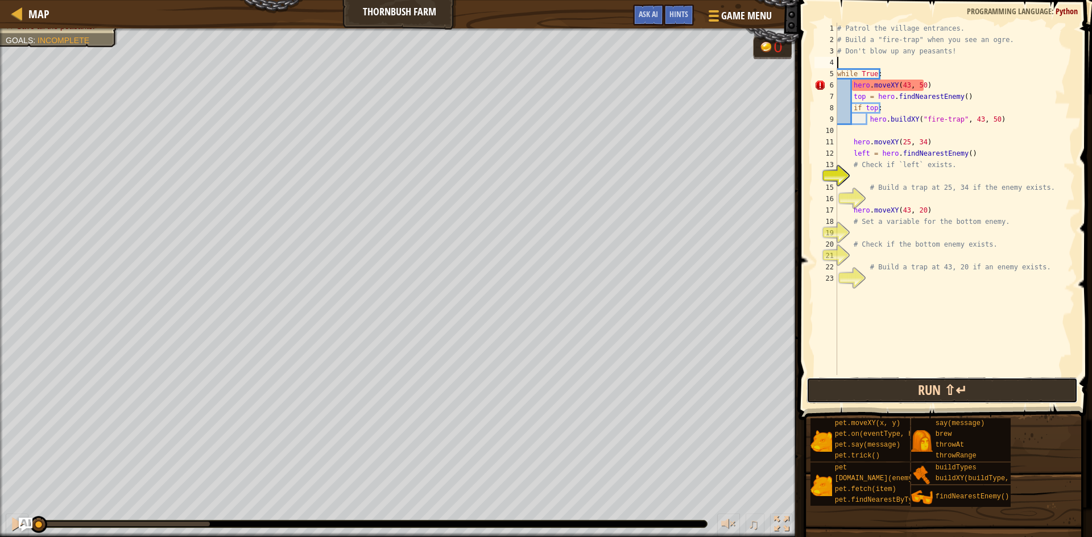
click at [889, 392] on button "Run ⇧↵" at bounding box center [941, 390] width 271 height 26
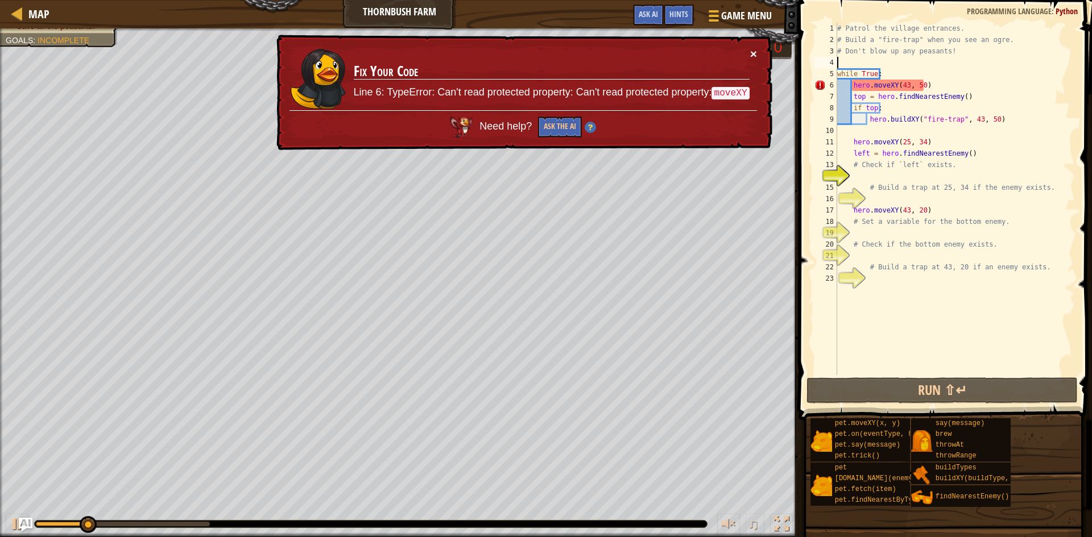
click at [753, 48] on button "×" at bounding box center [753, 54] width 7 height 12
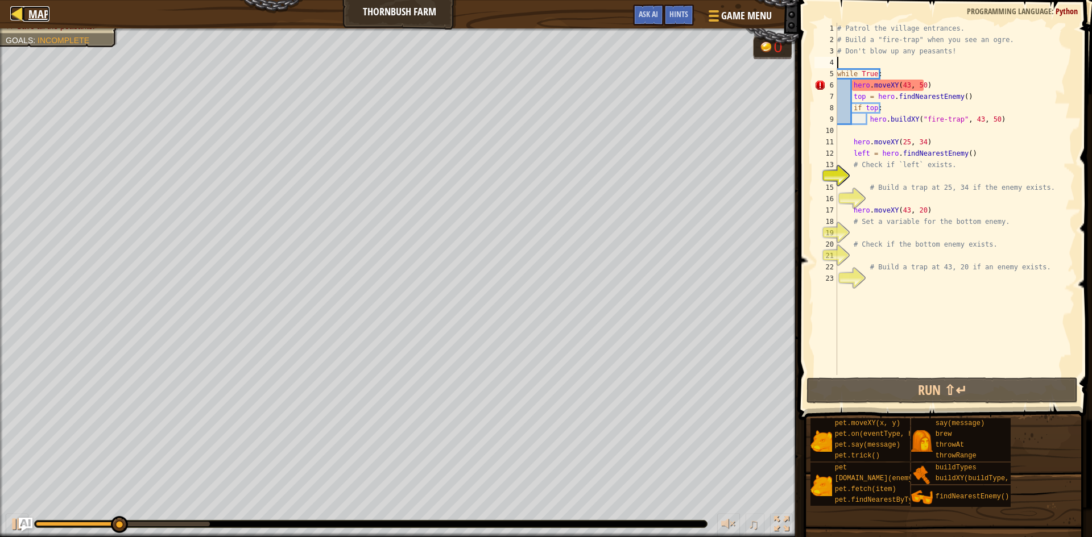
click at [24, 16] on div at bounding box center [17, 13] width 14 height 14
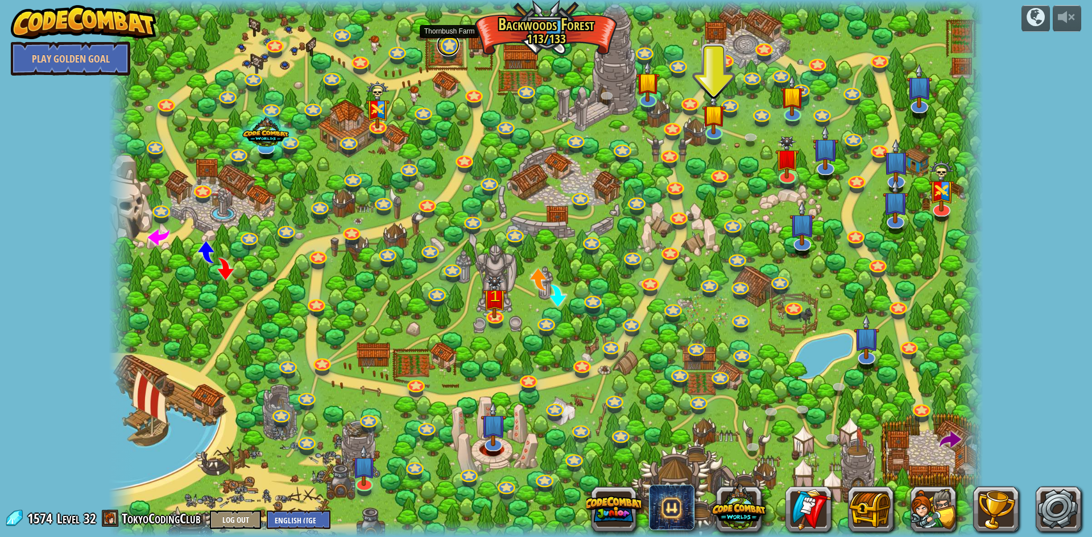
click at [447, 48] on link at bounding box center [448, 45] width 23 height 23
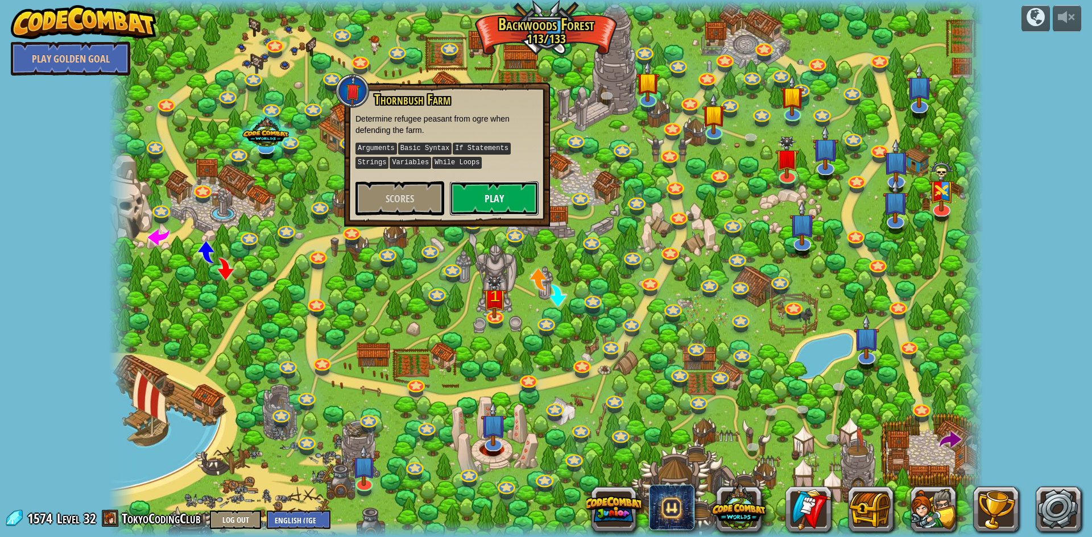
click at [487, 188] on button "Play" at bounding box center [494, 198] width 89 height 34
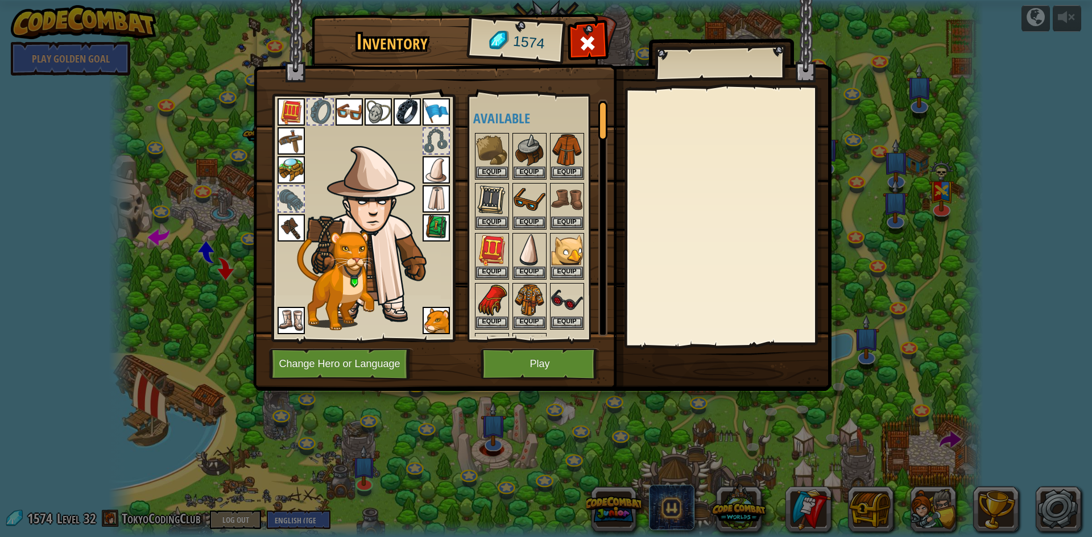
click at [292, 324] on img at bounding box center [290, 320] width 27 height 27
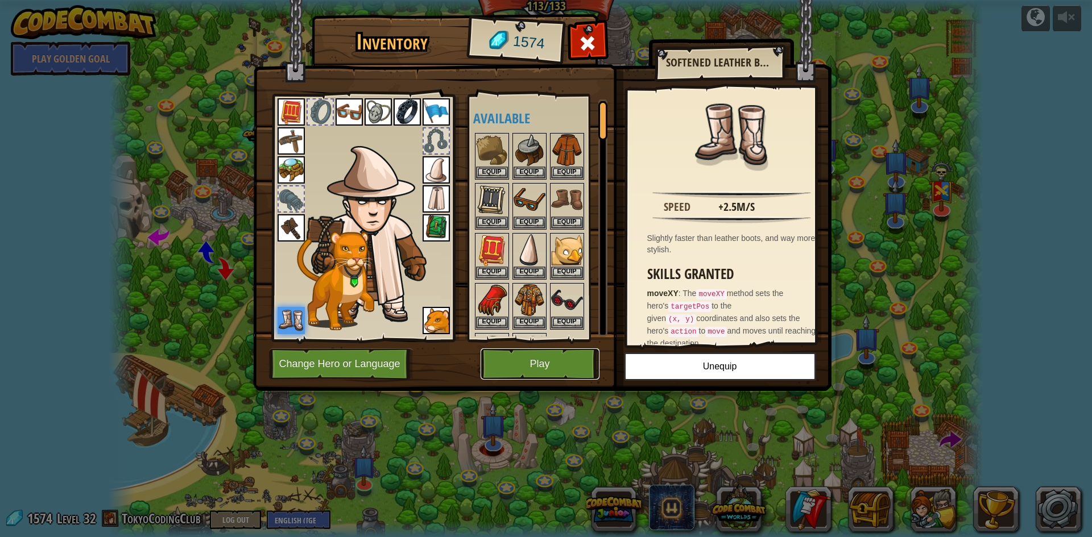
click at [511, 357] on button "Play" at bounding box center [539, 364] width 119 height 31
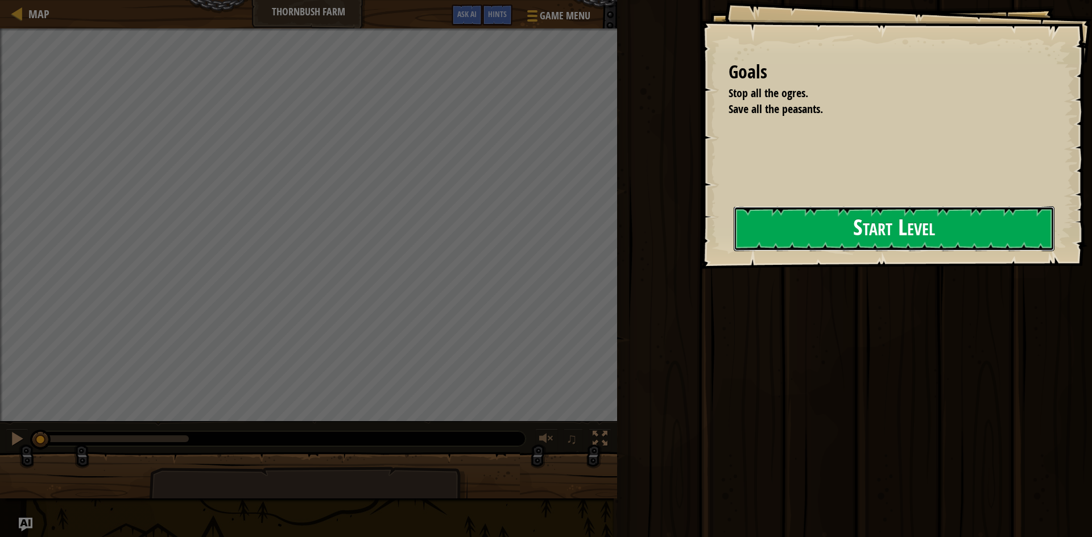
click at [791, 238] on button "Start Level" at bounding box center [893, 228] width 321 height 45
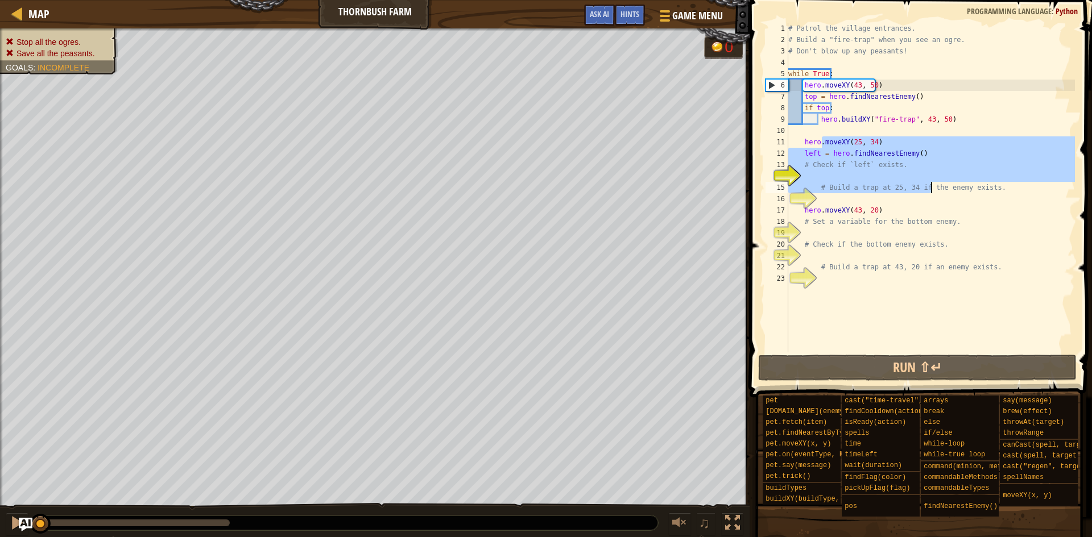
drag, startPoint x: 823, startPoint y: 143, endPoint x: 930, endPoint y: 193, distance: 118.0
click at [930, 193] on div "# Patrol the village entrances. # Build a "fire-trap" when you see an ogre. # D…" at bounding box center [930, 199] width 289 height 352
click at [930, 193] on div "# Patrol the village entrances. # Build a "fire-trap" when you see an ogre. # D…" at bounding box center [930, 188] width 289 height 330
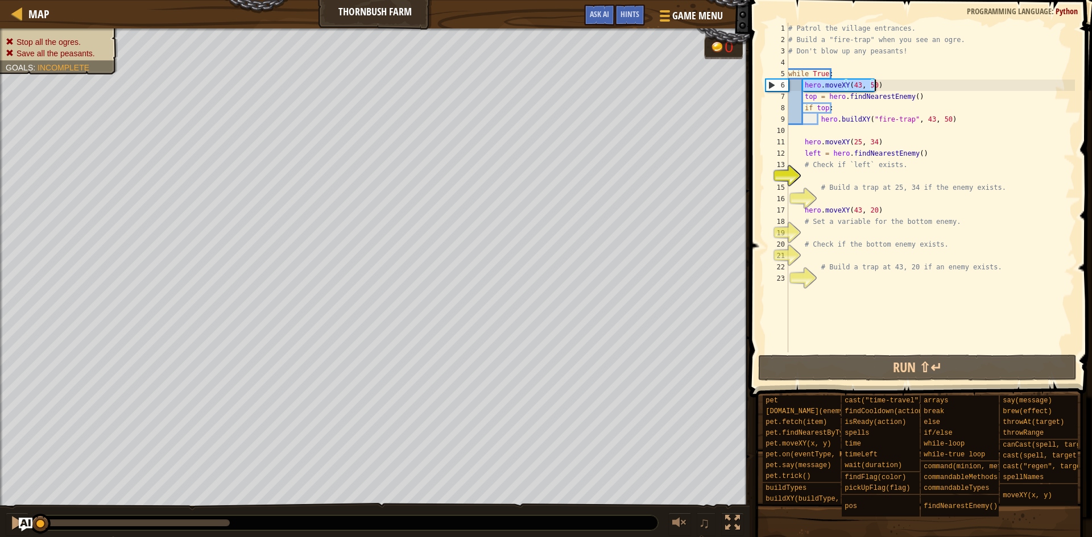
drag, startPoint x: 804, startPoint y: 85, endPoint x: 873, endPoint y: 85, distance: 69.4
click at [873, 85] on div "# Patrol the village entrances. # Build a "fire-trap" when you see an ogre. # D…" at bounding box center [930, 199] width 289 height 352
click at [874, 85] on div "# Patrol the village entrances. # Build a "fire-trap" when you see an ogre. # D…" at bounding box center [930, 188] width 289 height 330
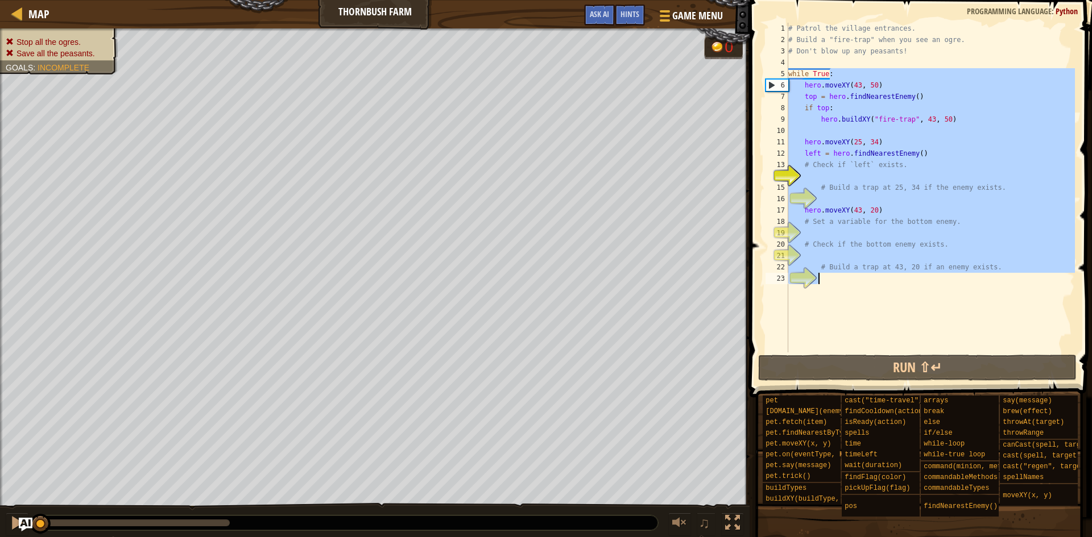
drag, startPoint x: 846, startPoint y: 68, endPoint x: 937, endPoint y: 277, distance: 228.1
click at [937, 277] on div "# Patrol the village entrances. # Build a "fire-trap" when you see an ogre. # D…" at bounding box center [930, 199] width 289 height 352
type textarea "# Build a trap at 43, 20 if an enemy exists."
click at [937, 277] on div "# Patrol the village entrances. # Build a "fire-trap" when you see an ogre. # D…" at bounding box center [930, 188] width 289 height 330
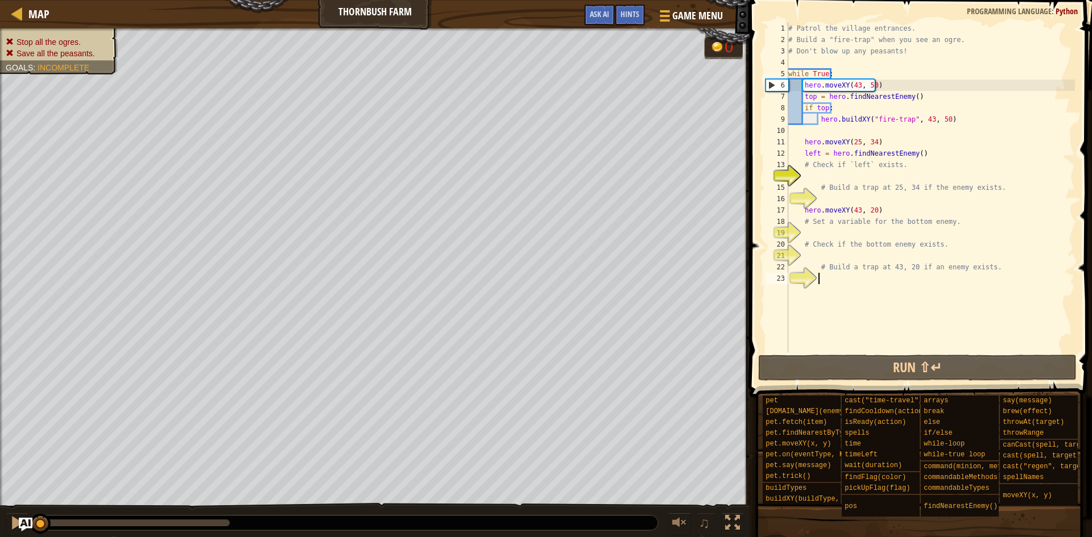
click at [815, 76] on div "# Patrol the village entrances. # Build a "fire-trap" when you see an ogre. # D…" at bounding box center [930, 199] width 289 height 352
click at [840, 82] on div "# Patrol the village entrances. # Build a "fire-trap" when you see an ogre. # D…" at bounding box center [930, 199] width 289 height 352
click at [896, 81] on div "# Patrol the village entrances. # Build a "fire-trap" when you see an ogre. # D…" at bounding box center [930, 199] width 289 height 352
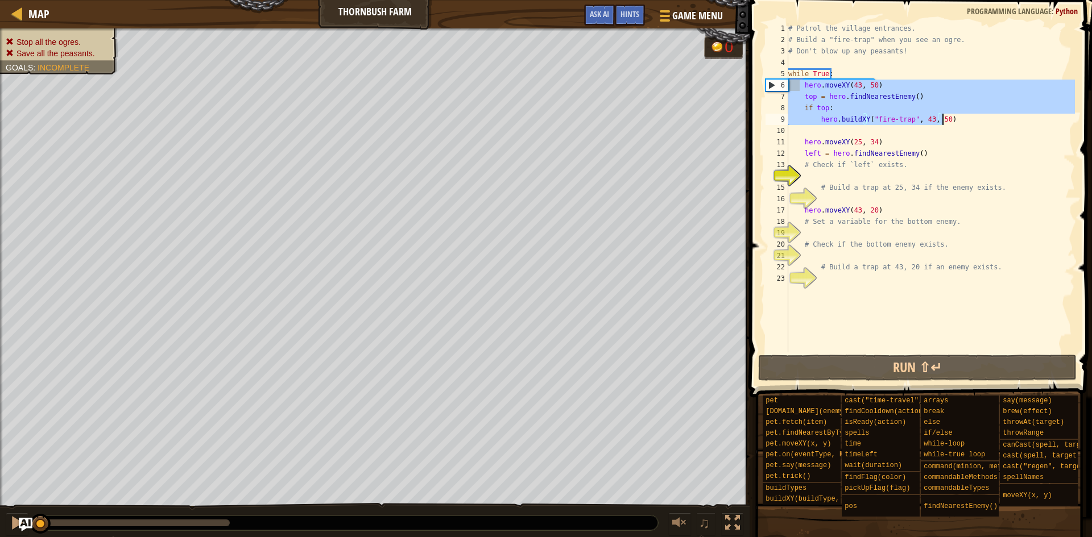
drag, startPoint x: 800, startPoint y: 83, endPoint x: 955, endPoint y: 121, distance: 158.6
click at [955, 121] on div "# Patrol the village entrances. # Build a "fire-trap" when you see an ogre. # D…" at bounding box center [930, 199] width 289 height 352
click at [895, 69] on div "# Patrol the village entrances. # Build a "fire-trap" when you see an ogre. # D…" at bounding box center [930, 199] width 289 height 352
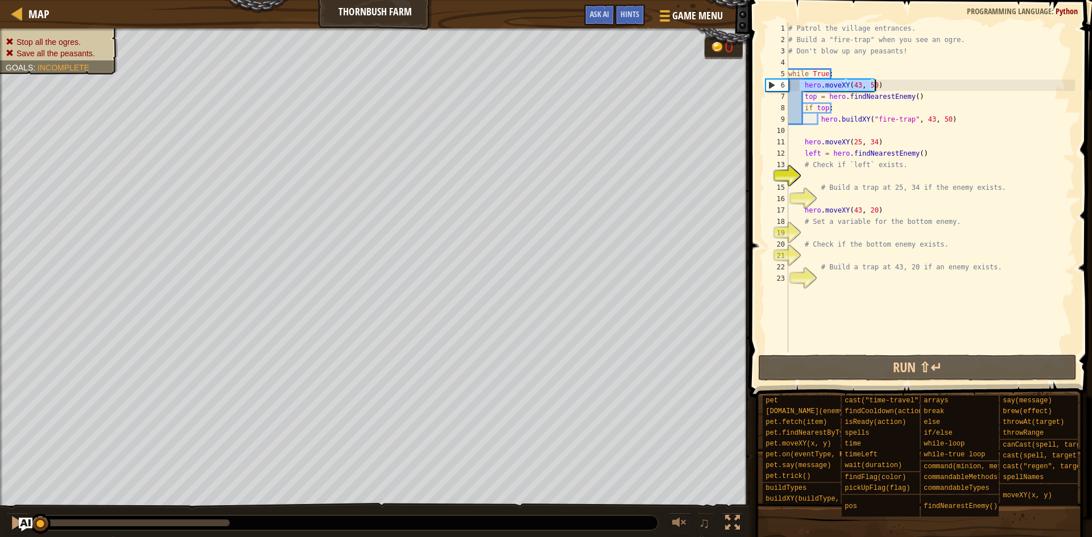
drag, startPoint x: 800, startPoint y: 87, endPoint x: 903, endPoint y: 87, distance: 102.9
click at [903, 87] on div "# Patrol the village entrances. # Build a "fire-trap" when you see an ogre. # D…" at bounding box center [930, 199] width 289 height 352
click at [810, 98] on div "# Patrol the village entrances. # Build a "fire-trap" when you see an ogre. # D…" at bounding box center [930, 199] width 289 height 352
click at [829, 99] on div "# Patrol the village entrances. # Build a "fire-trap" when you see an ogre. # D…" at bounding box center [930, 199] width 289 height 352
click at [860, 99] on div "# Patrol the village entrances. # Build a "fire-trap" when you see an ogre. # D…" at bounding box center [930, 199] width 289 height 352
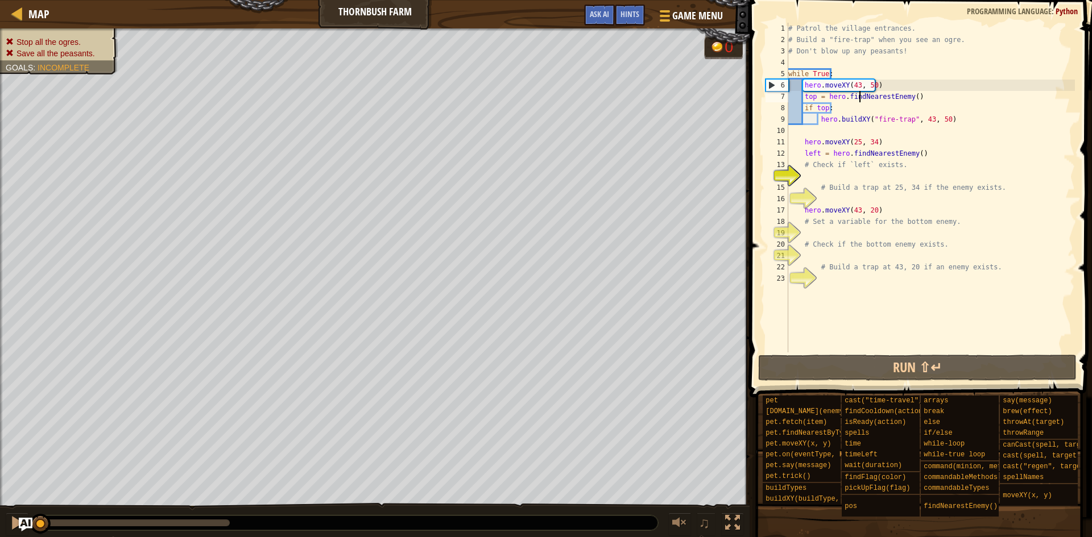
click at [860, 99] on div "# Patrol the village entrances. # Build a "fire-trap" when you see an ogre. # D…" at bounding box center [930, 199] width 289 height 352
drag, startPoint x: 922, startPoint y: 96, endPoint x: 800, endPoint y: 97, distance: 121.7
click at [800, 97] on div "# Patrol the village entrances. # Build a "fire-trap" when you see an ogre. # D…" at bounding box center [930, 199] width 289 height 352
click at [814, 97] on div "# Patrol the village entrances. # Build a "fire-trap" when you see an ogre. # D…" at bounding box center [930, 188] width 289 height 330
drag, startPoint x: 824, startPoint y: 97, endPoint x: 952, endPoint y: 97, distance: 127.9
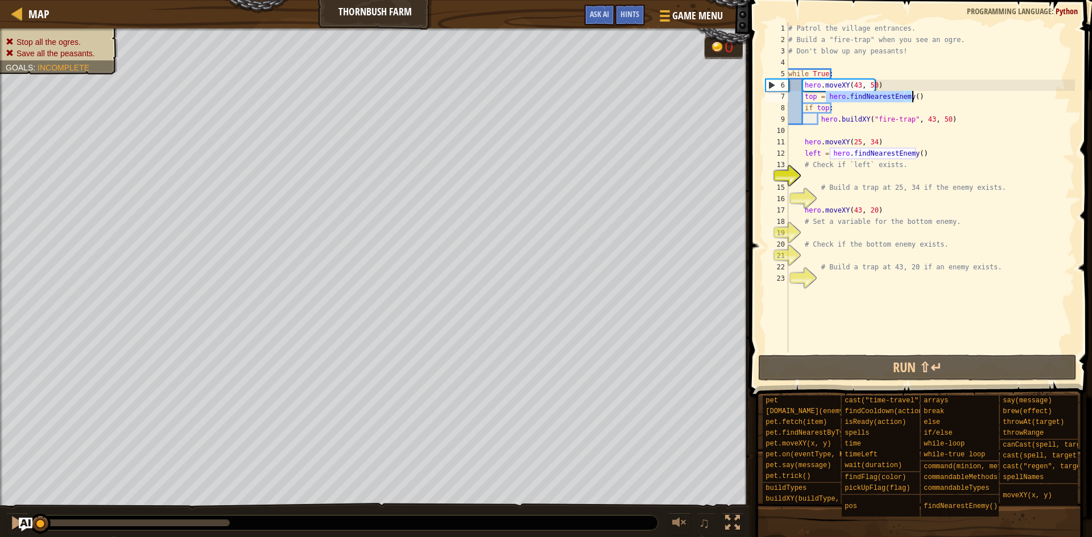
click at [952, 97] on div "# Patrol the village entrances. # Build a "fire-trap" when you see an ogre. # D…" at bounding box center [930, 199] width 289 height 352
click at [805, 102] on div "# Patrol the village entrances. # Build a "fire-trap" when you see an ogre. # D…" at bounding box center [930, 199] width 289 height 352
click at [806, 108] on div "# Patrol the village entrances. # Build a "fire-trap" when you see an ogre. # D…" at bounding box center [930, 199] width 289 height 352
click at [808, 108] on div "# Patrol the village entrances. # Build a "fire-trap" when you see an ogre. # D…" at bounding box center [930, 199] width 289 height 352
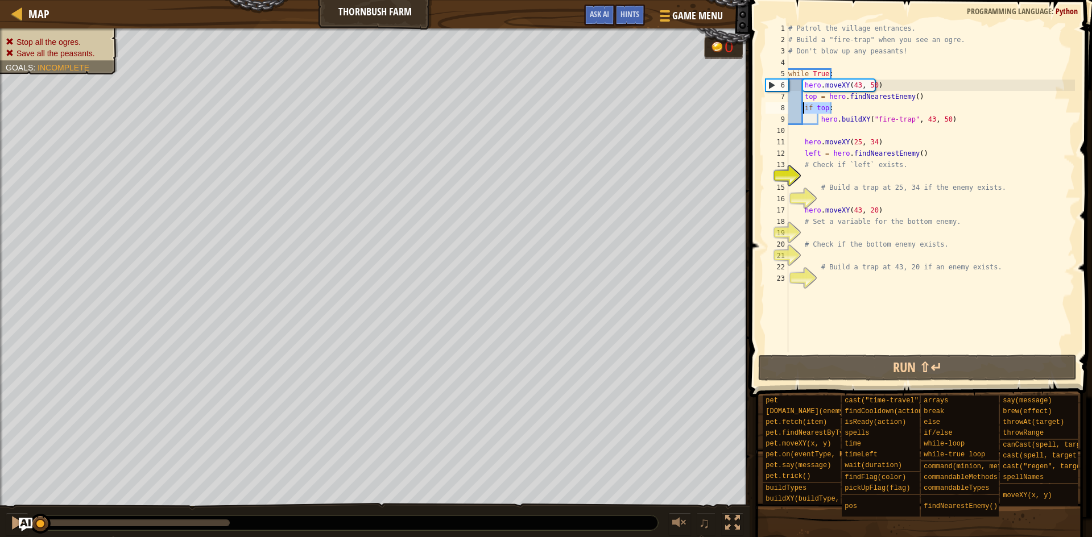
drag, startPoint x: 848, startPoint y: 109, endPoint x: 774, endPoint y: 107, distance: 73.9
click at [774, 107] on div "if top: 1 2 3 4 5 6 7 8 9 10 11 12 13 14 15 16 17 18 19 20 21 22 23 # Patrol th…" at bounding box center [919, 188] width 312 height 330
click at [807, 109] on div "# Patrol the village entrances. # Build a "fire-trap" when you see an ogre. # D…" at bounding box center [930, 188] width 289 height 330
click at [807, 109] on div "# Patrol the village entrances. # Build a "fire-trap" when you see an ogre. # D…" at bounding box center [930, 199] width 289 height 352
click at [824, 107] on div "# Patrol the village entrances. # Build a "fire-trap" when you see an ogre. # D…" at bounding box center [930, 199] width 289 height 352
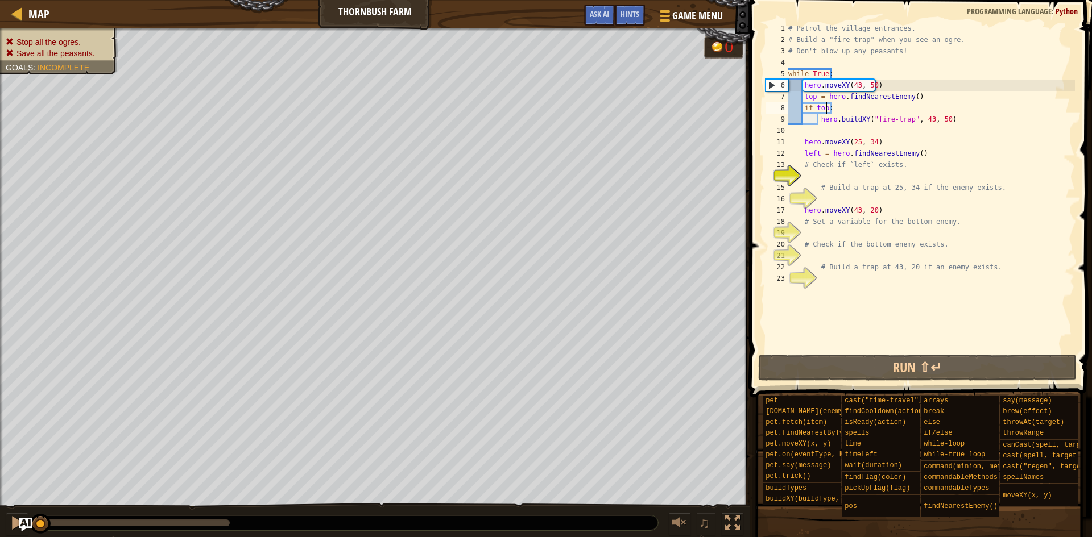
click at [824, 107] on div "# Patrol the village entrances. # Build a "fire-trap" when you see an ogre. # D…" at bounding box center [930, 199] width 289 height 352
click at [831, 105] on div "# Patrol the village entrances. # Build a "fire-trap" when you see an ogre. # D…" at bounding box center [930, 199] width 289 height 352
click at [821, 106] on div "# Patrol the village entrances. # Build a "fire-trap" when you see an ogre. # D…" at bounding box center [930, 199] width 289 height 352
drag, startPoint x: 795, startPoint y: 94, endPoint x: 926, endPoint y: 95, distance: 130.2
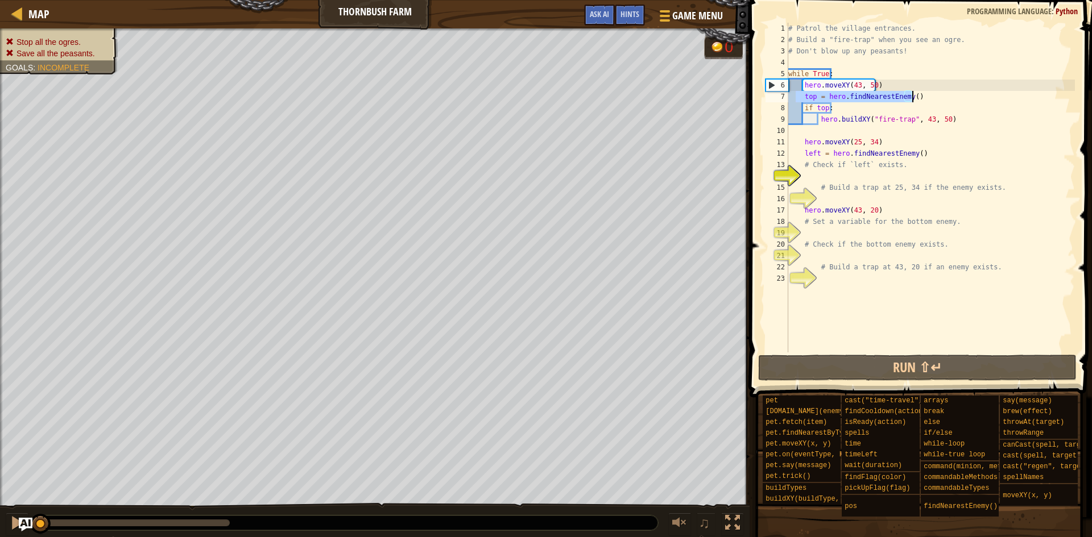
click at [926, 95] on div "# Patrol the village entrances. # Build a "fire-trap" when you see an ogre. # D…" at bounding box center [930, 199] width 289 height 352
click at [930, 92] on div "# Patrol the village entrances. # Build a "fire-trap" when you see an ogre. # D…" at bounding box center [930, 188] width 289 height 330
click at [815, 105] on div "# Patrol the village entrances. # Build a "fire-trap" when you see an ogre. # D…" at bounding box center [930, 199] width 289 height 352
click at [813, 118] on div "# Patrol the village entrances. # Build a "fire-trap" when you see an ogre. # D…" at bounding box center [930, 199] width 289 height 352
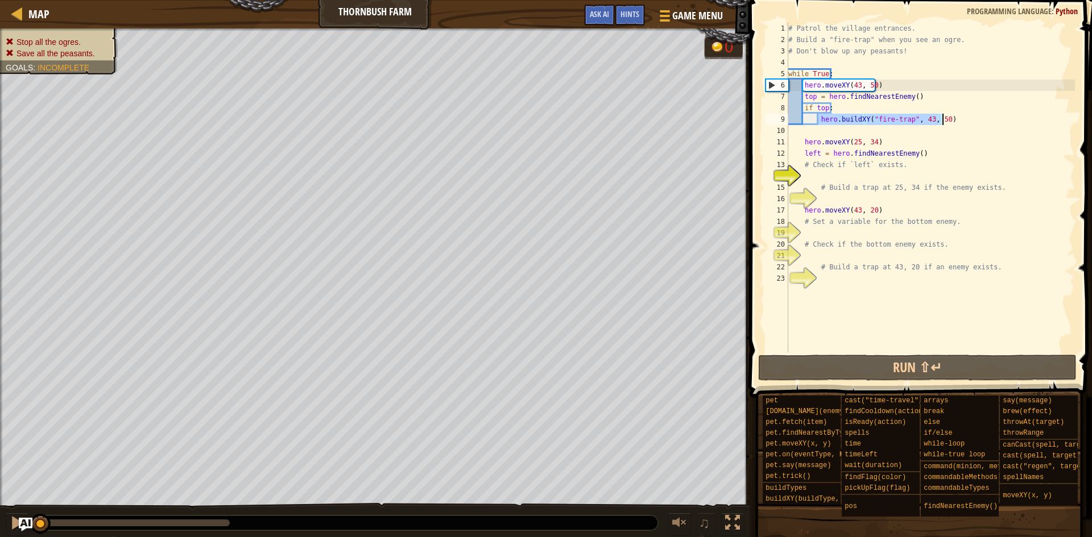
drag, startPoint x: 818, startPoint y: 121, endPoint x: 1010, endPoint y: 118, distance: 192.2
click at [1010, 118] on div "# Patrol the village entrances. # Build a "fire-trap" when you see an ogre. # D…" at bounding box center [930, 199] width 289 height 352
click at [873, 111] on div "# Patrol the village entrances. # Build a "fire-trap" when you see an ogre. # D…" at bounding box center [930, 199] width 289 height 352
drag, startPoint x: 818, startPoint y: 123, endPoint x: 951, endPoint y: 122, distance: 133.0
click at [951, 122] on div "# Patrol the village entrances. # Build a "fire-trap" when you see an ogre. # D…" at bounding box center [930, 199] width 289 height 352
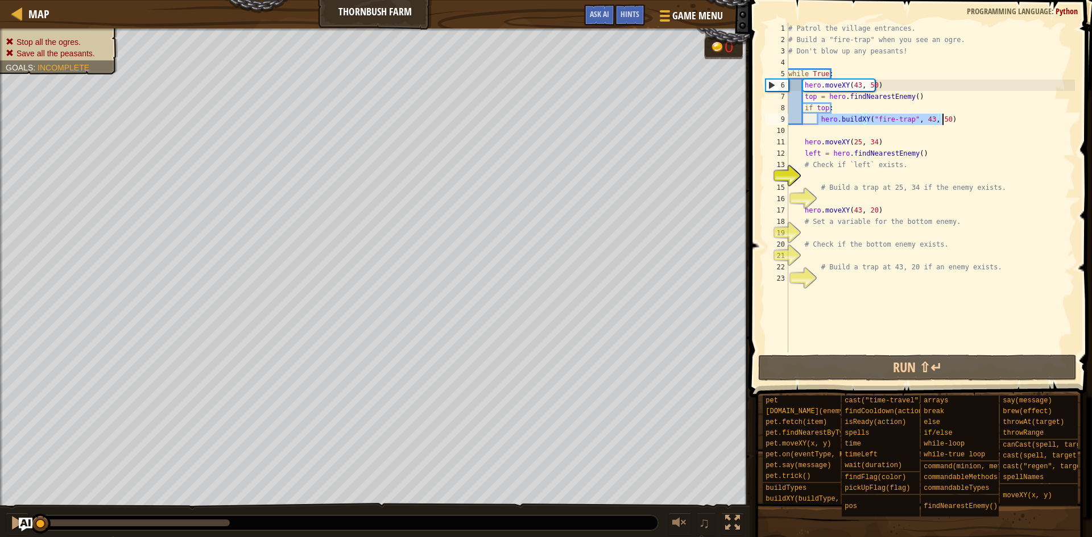
type textarea "hero.buildXY("fire-trap", 43, 50)"
click at [829, 117] on div "# Patrol the village entrances. # Build a "fire-trap" when you see an ogre. # D…" at bounding box center [930, 188] width 289 height 330
click at [850, 116] on div "# Patrol the village entrances. # Build a "fire-trap" when you see an ogre. # D…" at bounding box center [930, 199] width 289 height 352
click at [876, 116] on div "# Patrol the village entrances. # Build a "fire-trap" when you see an ogre. # D…" at bounding box center [930, 199] width 289 height 352
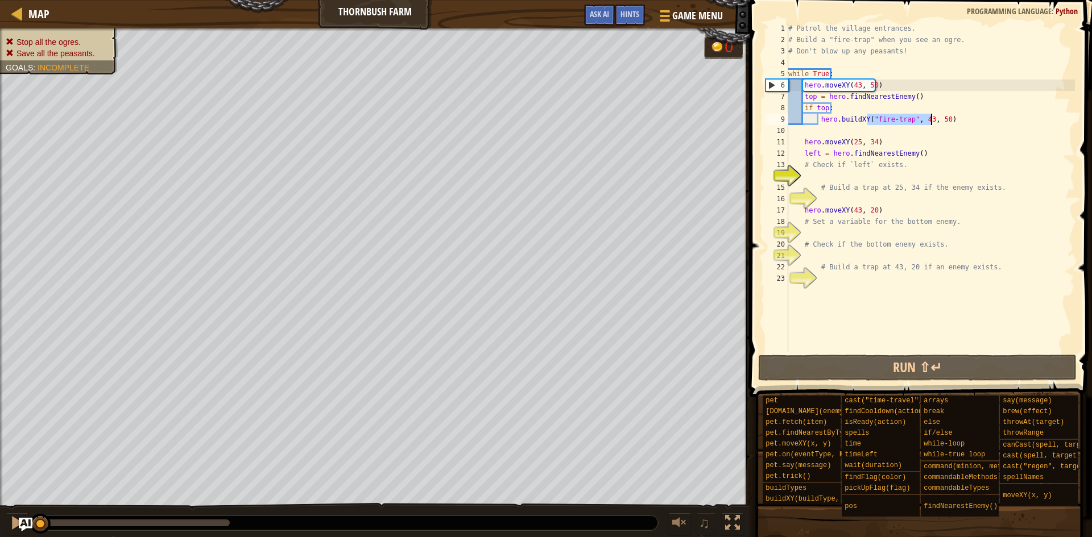
drag, startPoint x: 868, startPoint y: 118, endPoint x: 930, endPoint y: 118, distance: 62.0
click at [930, 118] on div "# Patrol the village entrances. # Build a "fire-trap" when you see an ogre. # D…" at bounding box center [930, 199] width 289 height 352
click at [885, 121] on div "# Patrol the village entrances. # Build a "fire-trap" when you see an ogre. # D…" at bounding box center [930, 188] width 289 height 330
click at [885, 121] on div "# Patrol the village entrances. # Build a "fire-trap" when you see an ogre. # D…" at bounding box center [930, 199] width 289 height 352
click at [916, 118] on div "# Patrol the village entrances. # Build a "fire-trap" when you see an ogre. # D…" at bounding box center [930, 199] width 289 height 352
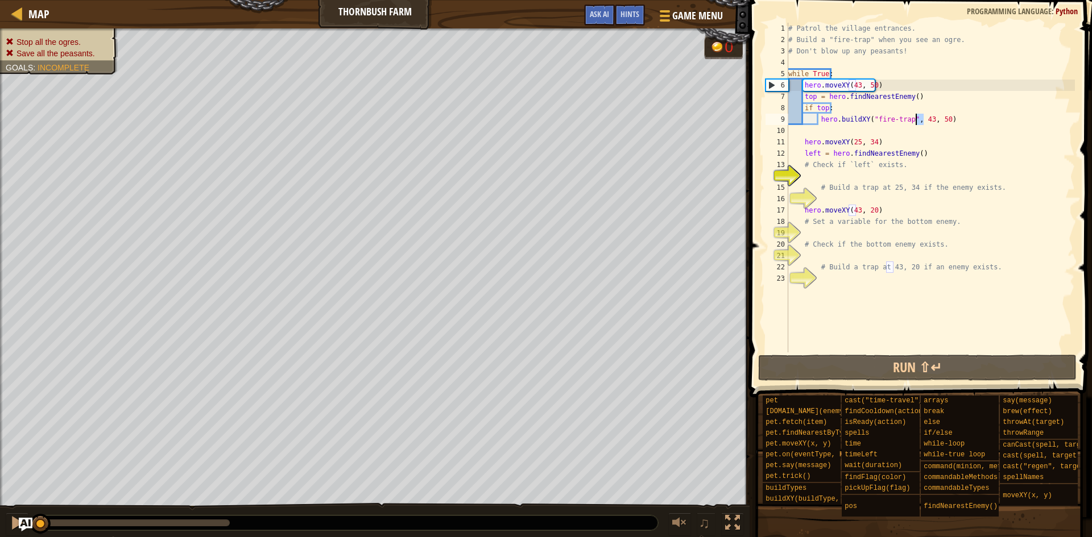
click at [916, 118] on div "# Patrol the village entrances. # Build a "fire-trap" when you see an ogre. # D…" at bounding box center [930, 199] width 289 height 352
click at [930, 118] on div "# Patrol the village entrances. # Build a "fire-trap" when you see an ogre. # D…" at bounding box center [930, 199] width 289 height 352
click at [844, 131] on div "# Patrol the village entrances. # Build a "fire-trap" when you see an ogre. # D…" at bounding box center [930, 199] width 289 height 352
drag, startPoint x: 803, startPoint y: 146, endPoint x: 916, endPoint y: 144, distance: 112.6
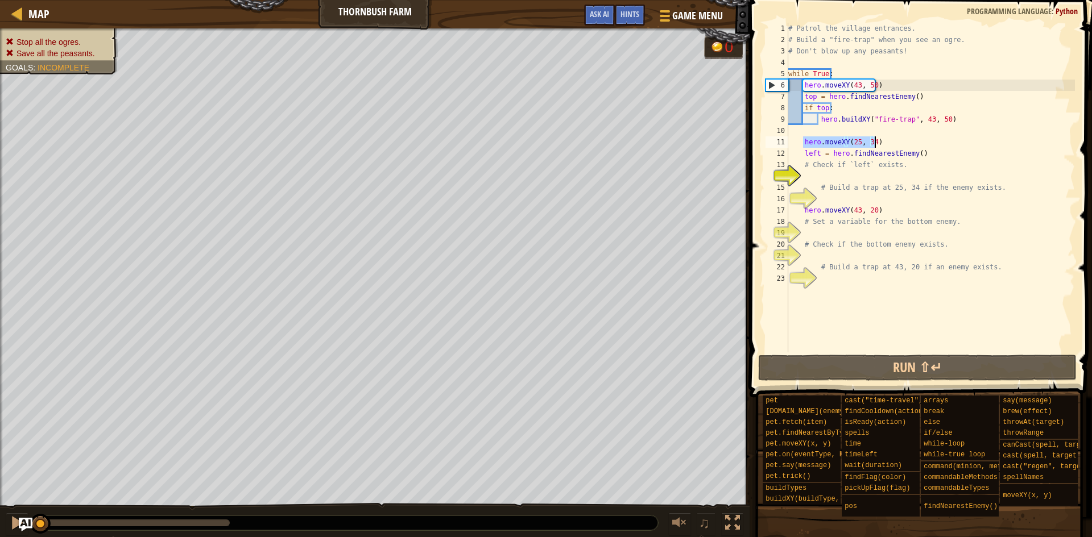
click at [916, 144] on div "# Patrol the village entrances. # Build a "fire-trap" when you see an ogre. # D…" at bounding box center [930, 199] width 289 height 352
type textarea "hero.moveXY(25, 34)"
click at [916, 144] on div "# Patrol the village entrances. # Build a "fire-trap" when you see an ogre. # D…" at bounding box center [930, 188] width 289 height 330
click at [895, 172] on div "# Patrol the village entrances. # Build a "fire-trap" when you see an ogre. # D…" at bounding box center [930, 199] width 289 height 352
drag, startPoint x: 804, startPoint y: 166, endPoint x: 854, endPoint y: 164, distance: 50.1
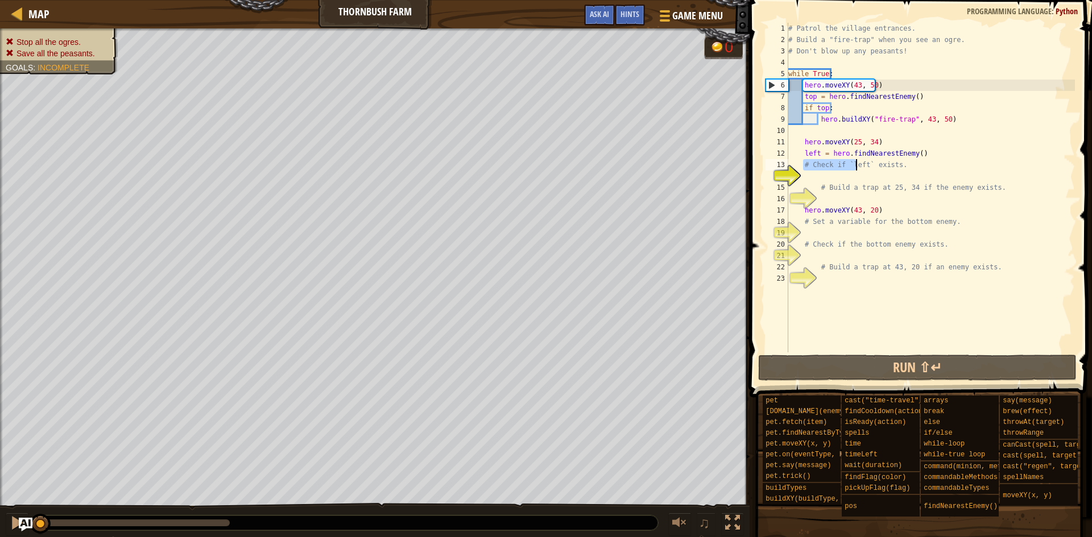
click at [854, 164] on div "# Patrol the village entrances. # Build a "fire-trap" when you see an ogre. # D…" at bounding box center [930, 199] width 289 height 352
type textarea "# Check if `left` exists."
click at [844, 163] on div "# Patrol the village entrances. # Build a "fire-trap" when you see an ogre. # D…" at bounding box center [930, 188] width 289 height 330
click at [840, 163] on div "# Patrol the village entrances. # Build a "fire-trap" when you see an ogre. # D…" at bounding box center [930, 199] width 289 height 352
click at [838, 164] on div "# Patrol the village entrances. # Build a "fire-trap" when you see an ogre. # D…" at bounding box center [930, 199] width 289 height 352
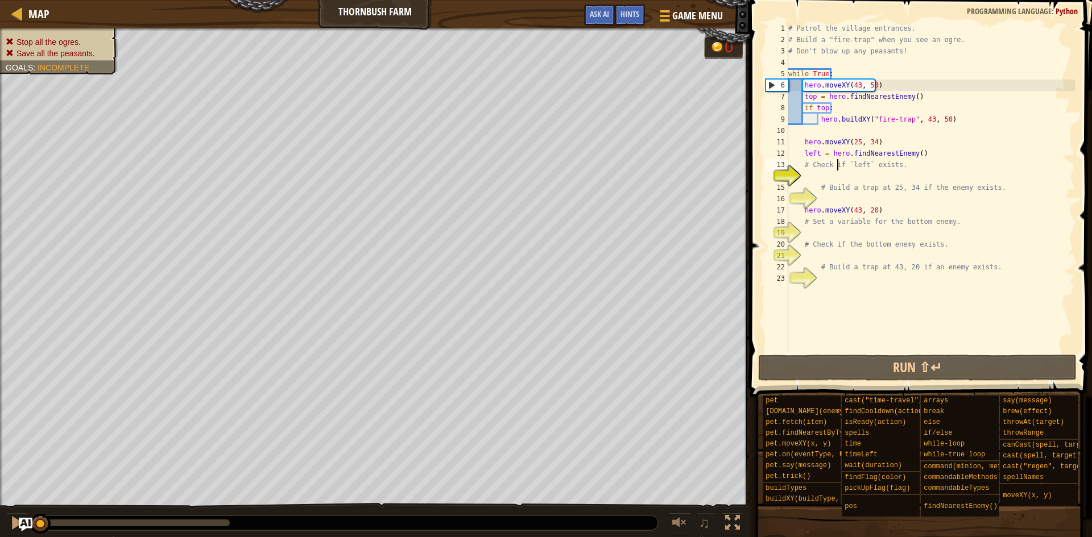
click at [838, 164] on div "# Patrol the village entrances. # Build a "fire-trap" when you see an ogre. # D…" at bounding box center [930, 199] width 289 height 352
click at [867, 179] on div "# Patrol the village entrances. # Build a "fire-trap" when you see an ogre. # D…" at bounding box center [930, 199] width 289 height 352
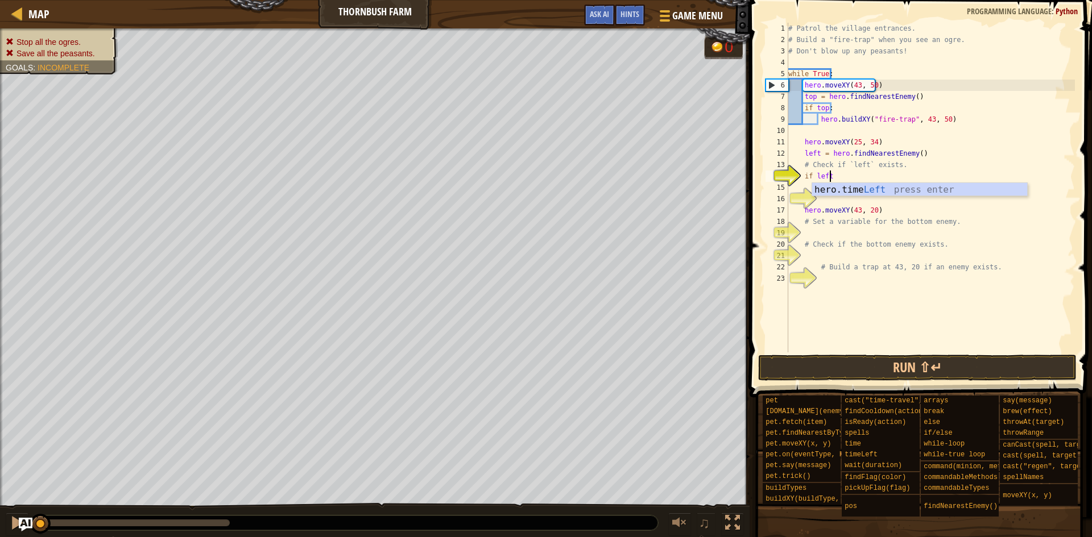
scroll to position [5, 3]
type textarea "if left:"
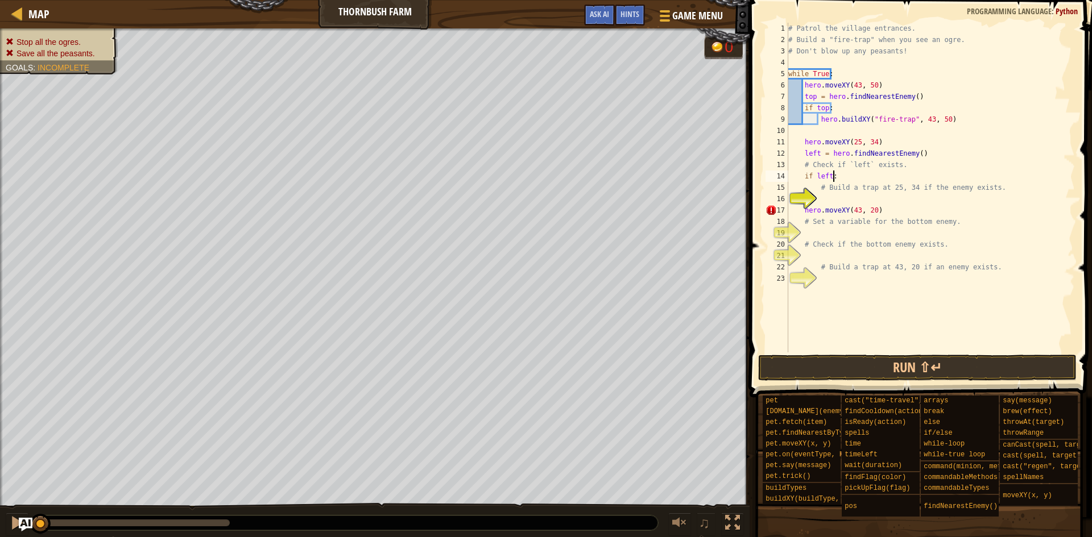
click at [876, 200] on div "# Patrol the village entrances. # Build a "fire-trap" when you see an ogre. # D…" at bounding box center [930, 199] width 289 height 352
click at [833, 175] on div "# Patrol the village entrances. # Build a "fire-trap" when you see an ogre. # D…" at bounding box center [930, 199] width 289 height 352
type textarea "if left:"
click at [864, 199] on div "# Patrol the village entrances. # Build a "fire-trap" when you see an ogre. # D…" at bounding box center [930, 199] width 289 height 352
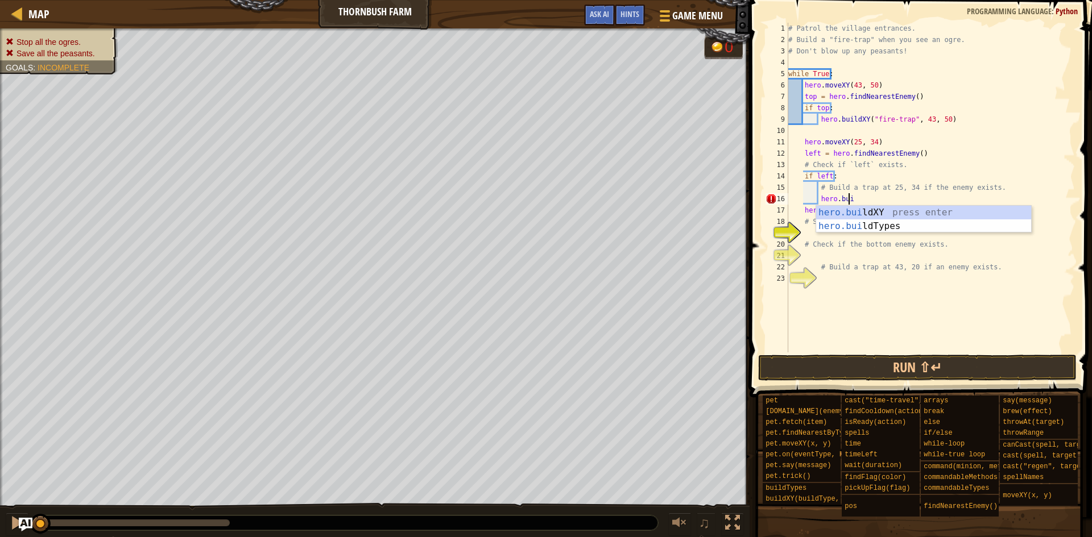
scroll to position [5, 5]
click at [866, 139] on div "# Patrol the village entrances. # Build a "fire-trap" when you see an ogre. # D…" at bounding box center [930, 199] width 289 height 352
click at [877, 154] on div "# Patrol the village entrances. # Build a "fire-trap" when you see an ogre. # D…" at bounding box center [930, 199] width 289 height 352
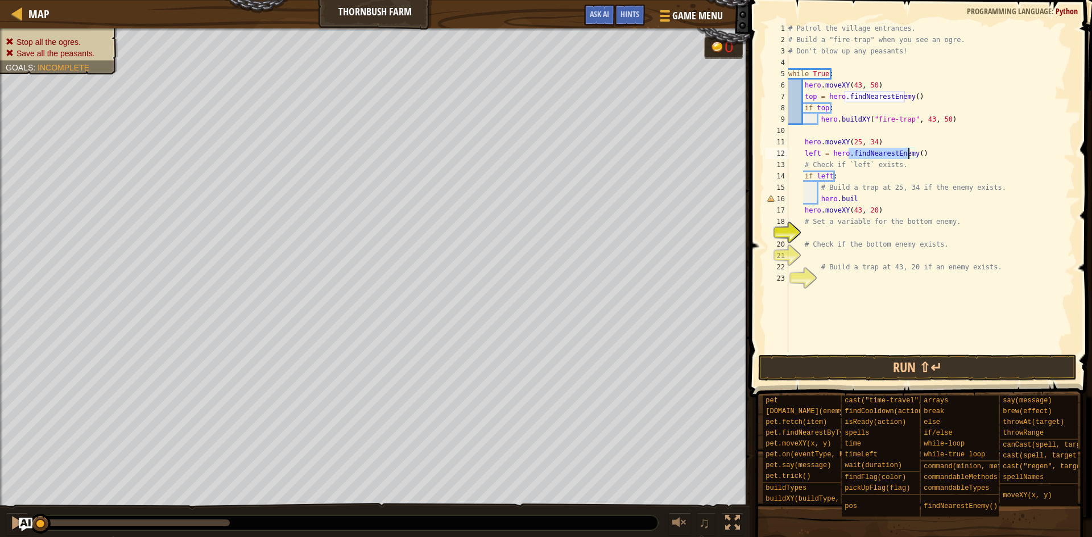
click at [877, 154] on div "# Patrol the village entrances. # Build a "fire-trap" when you see an ogre. # D…" at bounding box center [930, 199] width 289 height 352
click at [821, 174] on div "# Patrol the village entrances. # Build a "fire-trap" when you see an ogre. # D…" at bounding box center [930, 199] width 289 height 352
click at [869, 196] on div "# Patrol the village entrances. # Build a "fire-trap" when you see an ogre. # D…" at bounding box center [930, 199] width 289 height 352
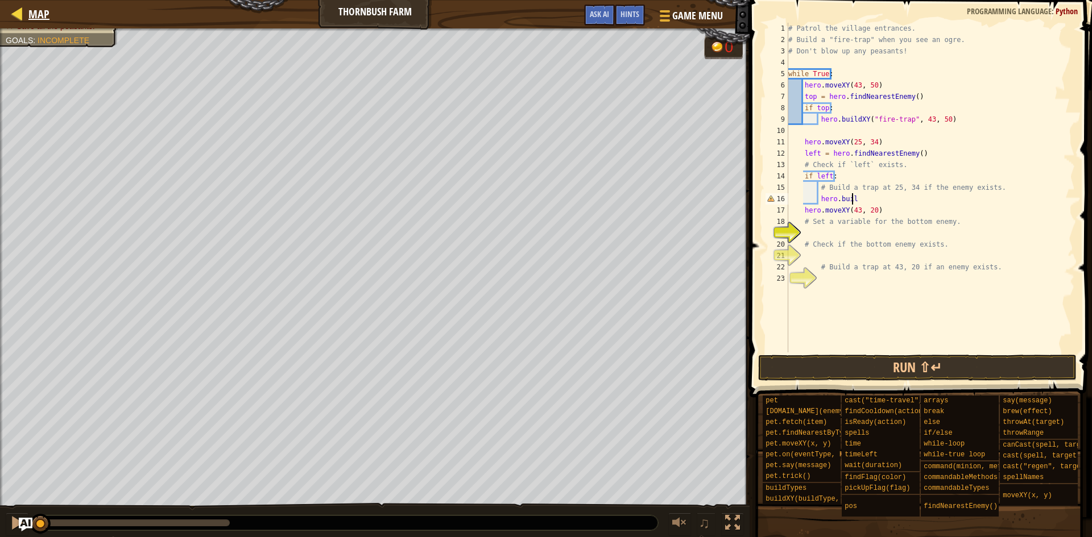
type textarea "hero.buil"
click at [14, 15] on div at bounding box center [17, 13] width 14 height 14
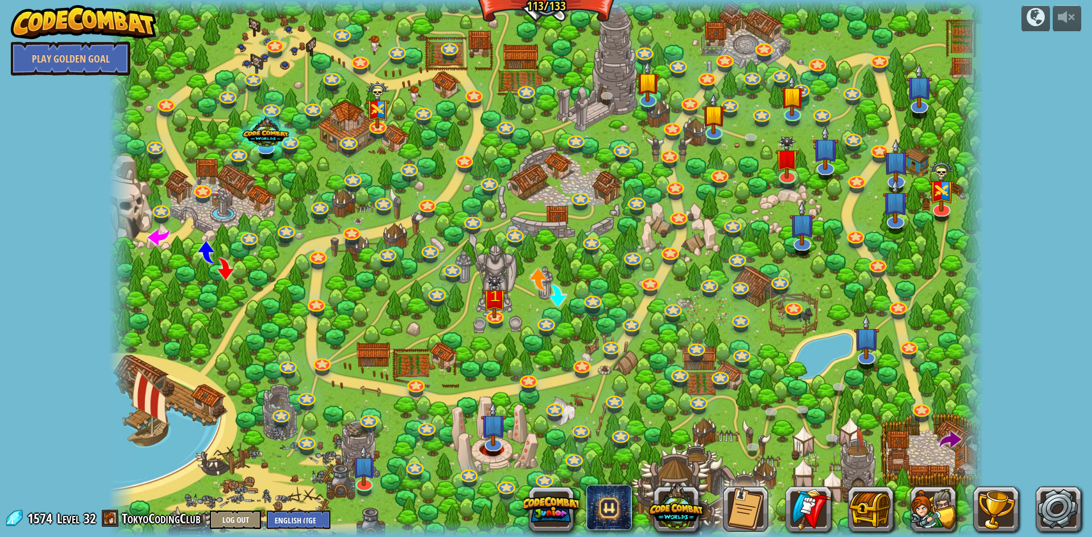
click at [451, 62] on div at bounding box center [546, 268] width 874 height 537
click at [451, 51] on link at bounding box center [448, 45] width 23 height 23
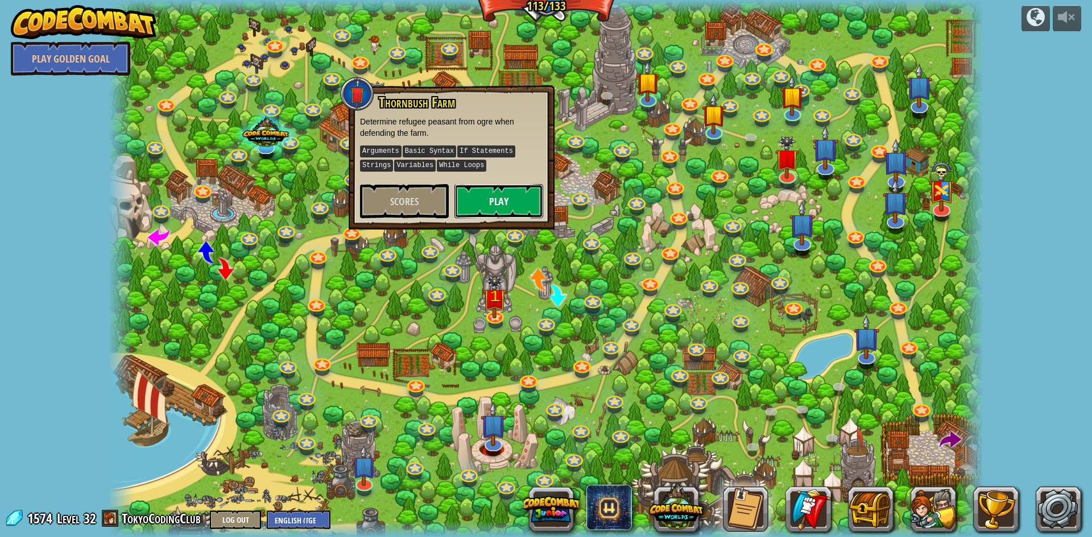
click at [506, 197] on button "Play" at bounding box center [498, 201] width 89 height 34
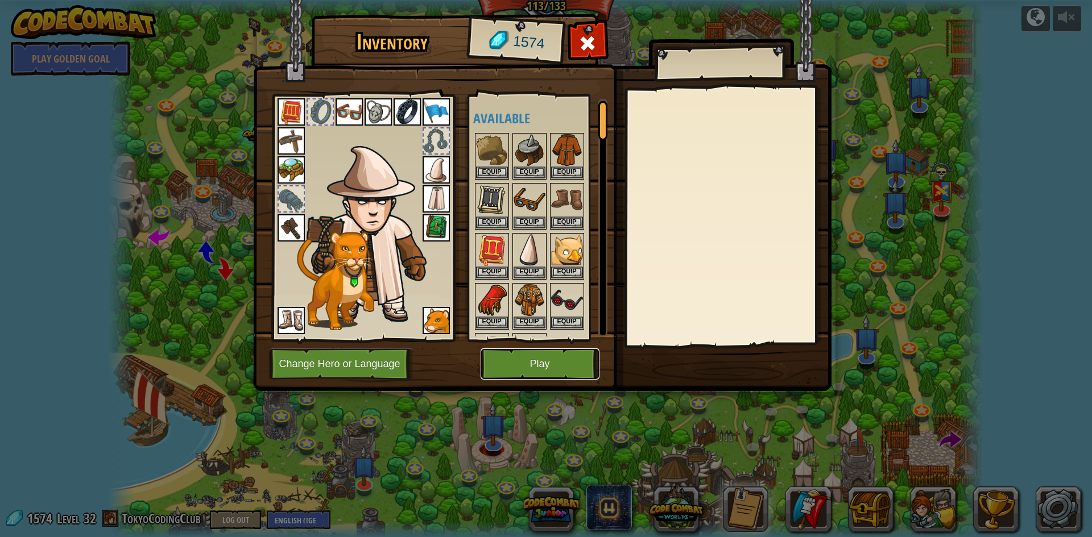
click at [530, 366] on button "Play" at bounding box center [539, 364] width 119 height 31
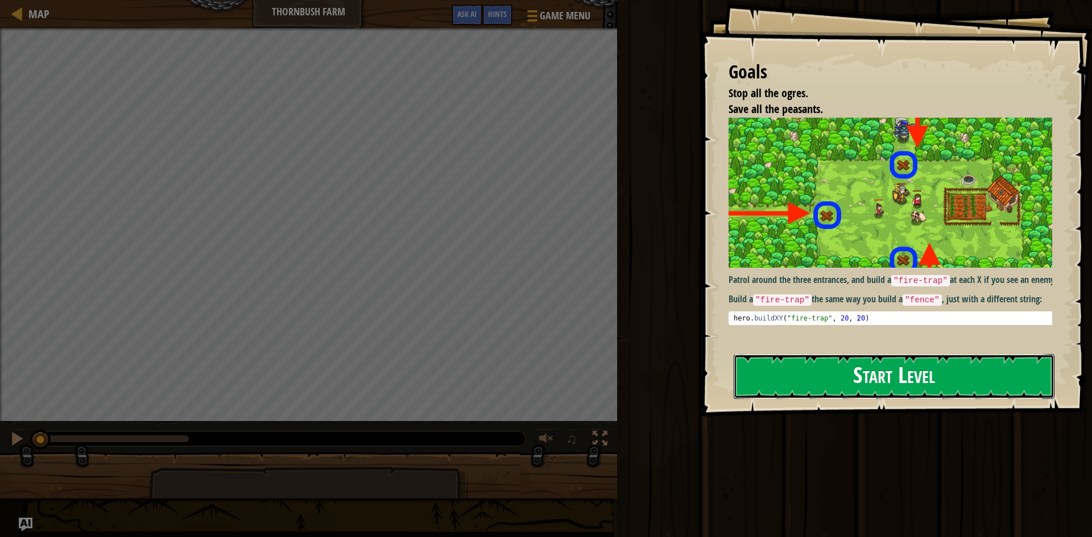
click at [825, 376] on button "Start Level" at bounding box center [893, 376] width 321 height 45
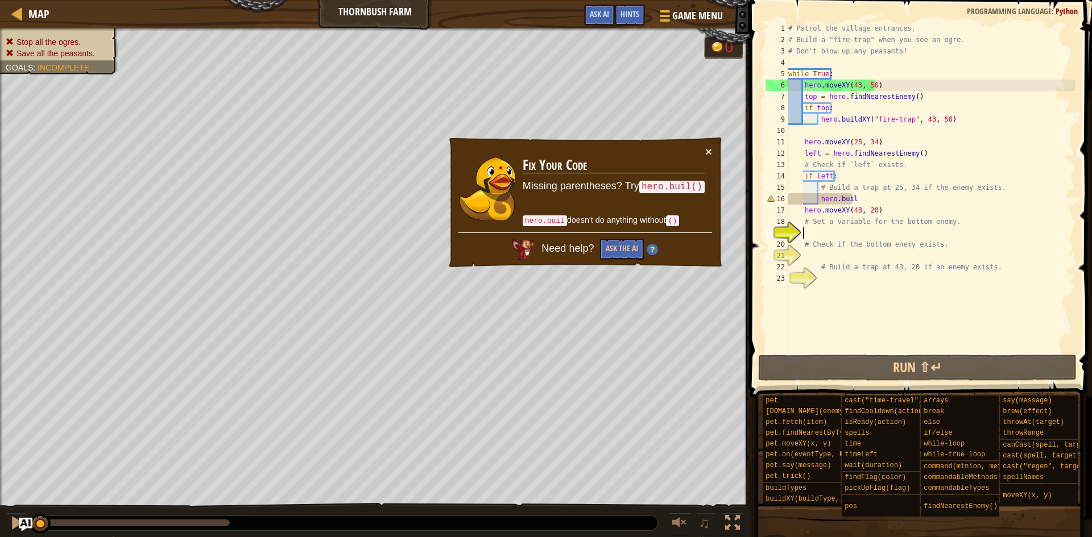
click at [884, 202] on div "# Patrol the village entrances. # Build a "fire-trap" when you see an ogre. # D…" at bounding box center [930, 199] width 289 height 352
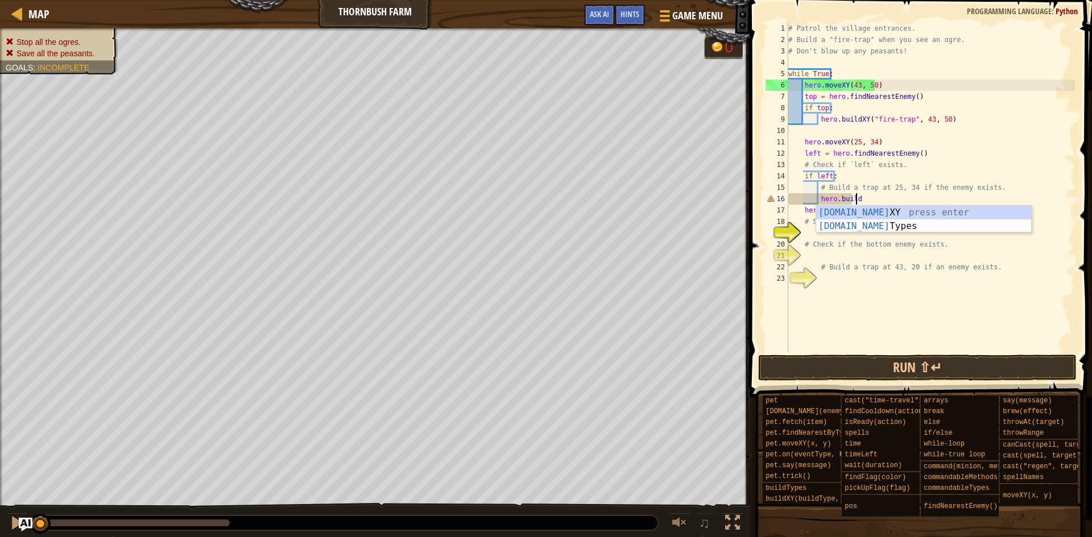
scroll to position [5, 5]
type textarea "hero.buildXY("fence", 36, 30)"
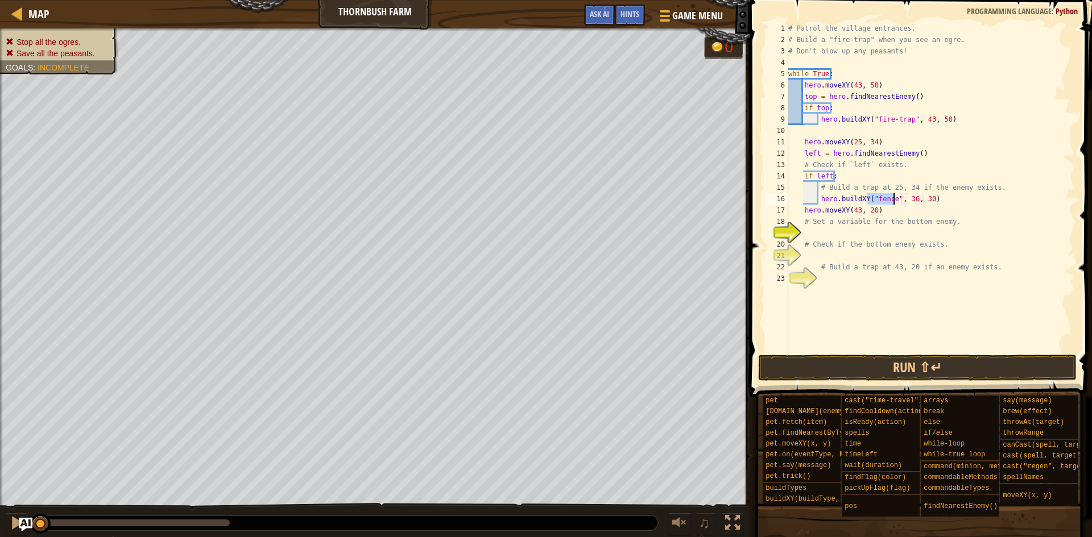
click at [894, 238] on div "# Patrol the village entrances. # Build a "fire-trap" when you see an ogre. # D…" at bounding box center [930, 199] width 289 height 352
type textarea "# Check if the bottom enemy exists."
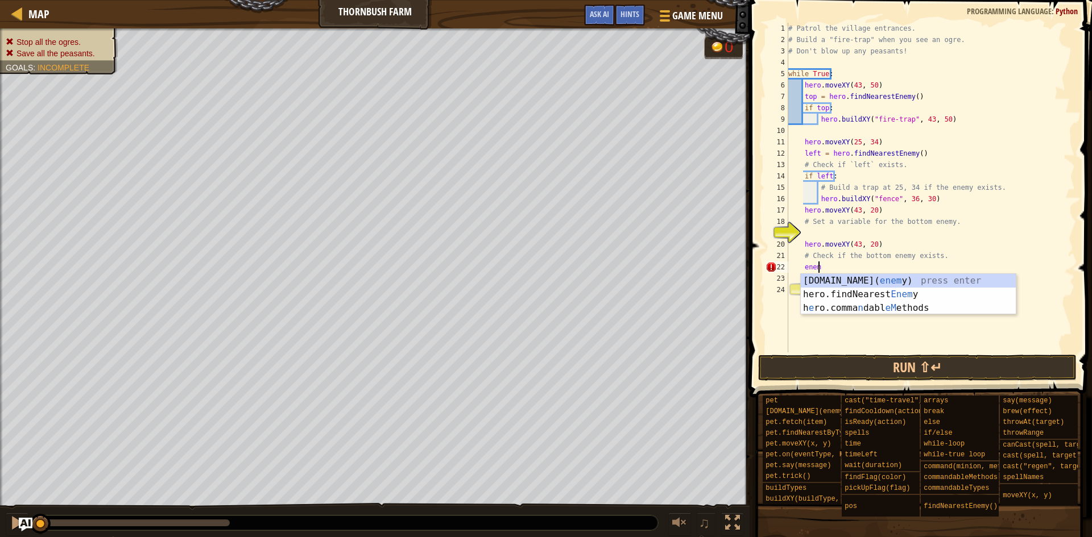
scroll to position [5, 2]
type textarea "enemy = hero.fin"
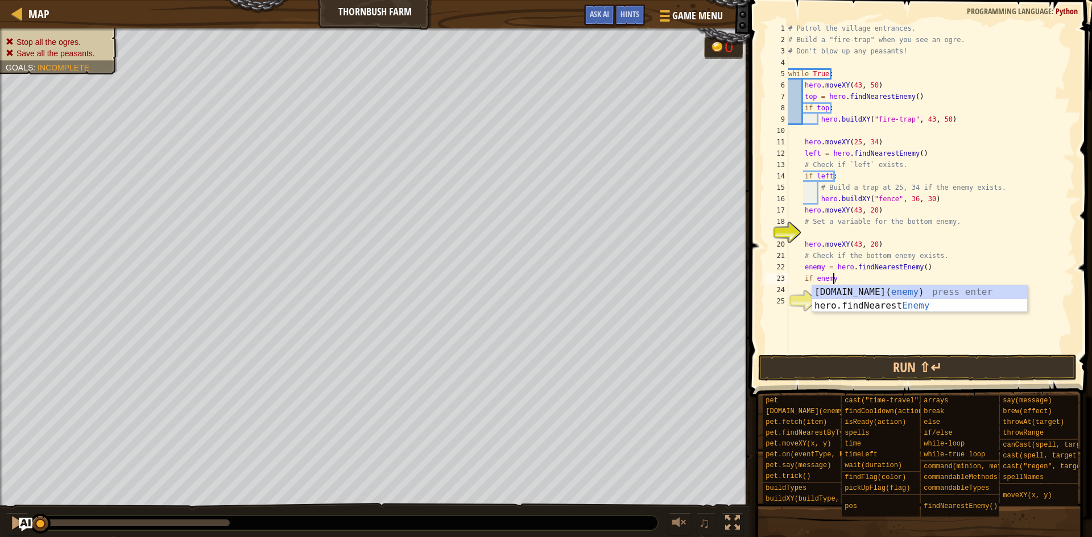
type textarea "if enemy:"
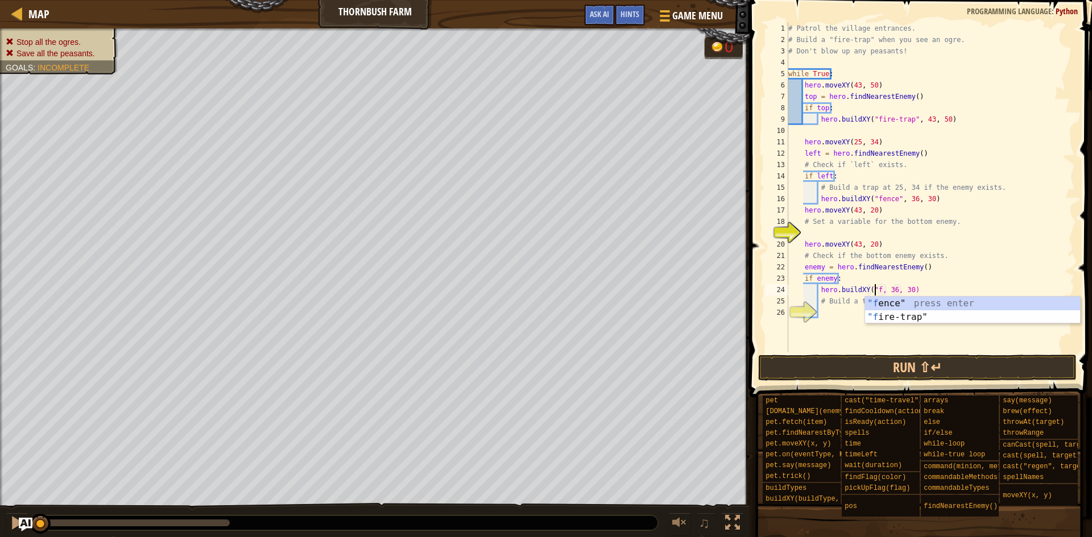
scroll to position [5, 7]
click at [918, 291] on div "# Patrol the village entrances. # Build a "fire-trap" when you see an ogre. # D…" at bounding box center [930, 199] width 289 height 352
click at [934, 285] on div "# Patrol the village entrances. # Build a "fire-trap" when you see an ogre. # D…" at bounding box center [930, 199] width 289 height 352
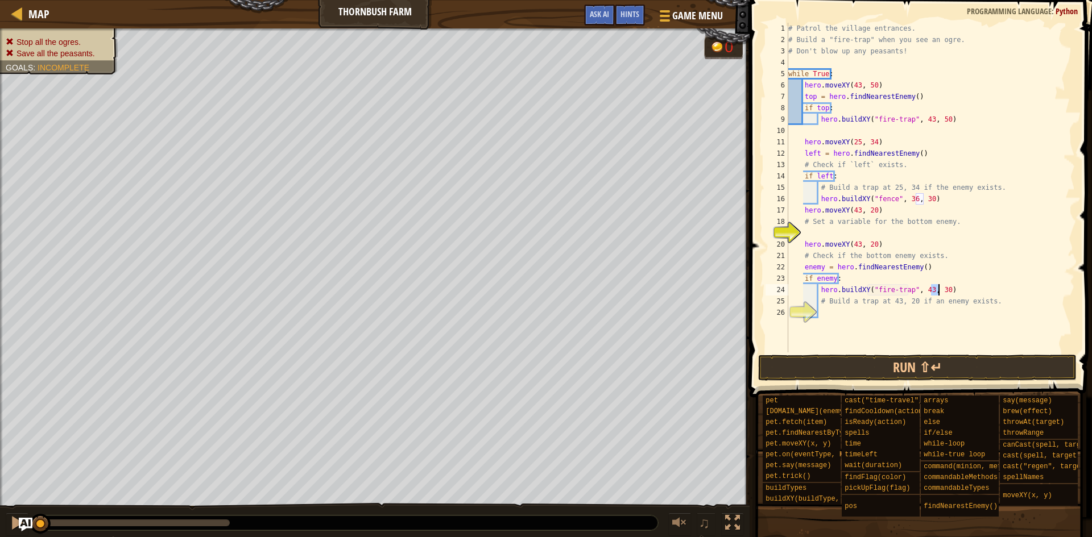
click at [934, 285] on div "# Patrol the village entrances. # Build a "fire-trap" when you see an ogre. # D…" at bounding box center [930, 199] width 289 height 352
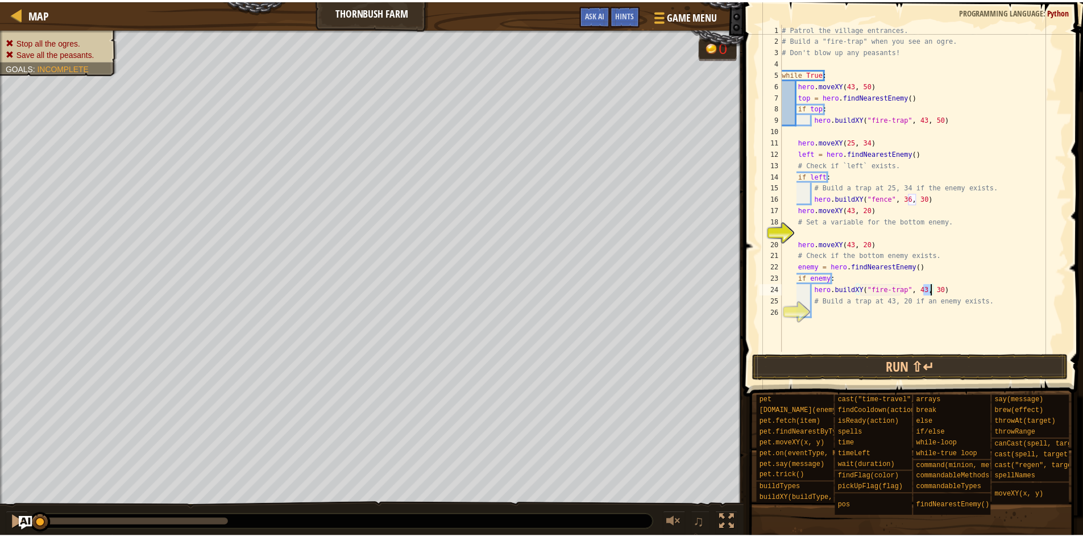
scroll to position [5, 12]
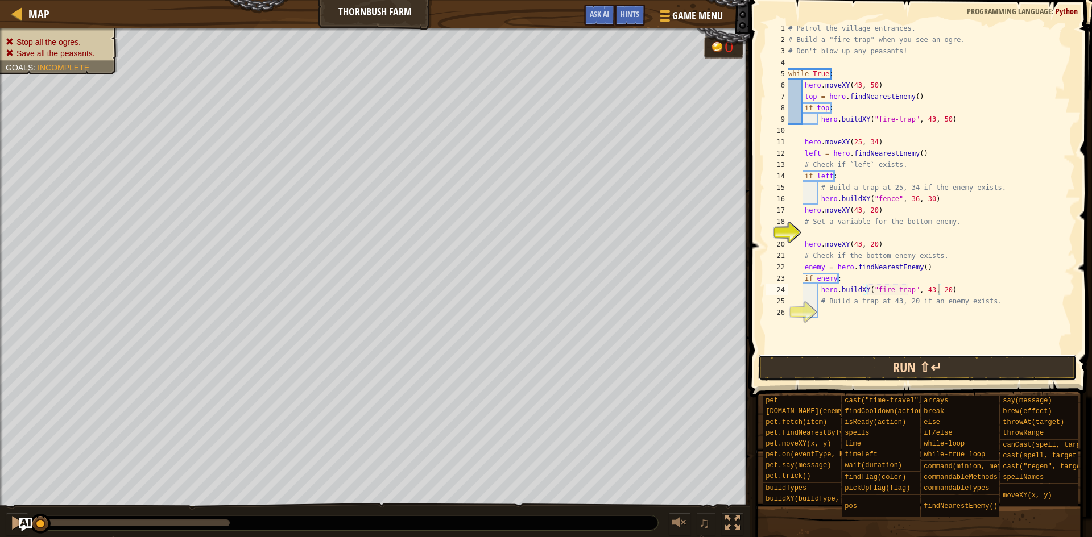
click at [878, 358] on button "Run ⇧↵" at bounding box center [917, 368] width 319 height 26
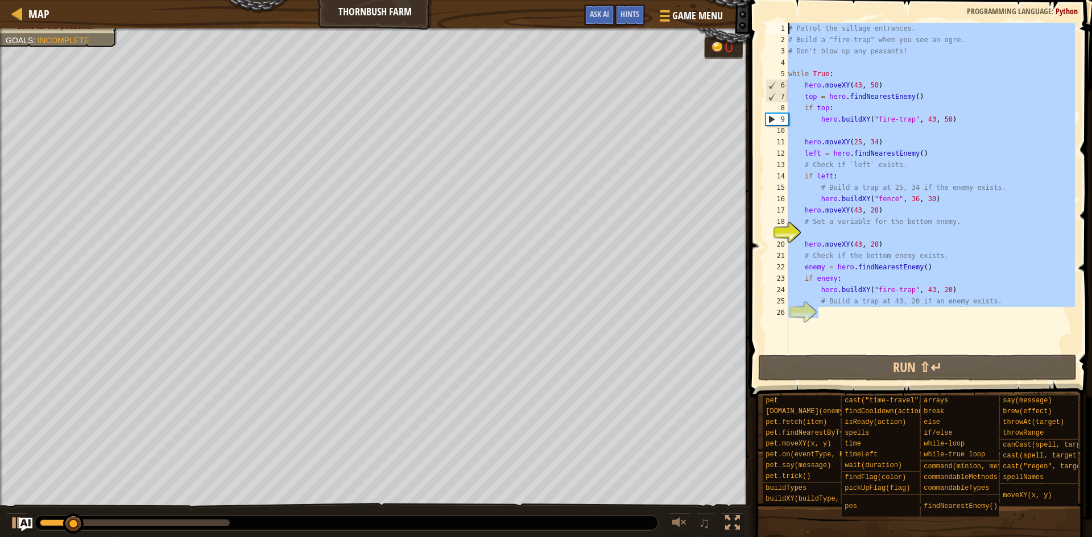
drag, startPoint x: 952, startPoint y: 327, endPoint x: 661, endPoint y: -49, distance: 476.2
click at [661, 0] on html "Map Thornbush Farm Game Menu Done Hints Ask AI 1 הההההההההההההההההההההההההההההה…" at bounding box center [546, 0] width 1092 height 0
type textarea "# Patrol the village entrances. # Build a "fire-trap" when you see an ogre."
click at [11, 12] on div at bounding box center [17, 13] width 14 height 14
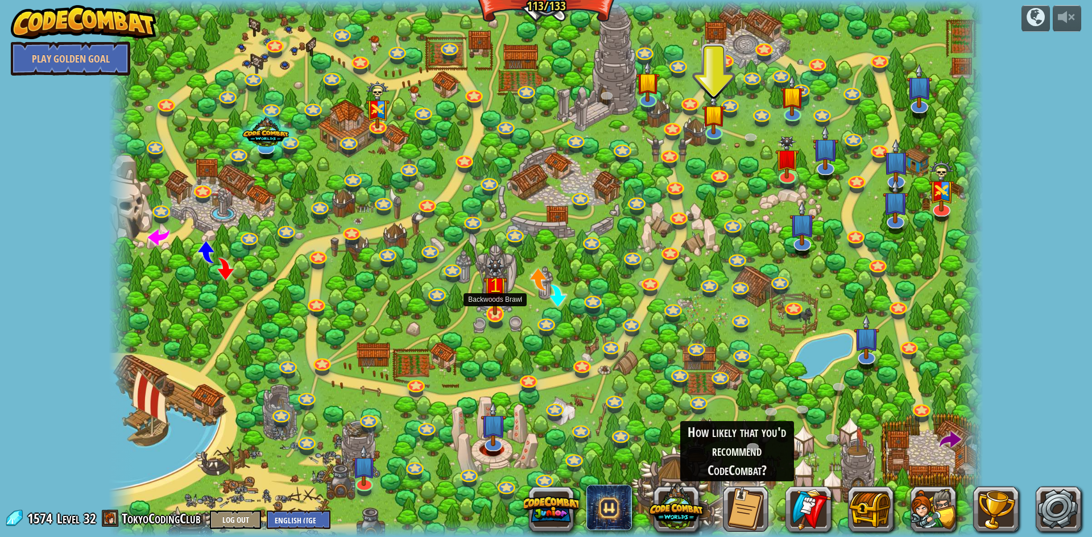
click at [493, 313] on img at bounding box center [495, 287] width 24 height 57
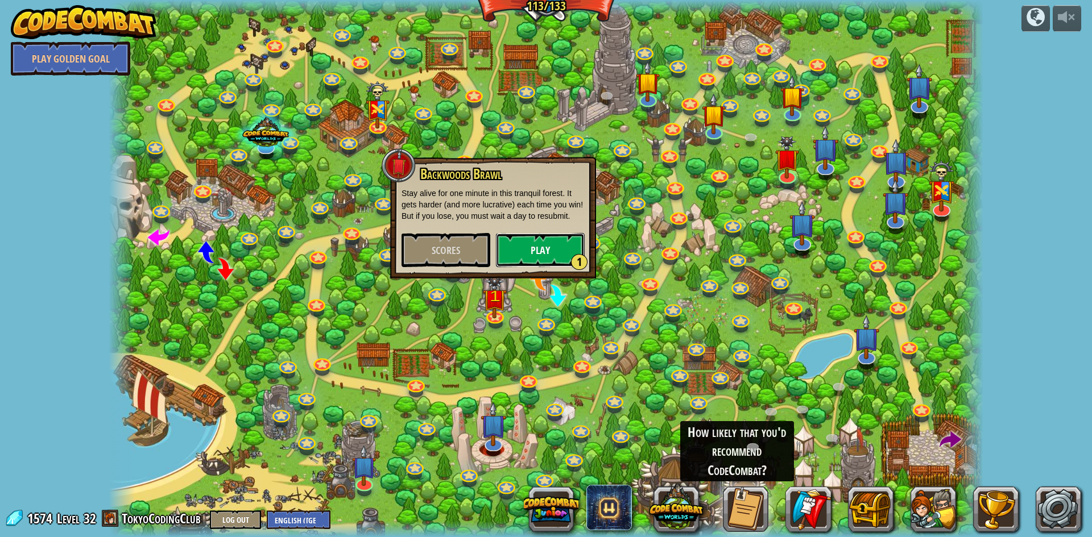
click at [543, 246] on button "Play 1" at bounding box center [540, 250] width 89 height 34
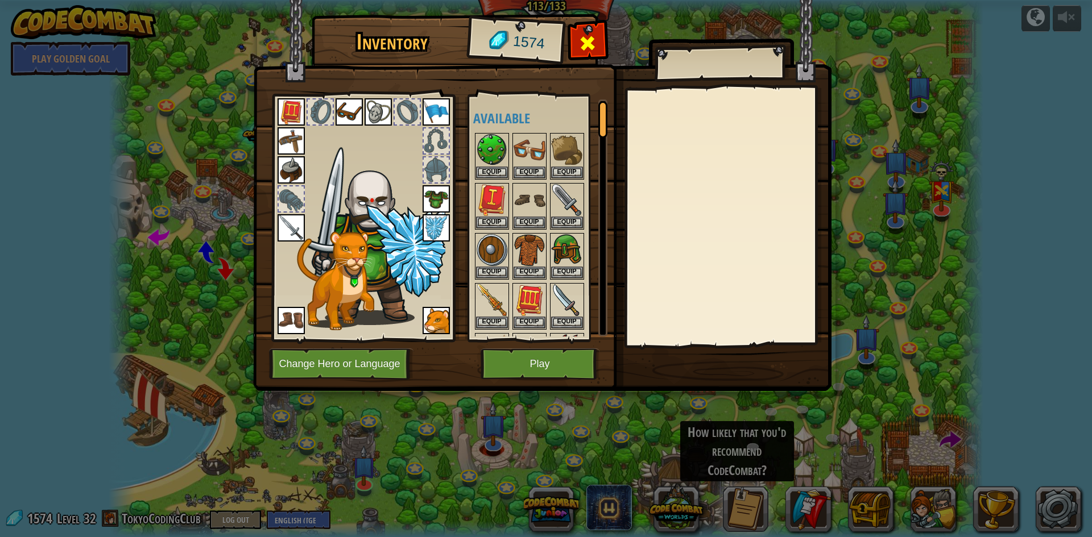
click at [580, 43] on span at bounding box center [587, 43] width 18 height 18
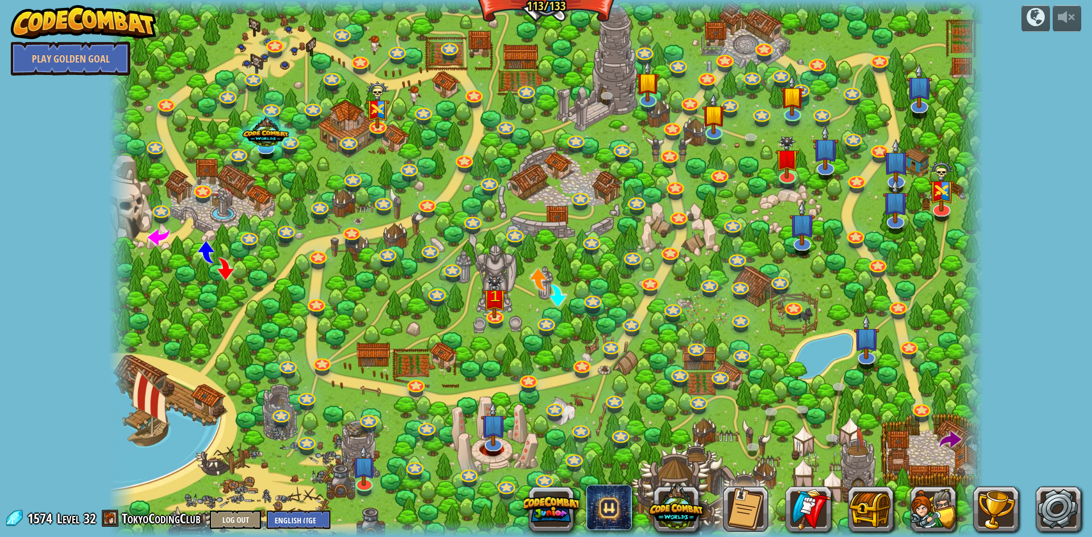
click at [121, 19] on img at bounding box center [84, 22] width 146 height 34
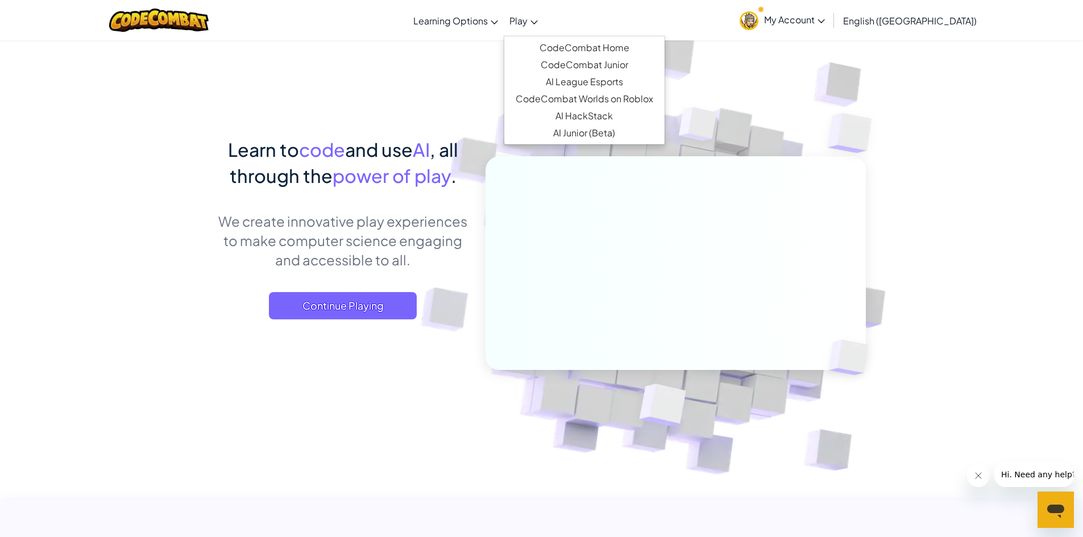
click at [528, 17] on span "Play" at bounding box center [518, 21] width 18 height 12
click at [642, 52] on link "CodeCombat Home" at bounding box center [584, 47] width 160 height 17
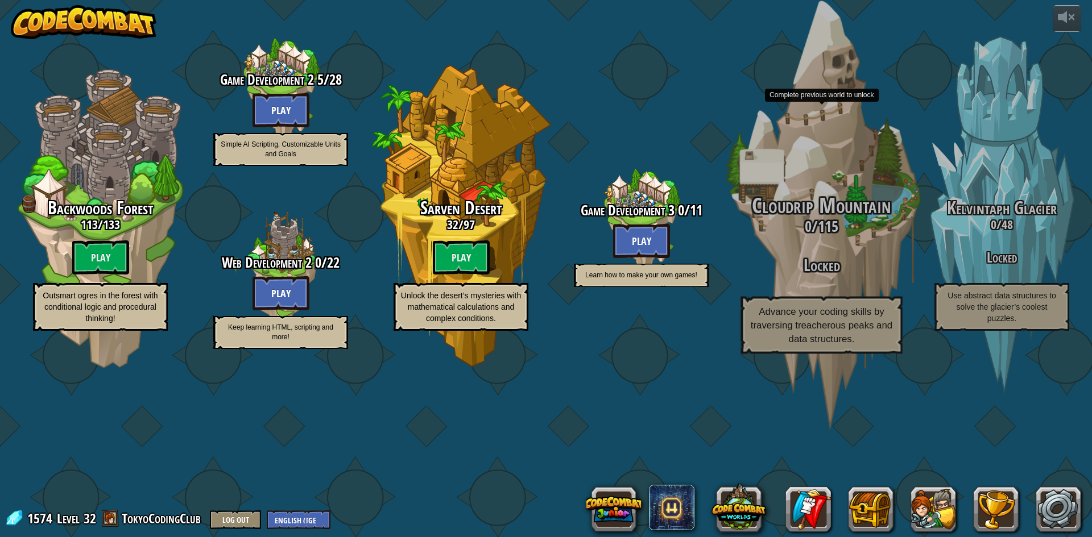
click at [853, 275] on h3 "Locked" at bounding box center [821, 265] width 216 height 18
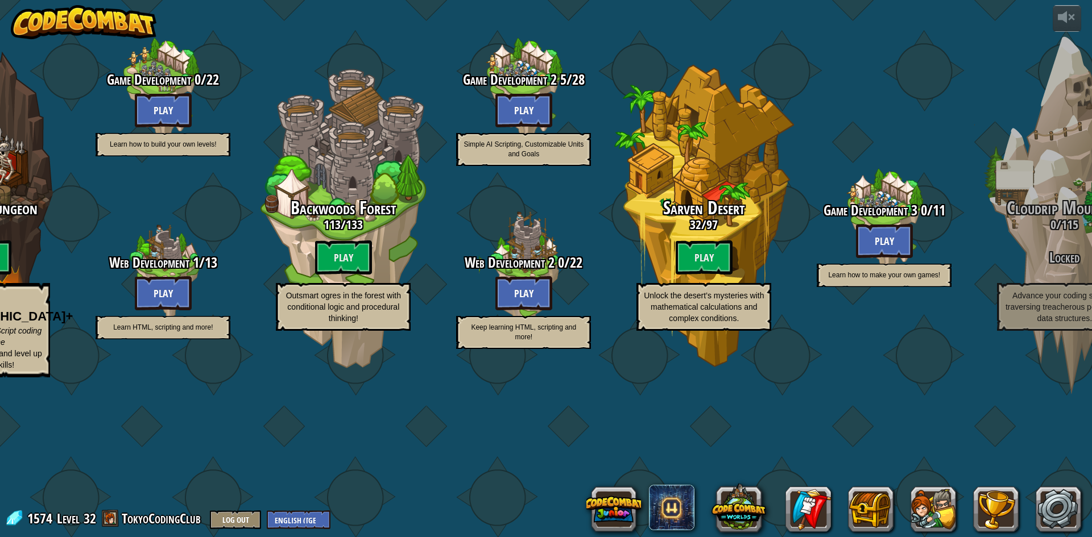
click at [106, 28] on img at bounding box center [84, 22] width 146 height 34
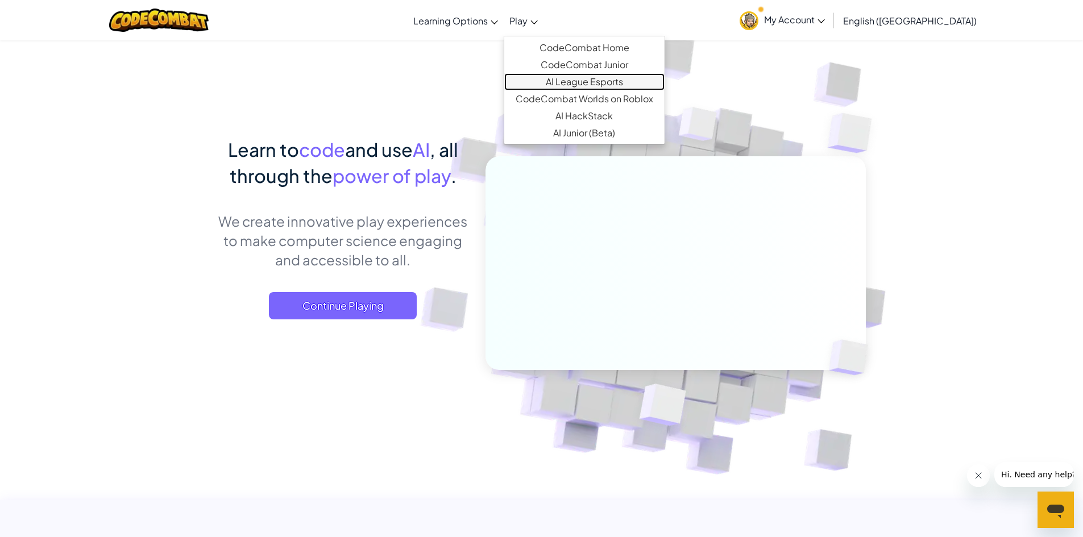
click at [651, 85] on link "AI League Esports" at bounding box center [584, 81] width 160 height 17
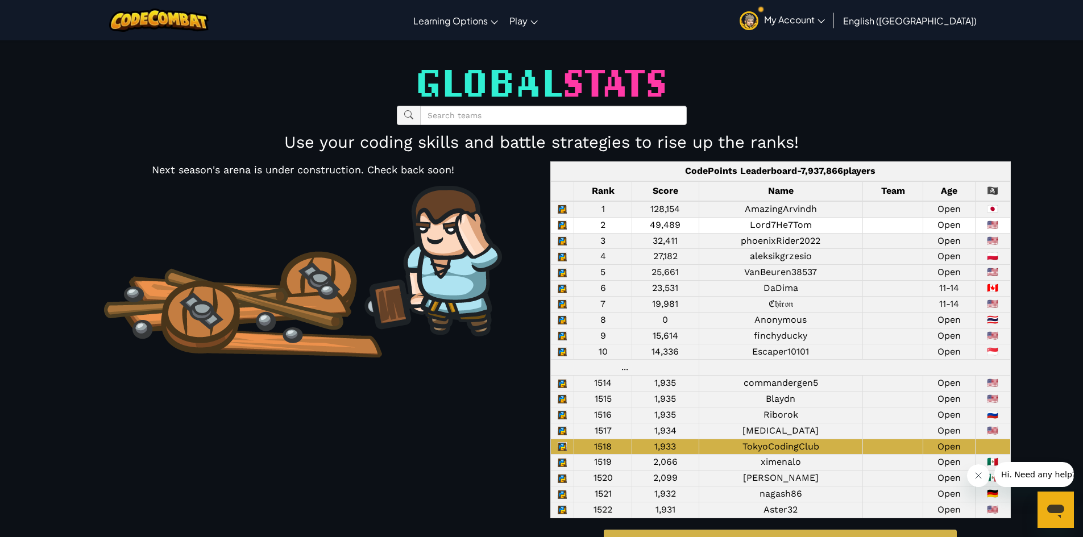
scroll to position [1333, 0]
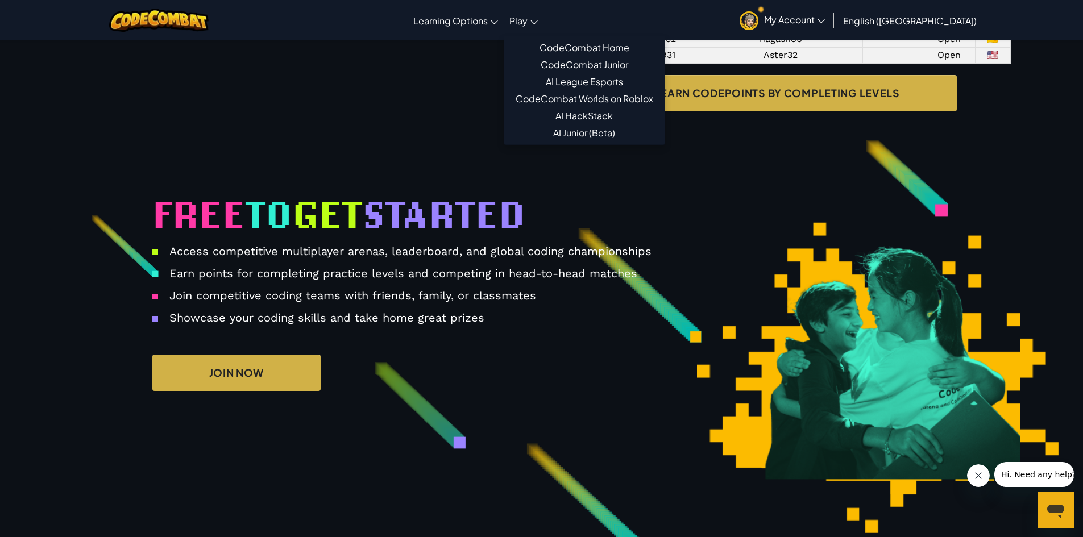
click at [583, 36] on ul "CodeCombat Home CodeCombat Junior AI League Esports CodeCombat Worlds on Roblox…" at bounding box center [584, 90] width 161 height 109
click at [587, 42] on link "CodeCombat Home" at bounding box center [584, 47] width 160 height 17
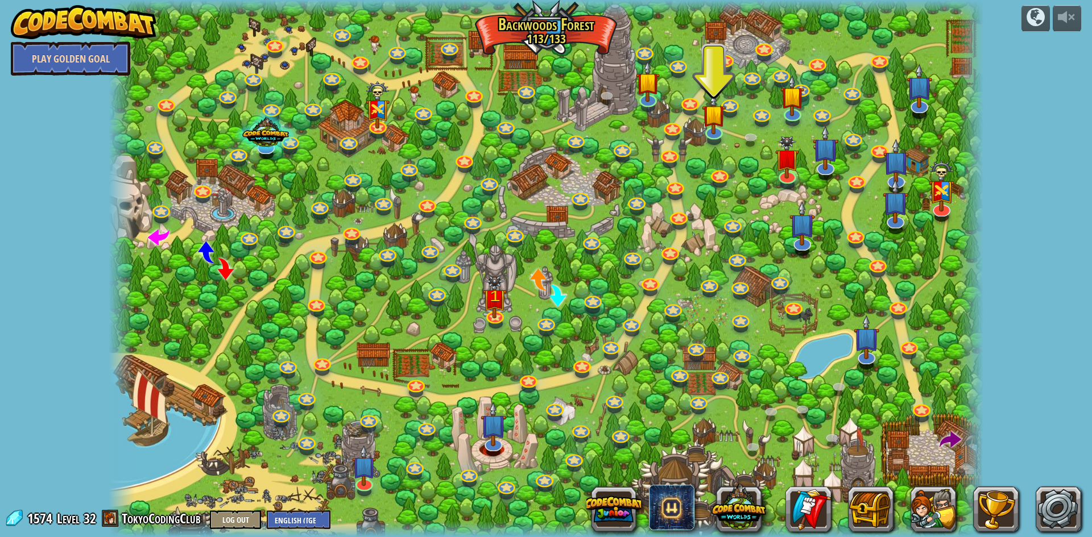
click at [68, 61] on link "Play Golden Goal" at bounding box center [70, 59] width 119 height 34
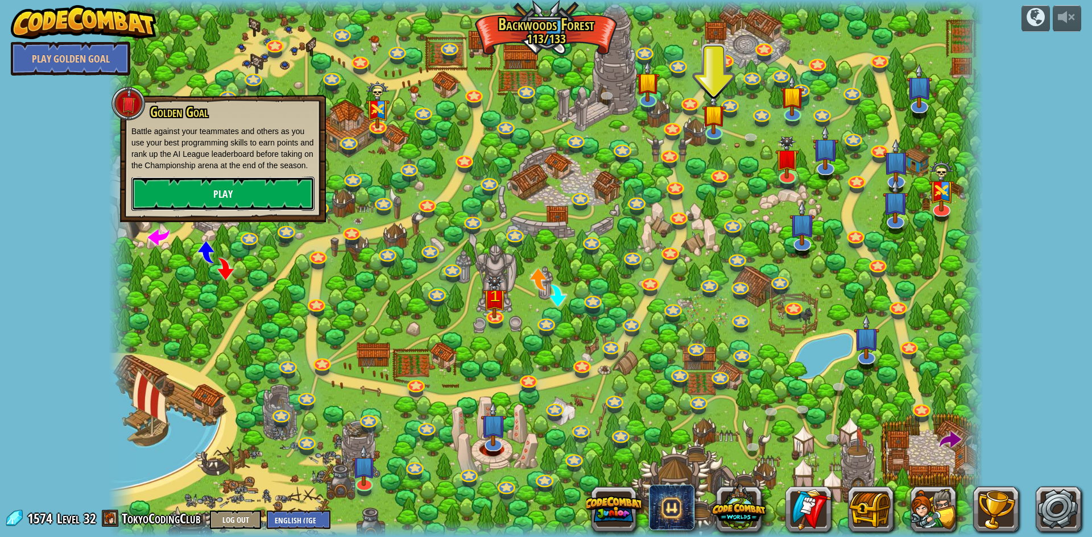
click at [272, 192] on link "Play" at bounding box center [222, 194] width 183 height 34
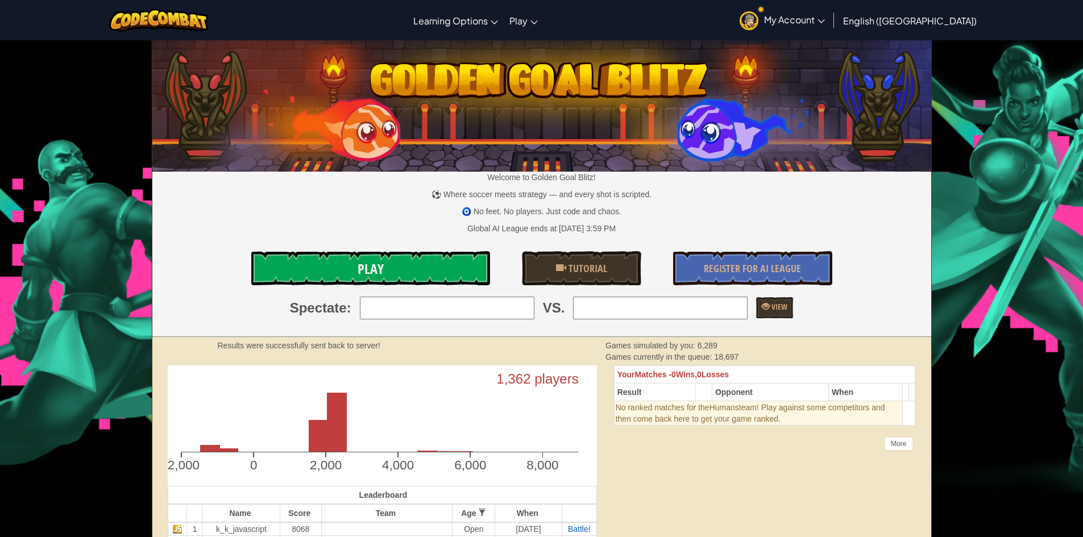
click at [420, 271] on link "Play" at bounding box center [370, 268] width 239 height 34
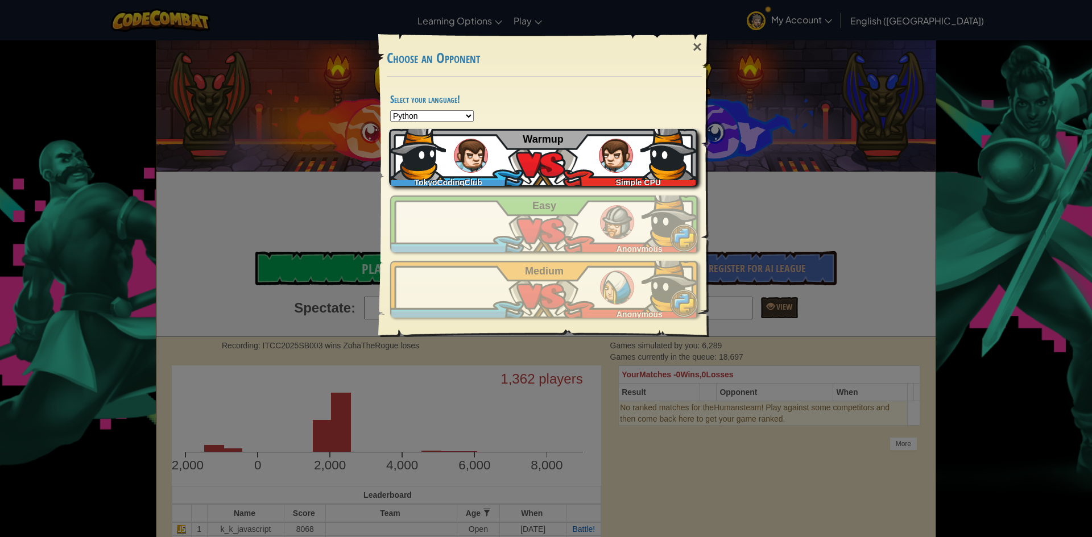
click at [570, 162] on div "TokyoCodingClub Simple CPU Warmup" at bounding box center [543, 157] width 308 height 57
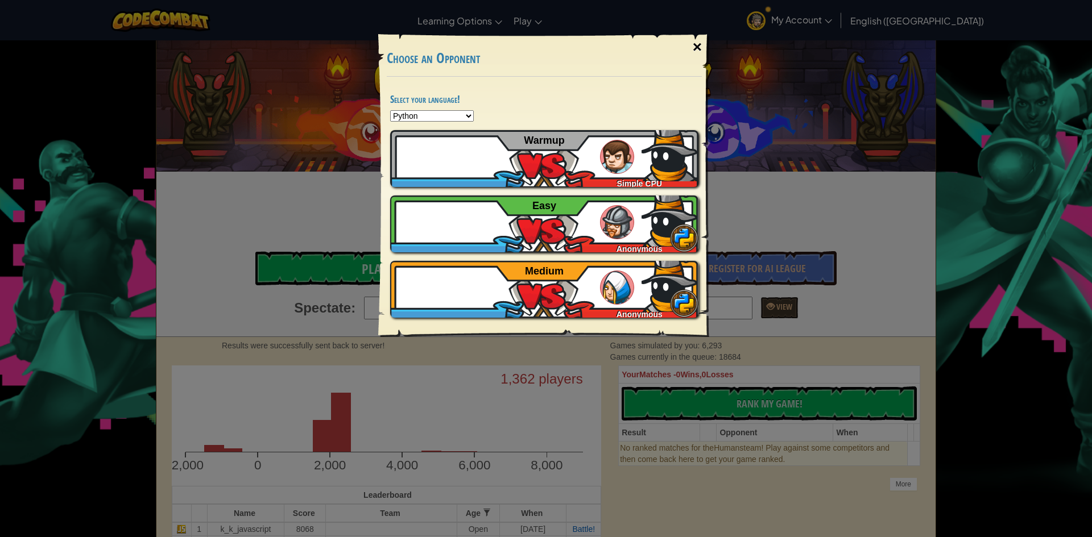
click at [690, 50] on div "×" at bounding box center [697, 47] width 26 height 33
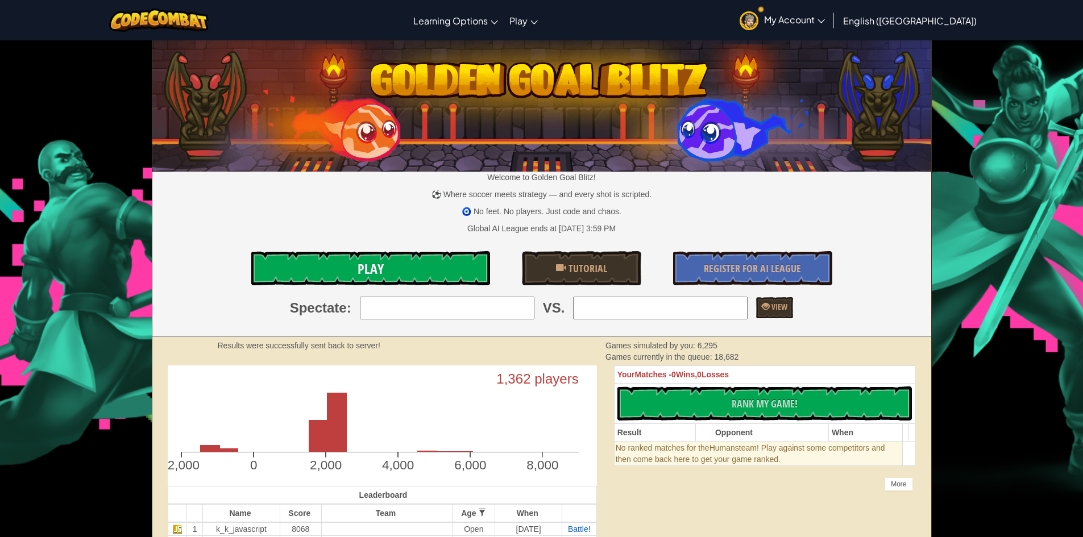
click at [432, 251] on link "Play" at bounding box center [370, 268] width 239 height 34
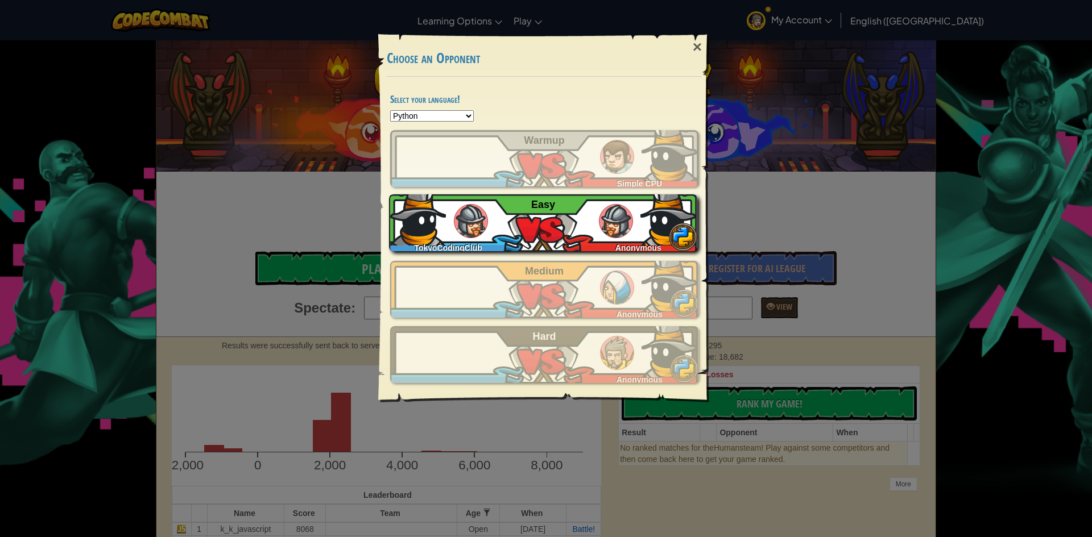
click at [620, 217] on img at bounding box center [616, 221] width 34 height 34
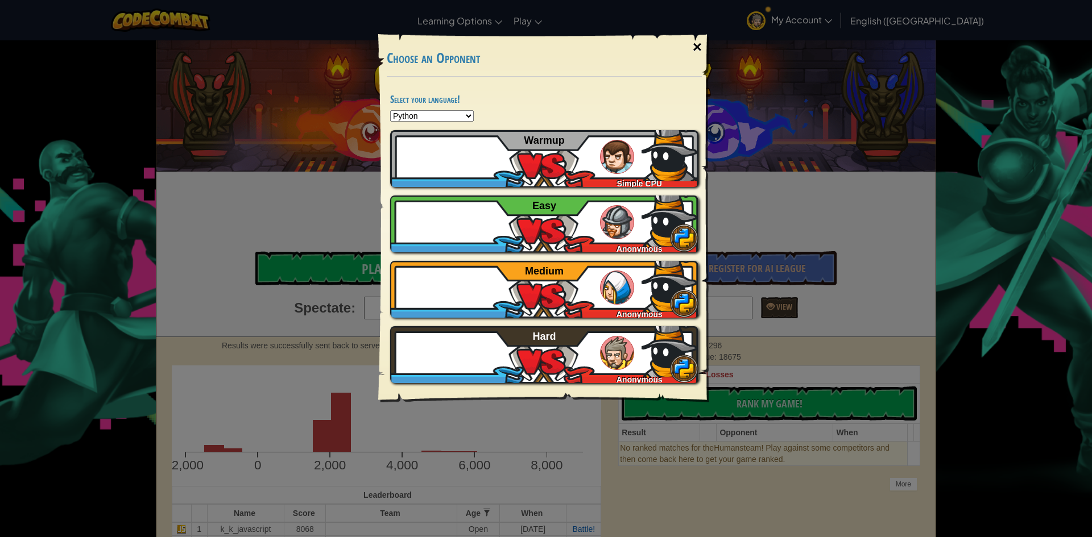
click at [697, 43] on div "×" at bounding box center [697, 47] width 26 height 33
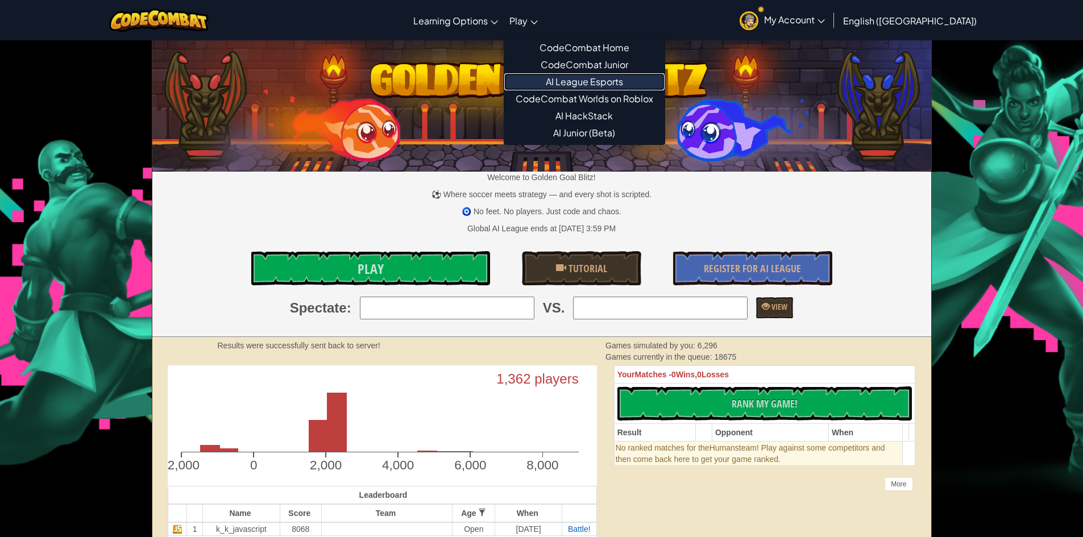
click at [642, 82] on link "AI League Esports" at bounding box center [584, 81] width 160 height 17
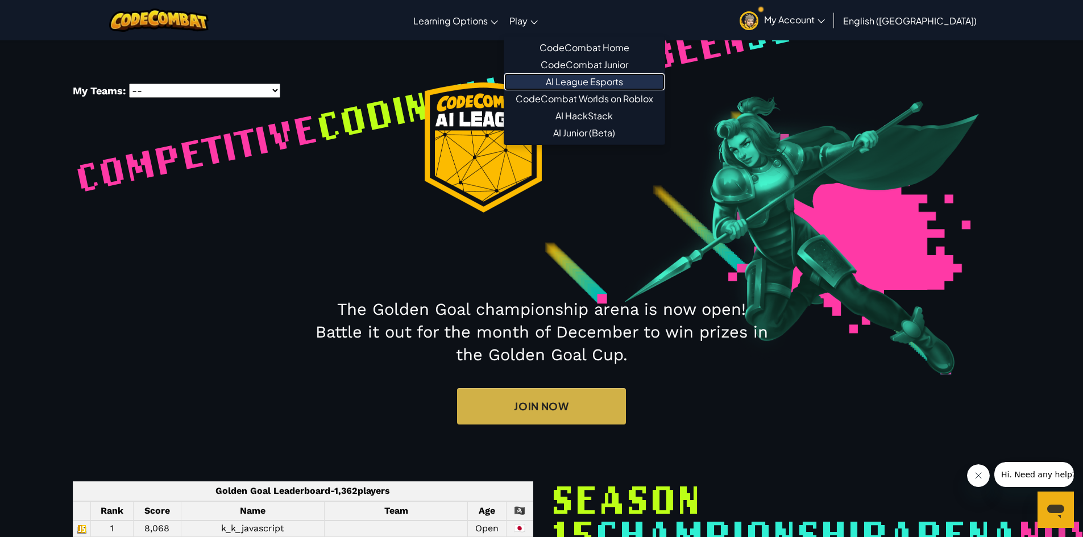
click at [658, 85] on link "AI League Esports" at bounding box center [584, 81] width 160 height 17
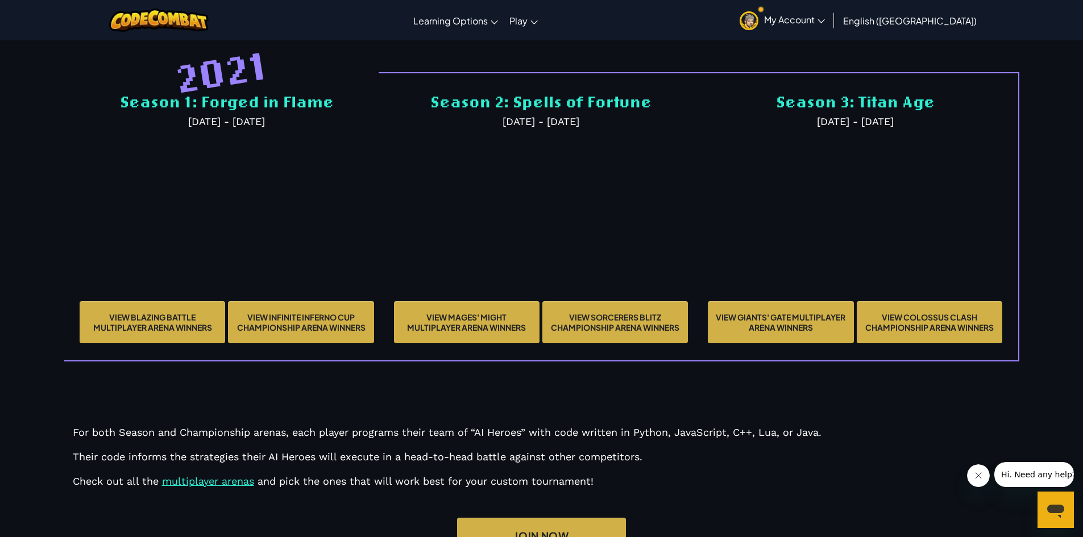
scroll to position [3695, 0]
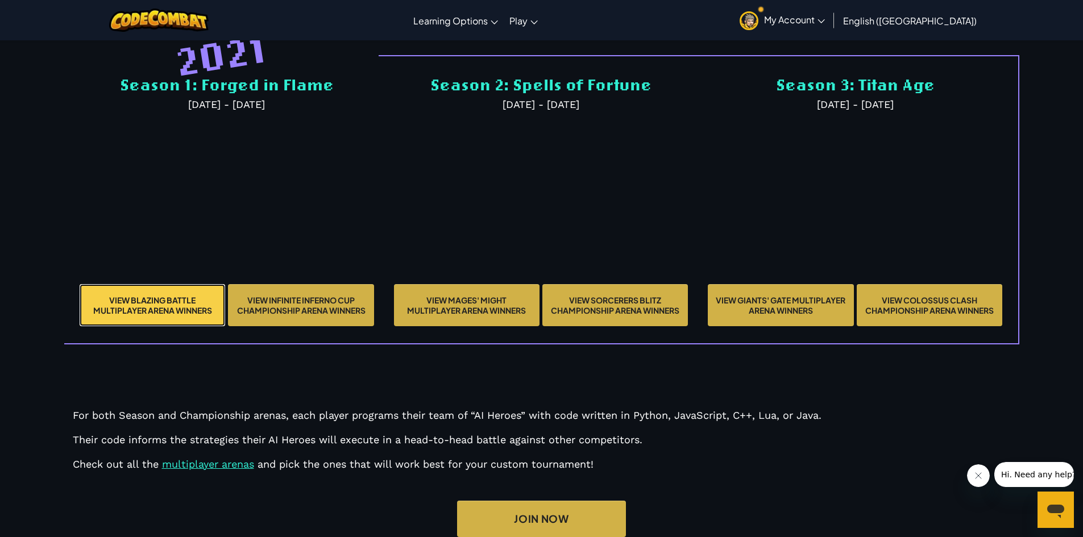
click at [175, 326] on link "View Blazing Battle Multiplayer Arena winners" at bounding box center [153, 305] width 146 height 42
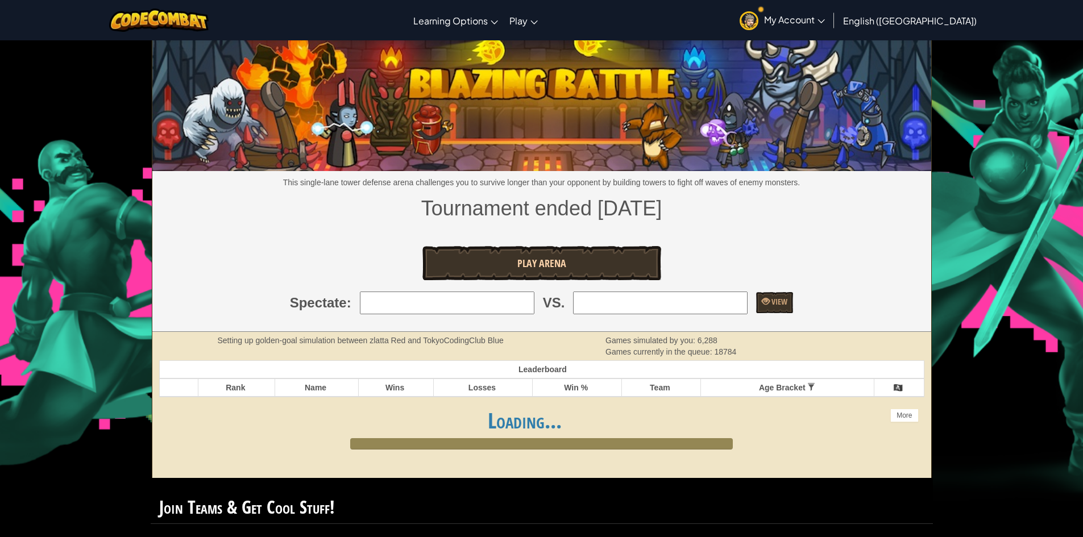
click at [545, 159] on img at bounding box center [541, 103] width 779 height 135
click at [572, 268] on link "Play Arena" at bounding box center [541, 263] width 239 height 34
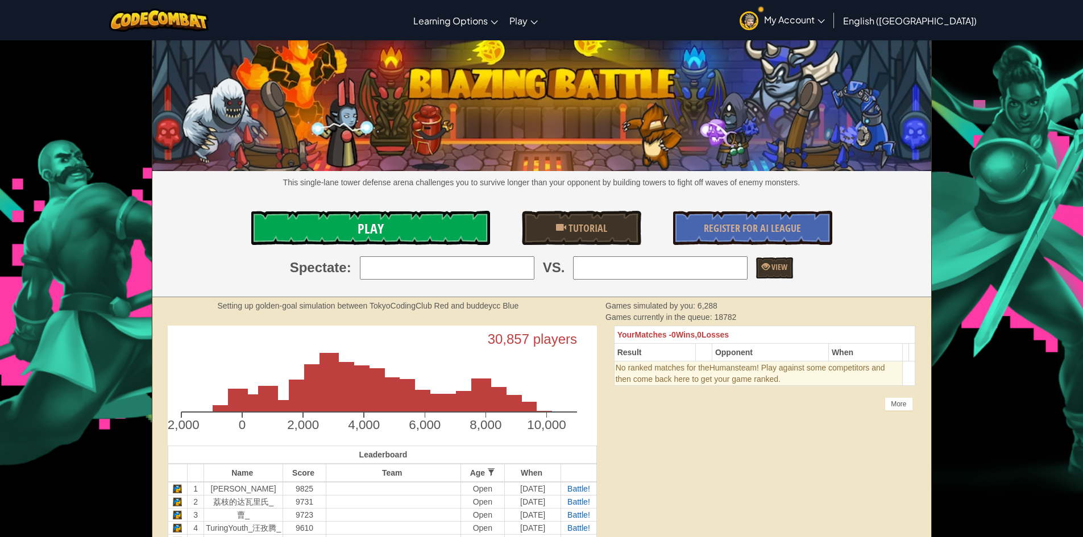
click at [416, 230] on link "Play" at bounding box center [370, 228] width 239 height 34
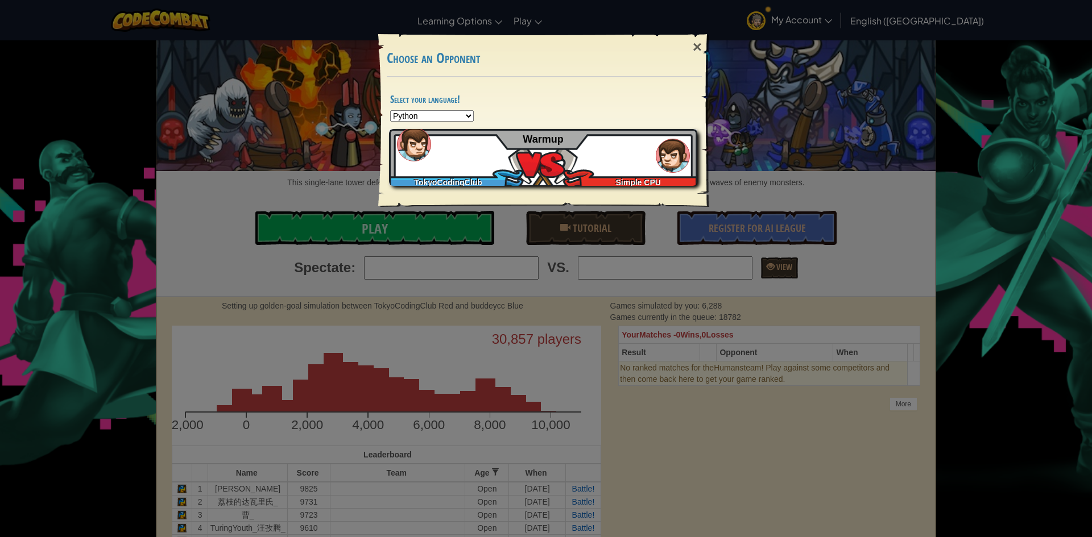
click at [560, 170] on div "TokyoCodingClub Simple CPU Warmup" at bounding box center [543, 157] width 308 height 57
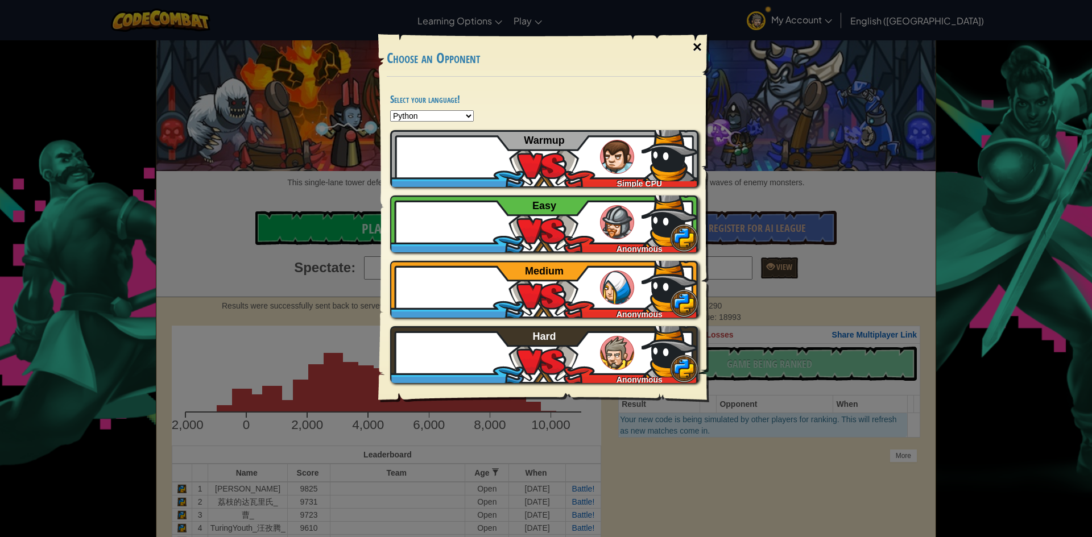
click at [695, 45] on div "×" at bounding box center [697, 47] width 26 height 33
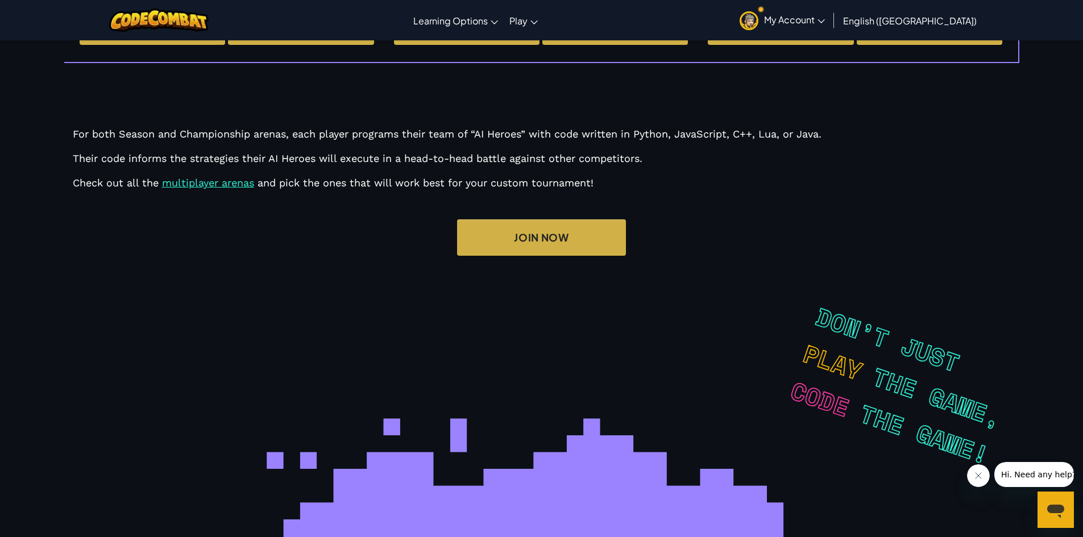
scroll to position [3697, 0]
